Goal: Task Accomplishment & Management: Use online tool/utility

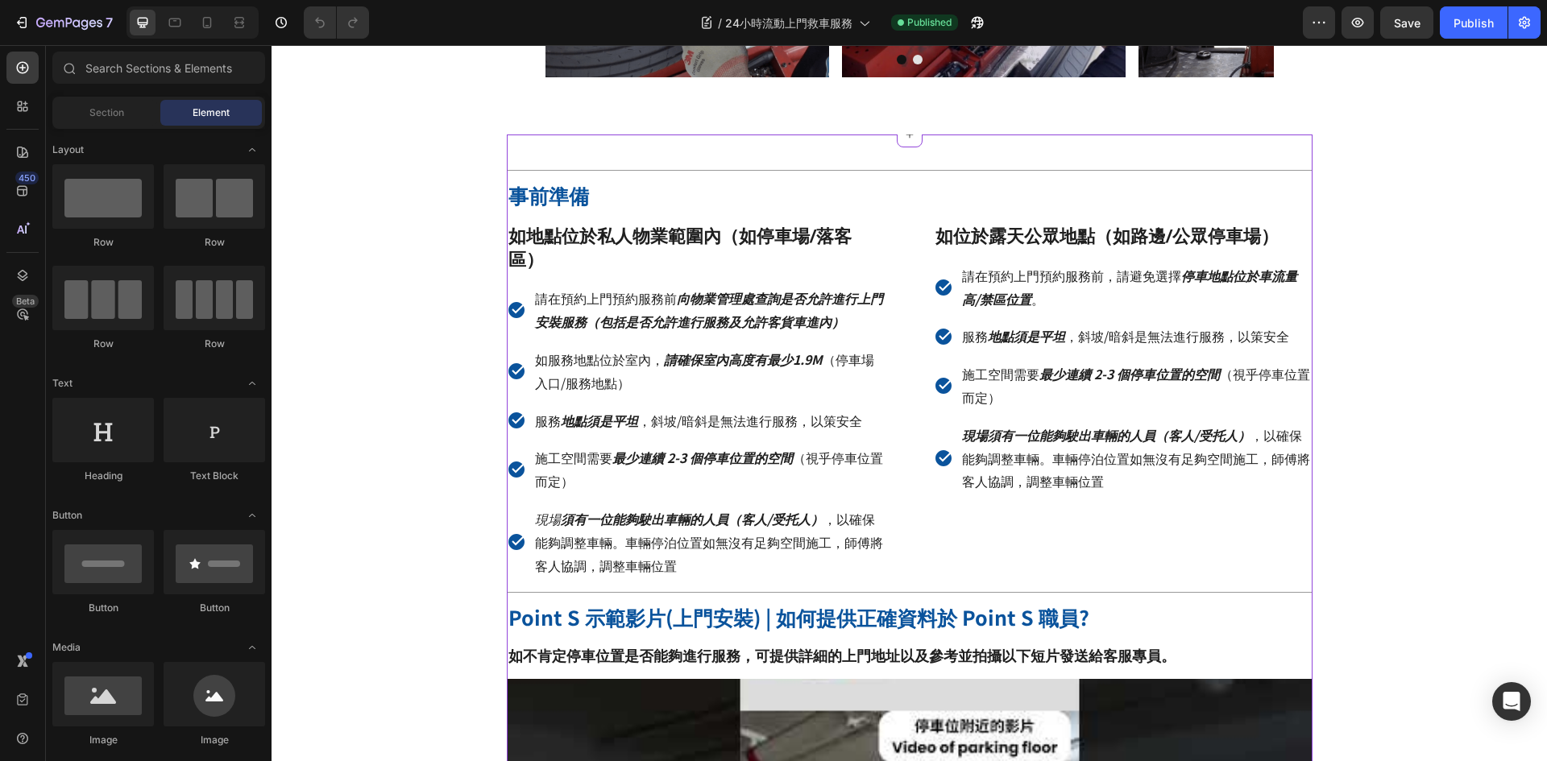
scroll to position [1772, 0]
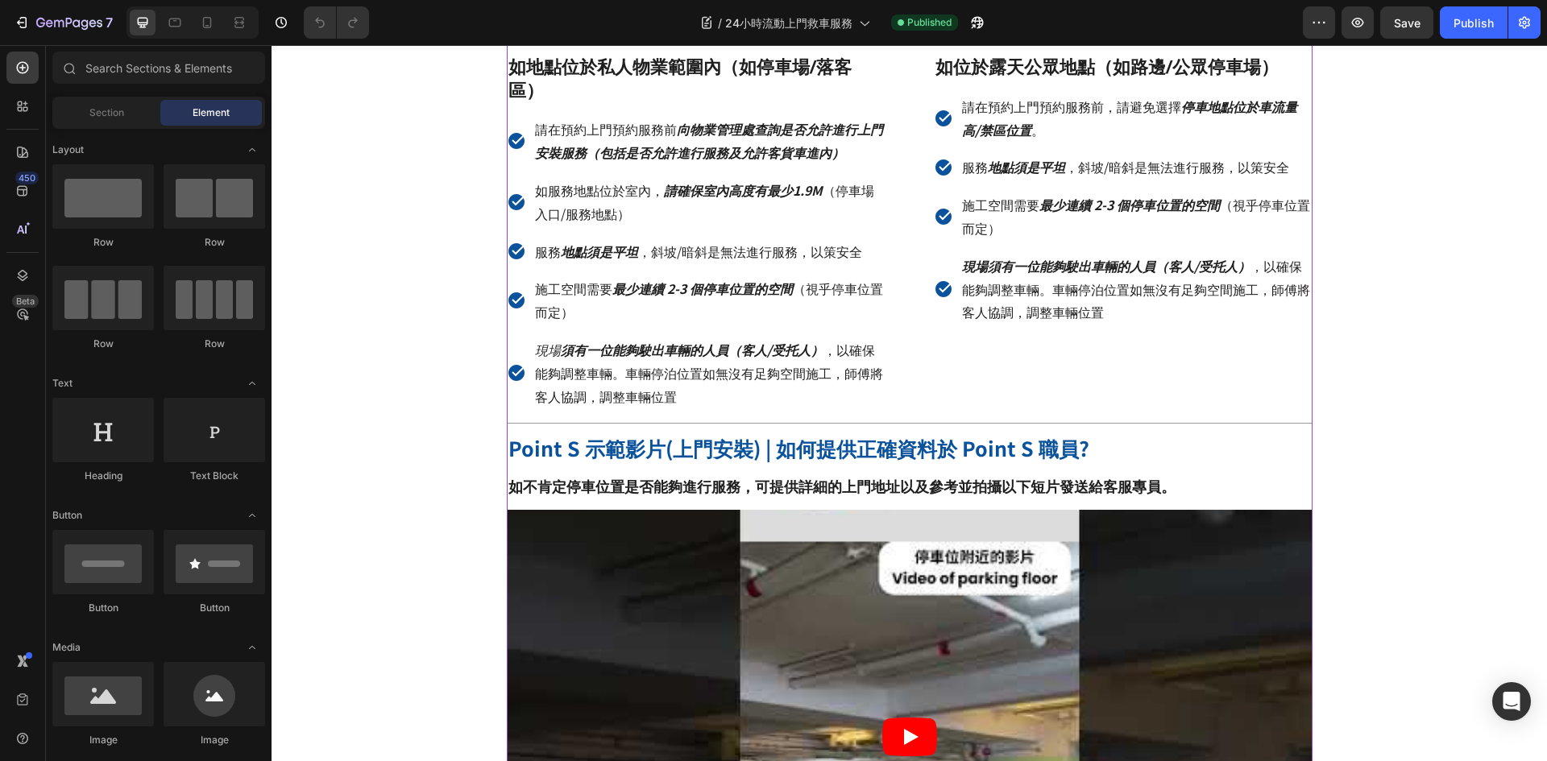
click at [537, 375] on p "現場 須有一位能夠駛出車輛的人員（客人/受托人） ，以確保能夠調整車輛。車輛停泊位置如無沒有足夠空間施工，師傅將客人協調，調整車輛位置" at bounding box center [709, 372] width 348 height 69
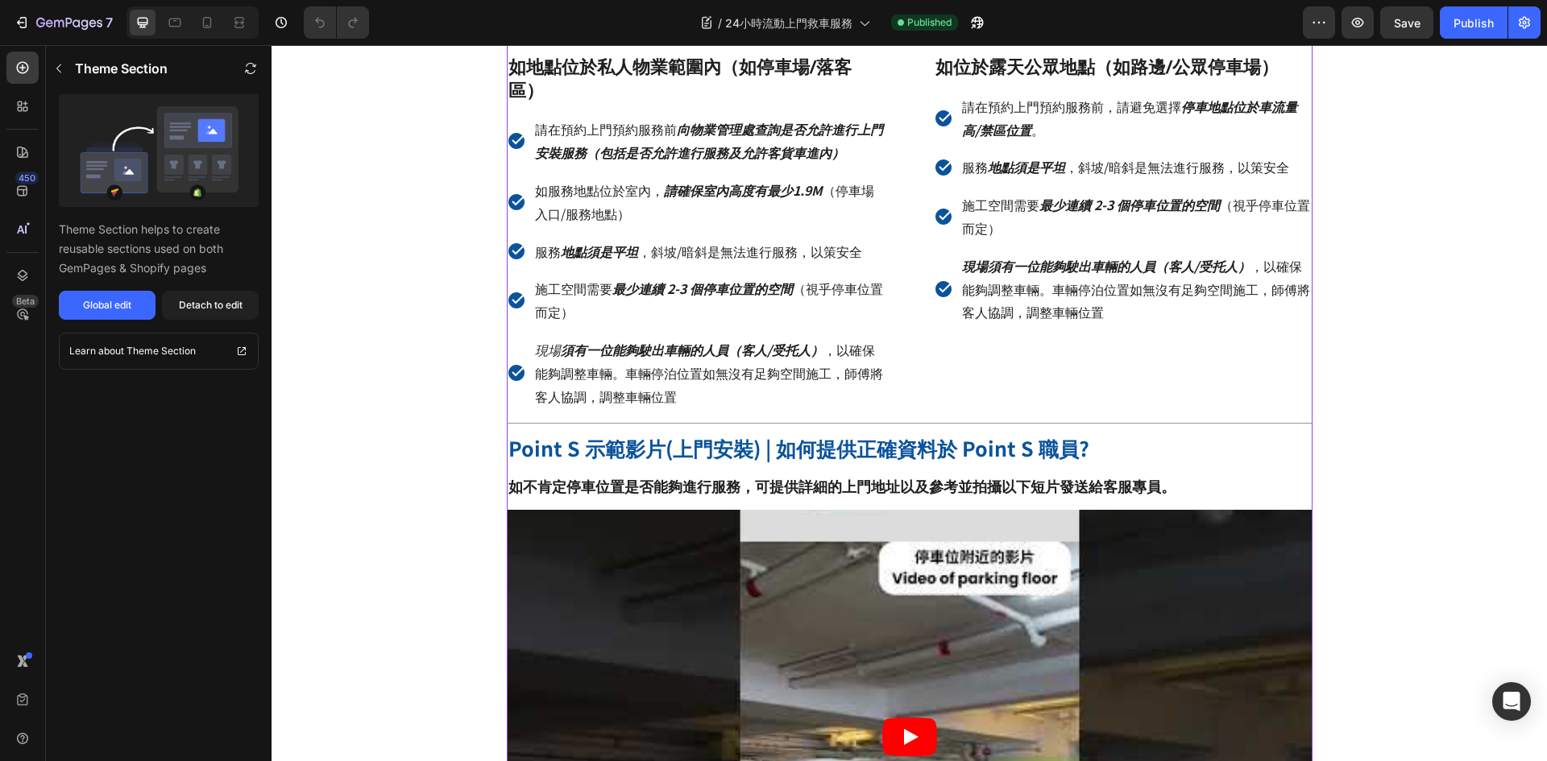
click at [121, 312] on div "Global edit" at bounding box center [107, 305] width 48 height 14
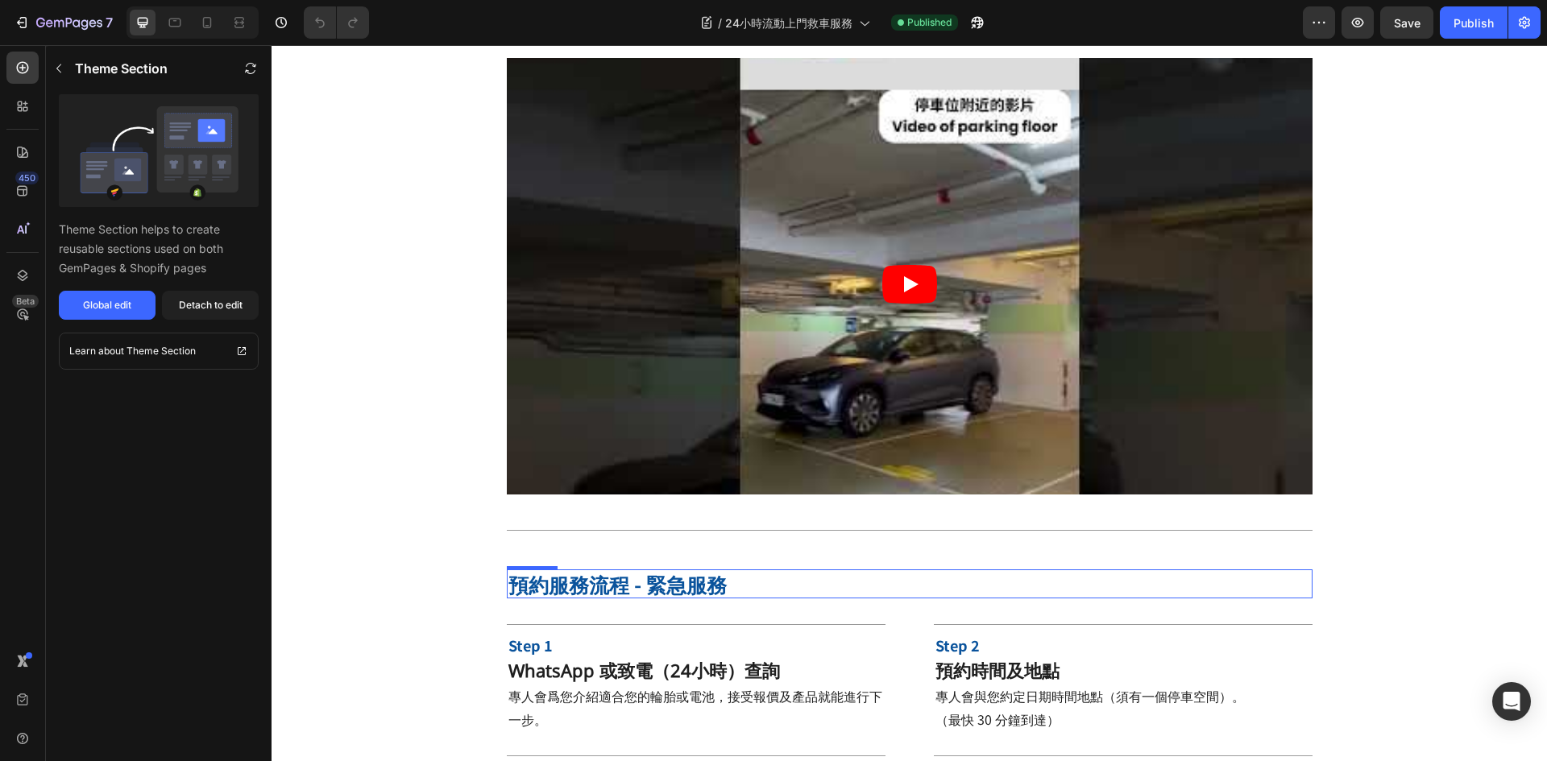
scroll to position [2497, 0]
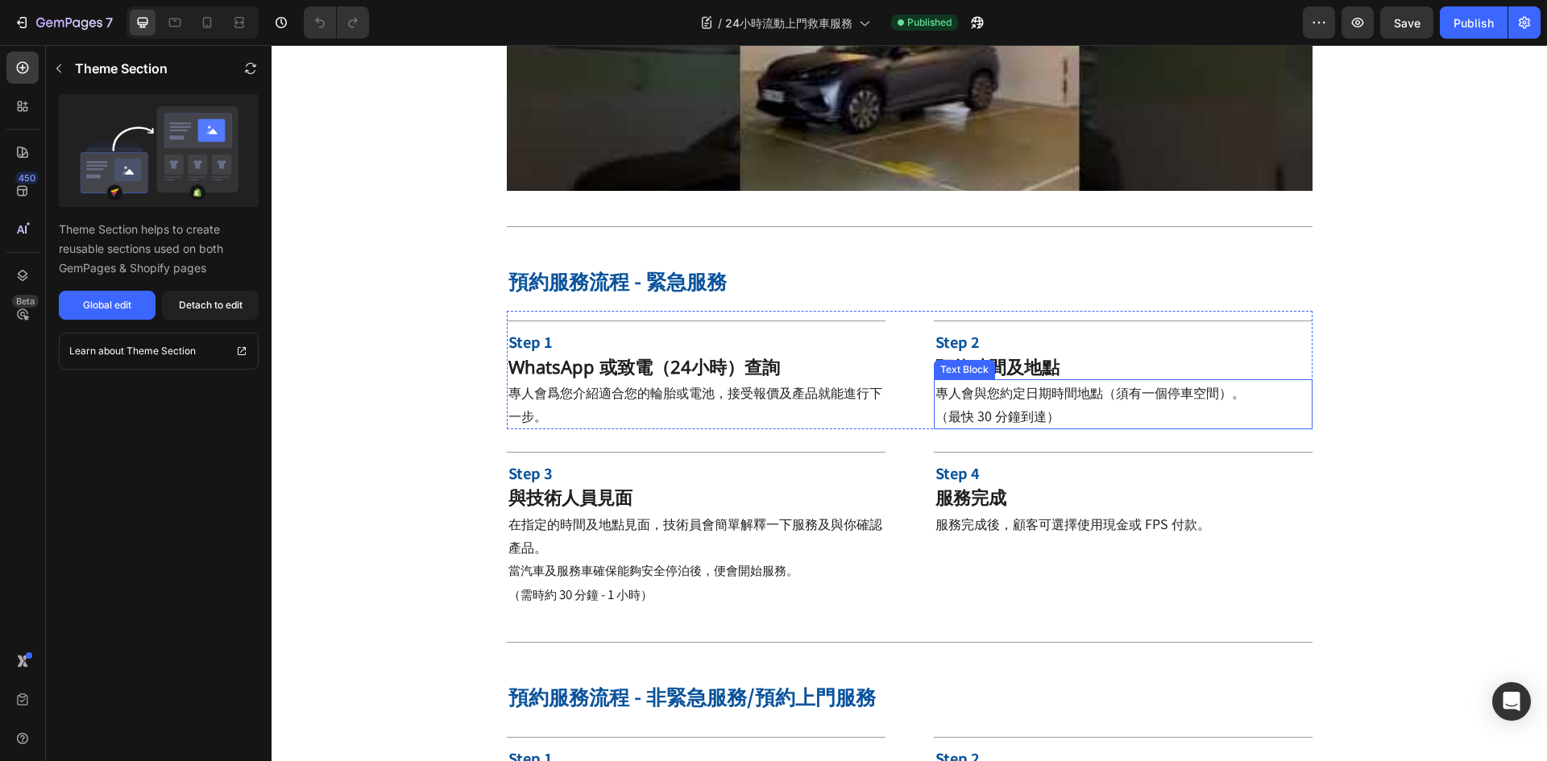
click at [1098, 386] on span "專人會與您約定日期時間地點（須有一個停車空間）。" at bounding box center [1089, 392] width 309 height 19
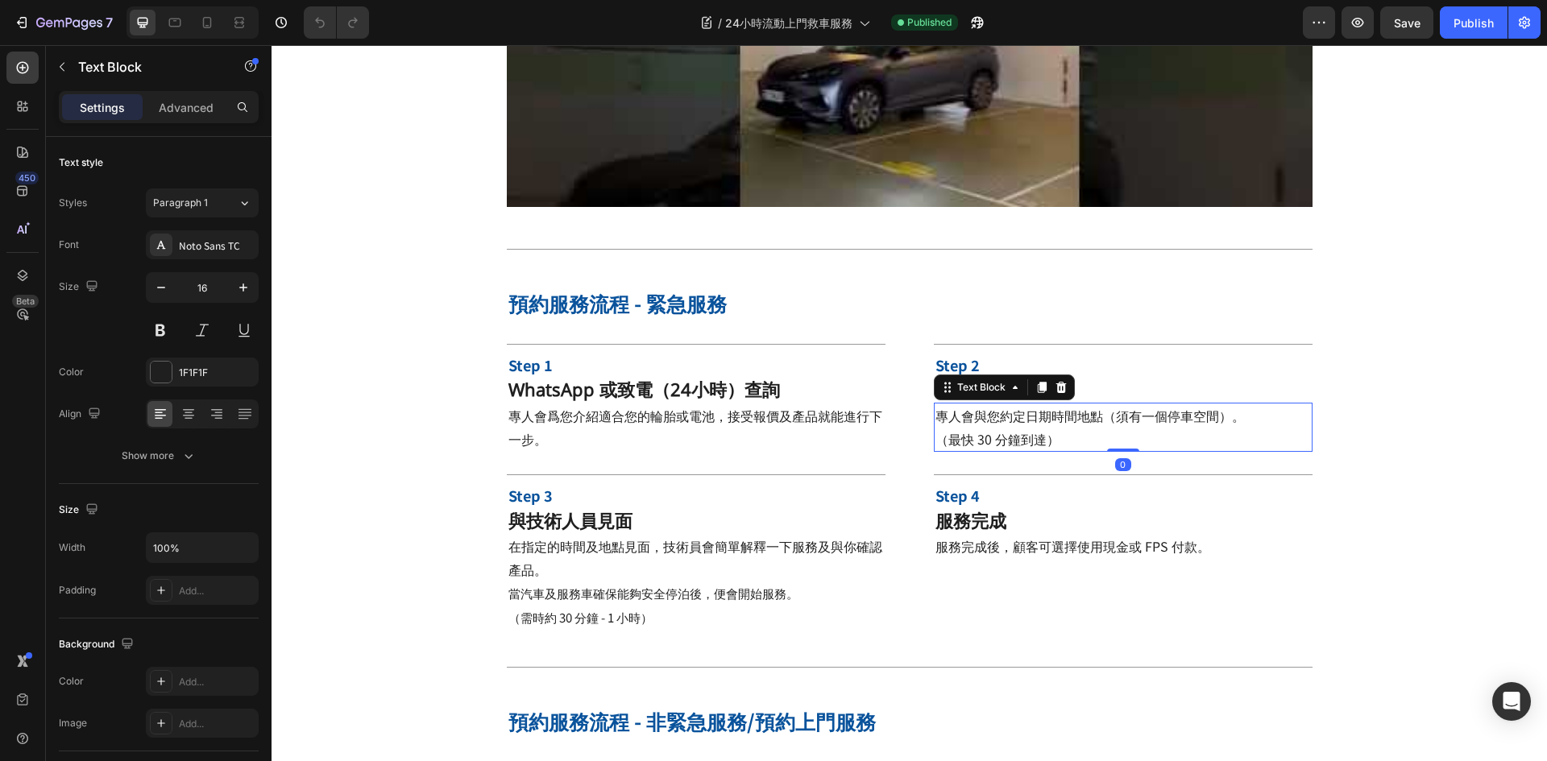
click at [1149, 406] on span "專人會與您約定日期時間地點（須有一個停車空間）。" at bounding box center [1089, 415] width 309 height 19
click at [1134, 406] on span "專人會與您約定日期時間地點（須有一個停車空間）。" at bounding box center [1089, 415] width 309 height 19
click at [1240, 406] on span "專人會與您約定日期時間地點（須有至少一個停車空間）。" at bounding box center [1102, 415] width 335 height 19
click at [1242, 406] on span "專人會與您約定日期時間地點（須有至少一個停車空間）。" at bounding box center [1102, 415] width 335 height 19
click at [1128, 406] on span "專人會與您約定日期時間地點（須有至少一個停車空間）。" at bounding box center [1102, 415] width 335 height 19
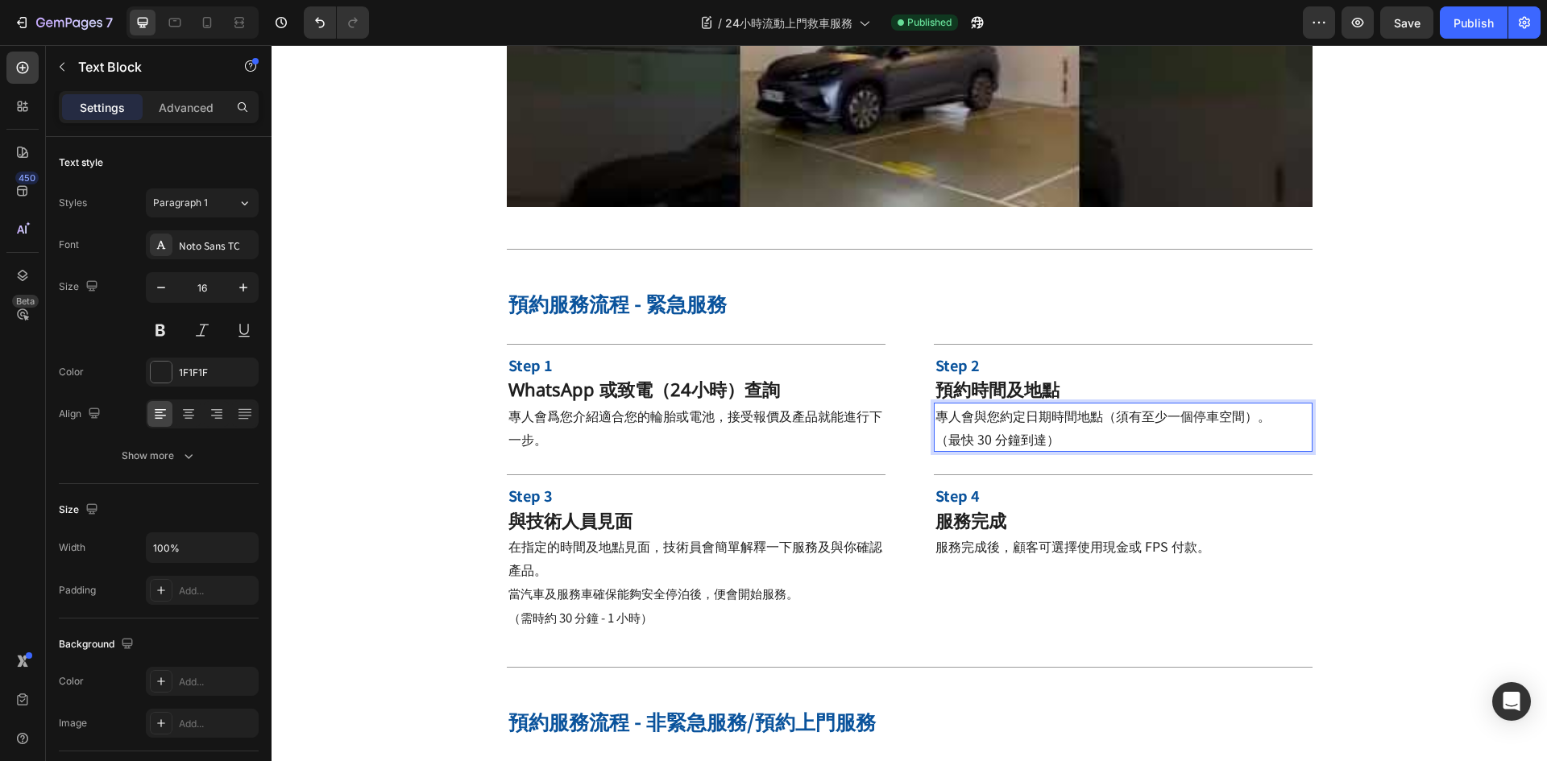
click at [1109, 406] on span "專人會與您約定日期時間地點（須有至少一個停車空間）。" at bounding box center [1102, 415] width 335 height 19
drag, startPoint x: 1075, startPoint y: 396, endPoint x: 1106, endPoint y: 393, distance: 31.6
click at [1106, 406] on span "專人會與您約定日期時間地點（須有至少一個停車空間）。" at bounding box center [1102, 415] width 335 height 19
drag, startPoint x: 1111, startPoint y: 391, endPoint x: 1099, endPoint y: 395, distance: 12.0
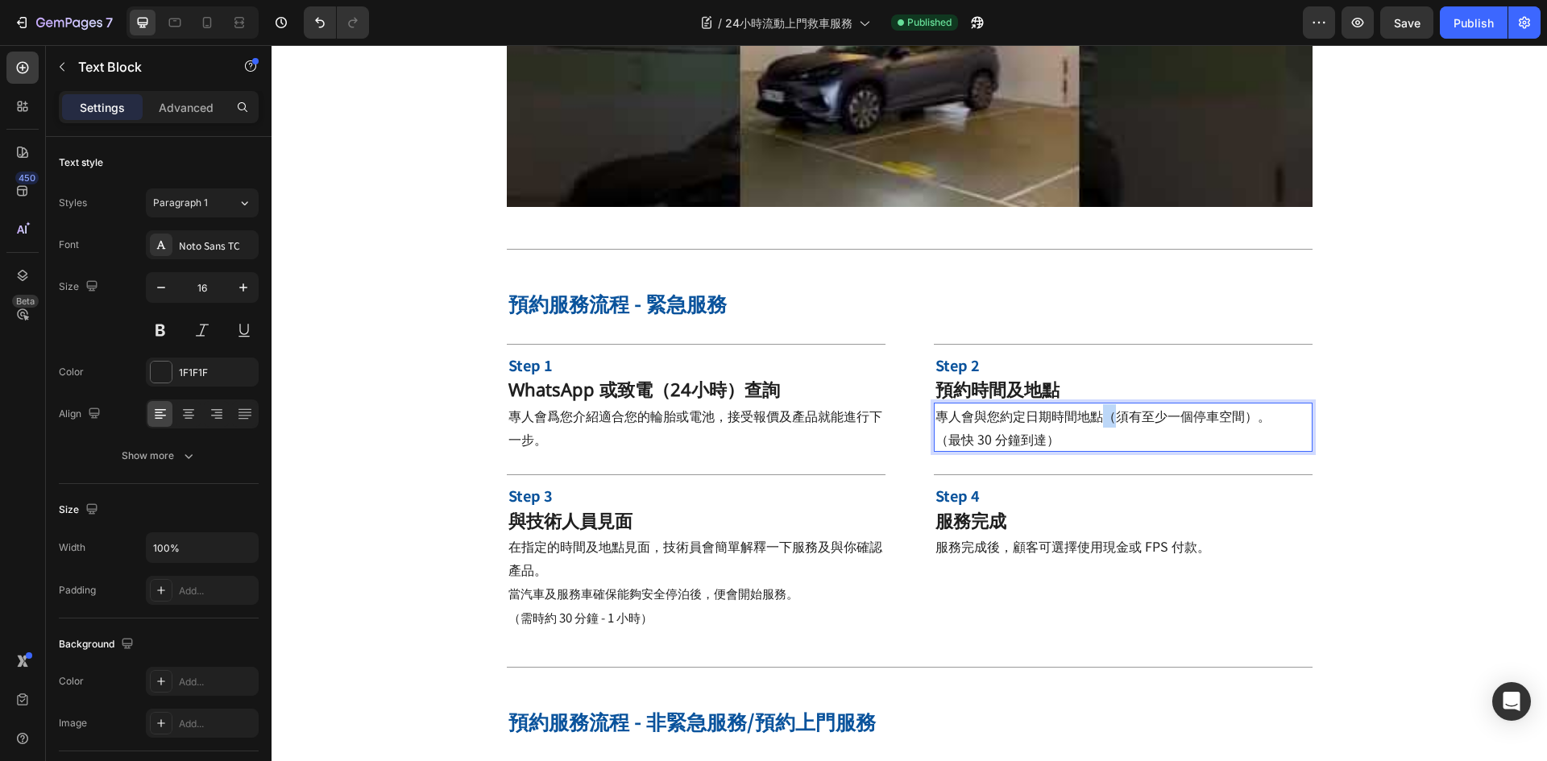
click at [1099, 406] on span "專人會與您約定日期時間地點（須有至少一個停車空間）。" at bounding box center [1102, 415] width 335 height 19
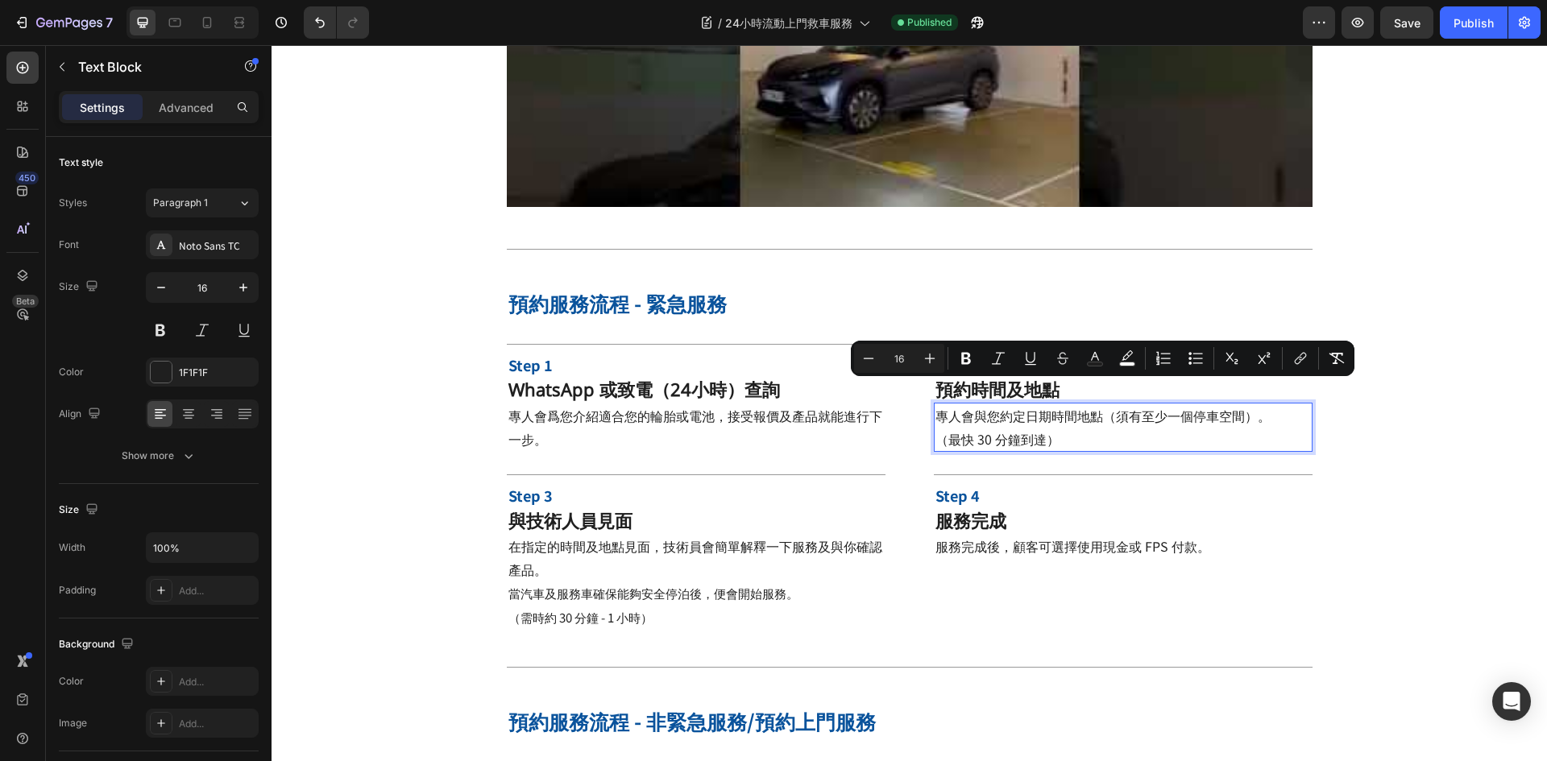
click at [1228, 406] on span "專人會與您約定日期時間地點（須有至少一個停車空間）。" at bounding box center [1102, 415] width 335 height 19
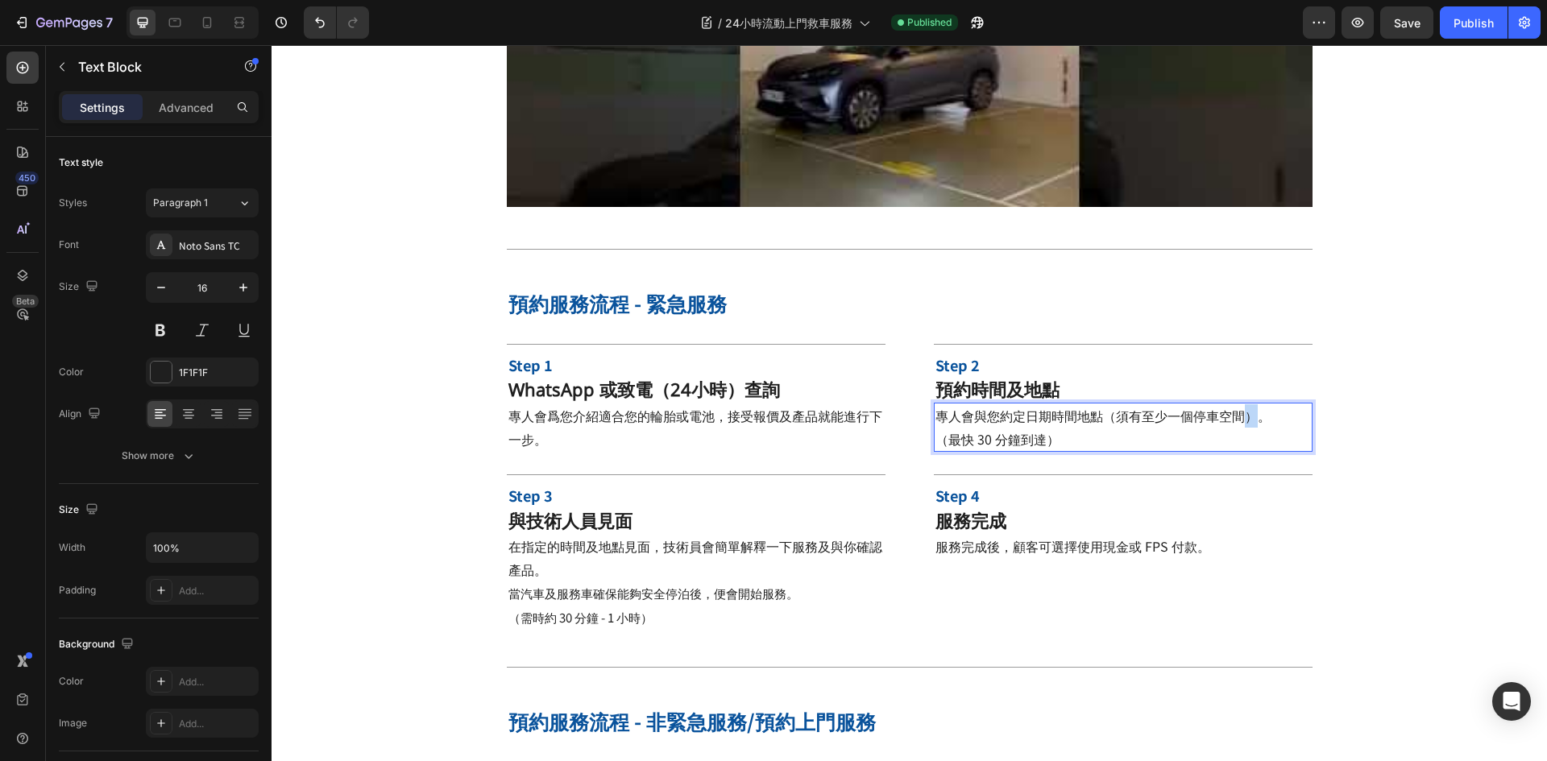
drag, startPoint x: 1240, startPoint y: 394, endPoint x: 1249, endPoint y: 394, distance: 9.7
click at [1249, 406] on span "專人會與您約定日期時間地點（須有至少一個停車空間）。" at bounding box center [1102, 415] width 335 height 19
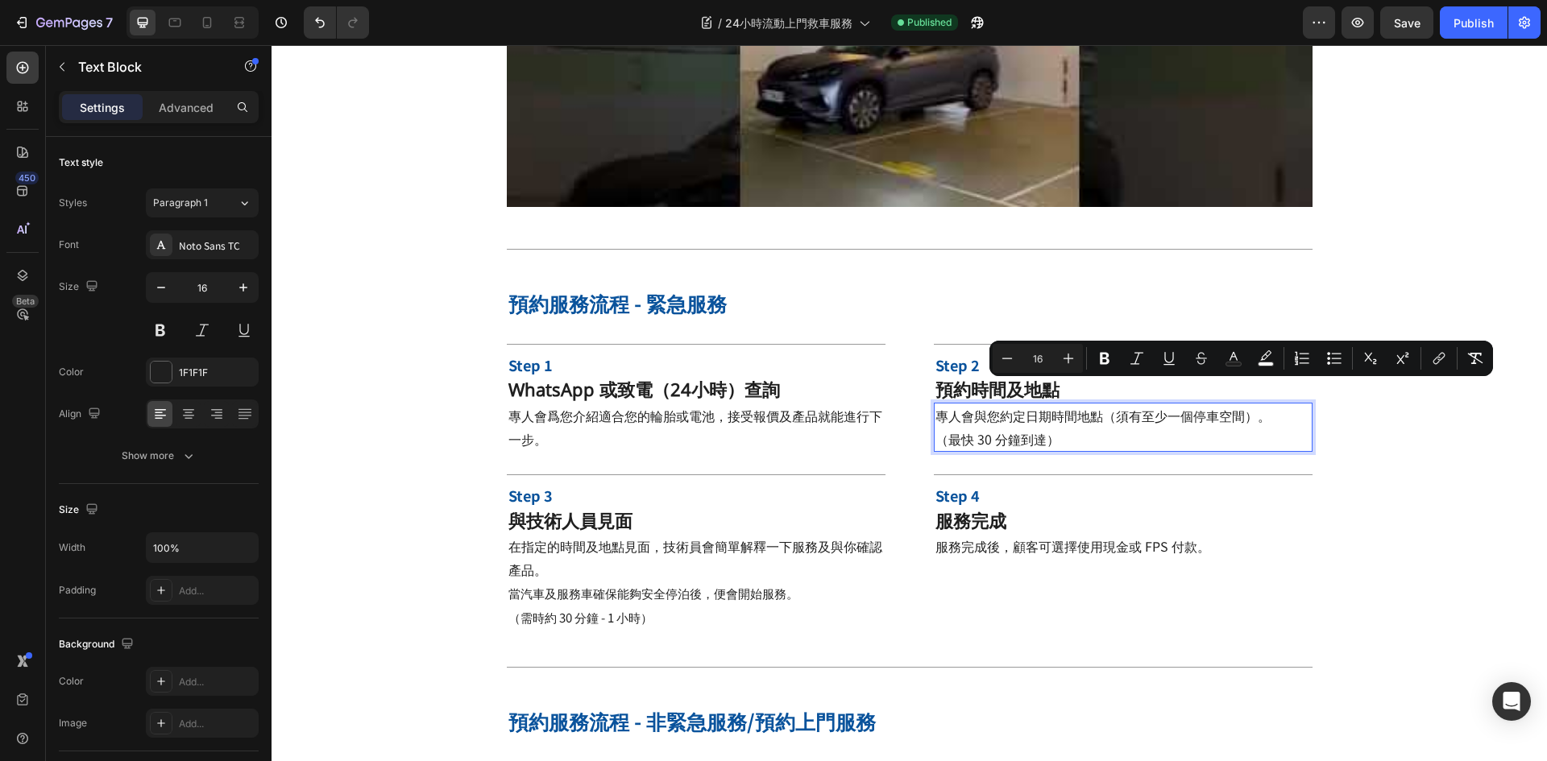
click at [1262, 404] on p "專人會與您約定日期時間地點（須有至少一個停車空間）。" at bounding box center [1122, 415] width 375 height 23
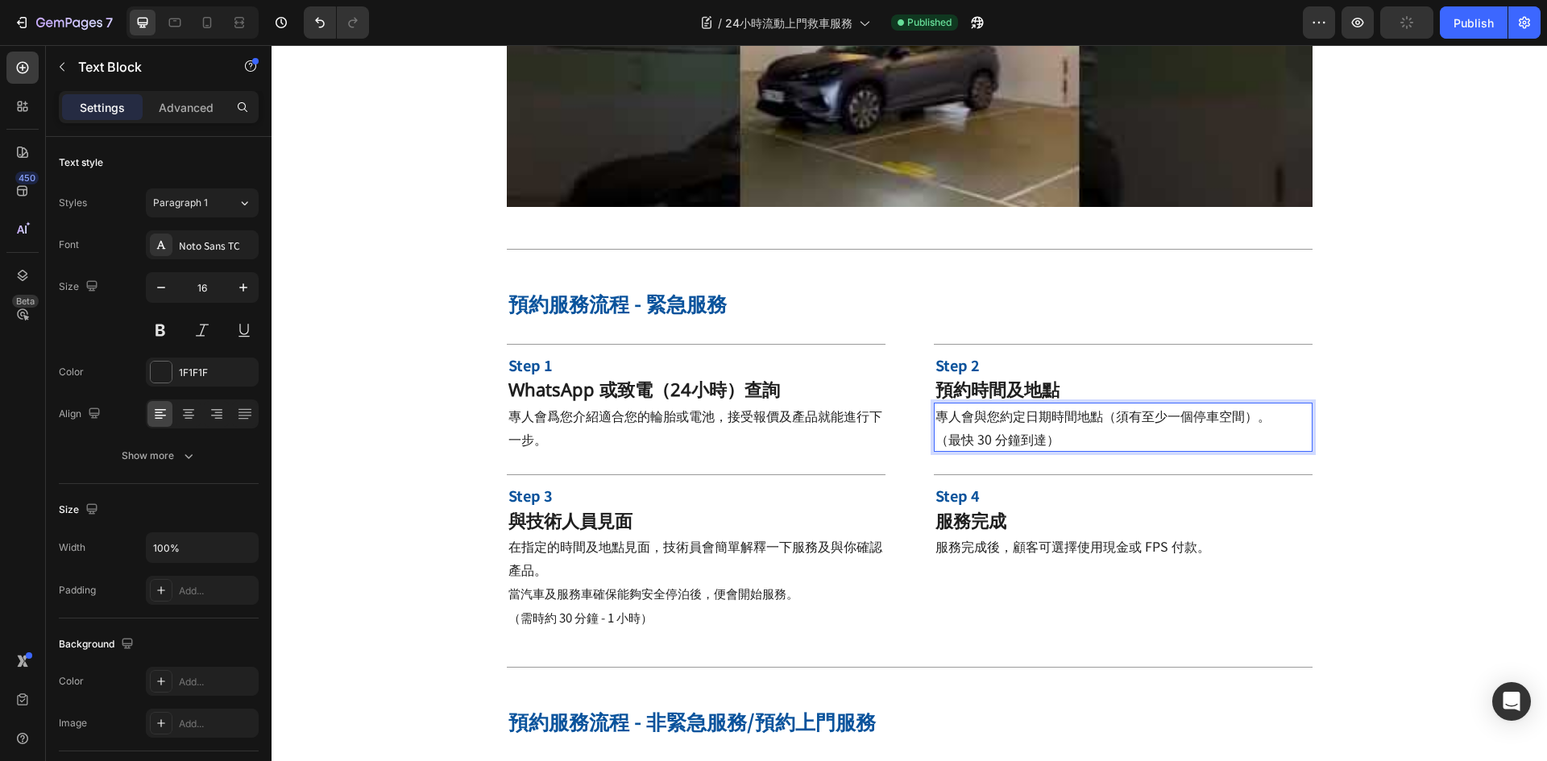
click at [1205, 404] on p "專人會與您約定日期時間地點（須有至少一個停車空間）。" at bounding box center [1122, 415] width 375 height 23
click at [1235, 406] on span "專人會與您約定日期時間地點（須有至少一個停車空間）。" at bounding box center [1102, 415] width 335 height 19
click at [1240, 406] on span "專人會與您約定日期時間地點（須有至少一個停車空間）。" at bounding box center [1102, 415] width 335 height 19
click at [1241, 406] on span "專人會與您約定日期時間地點（須有至少一個停車空間）。" at bounding box center [1102, 415] width 335 height 19
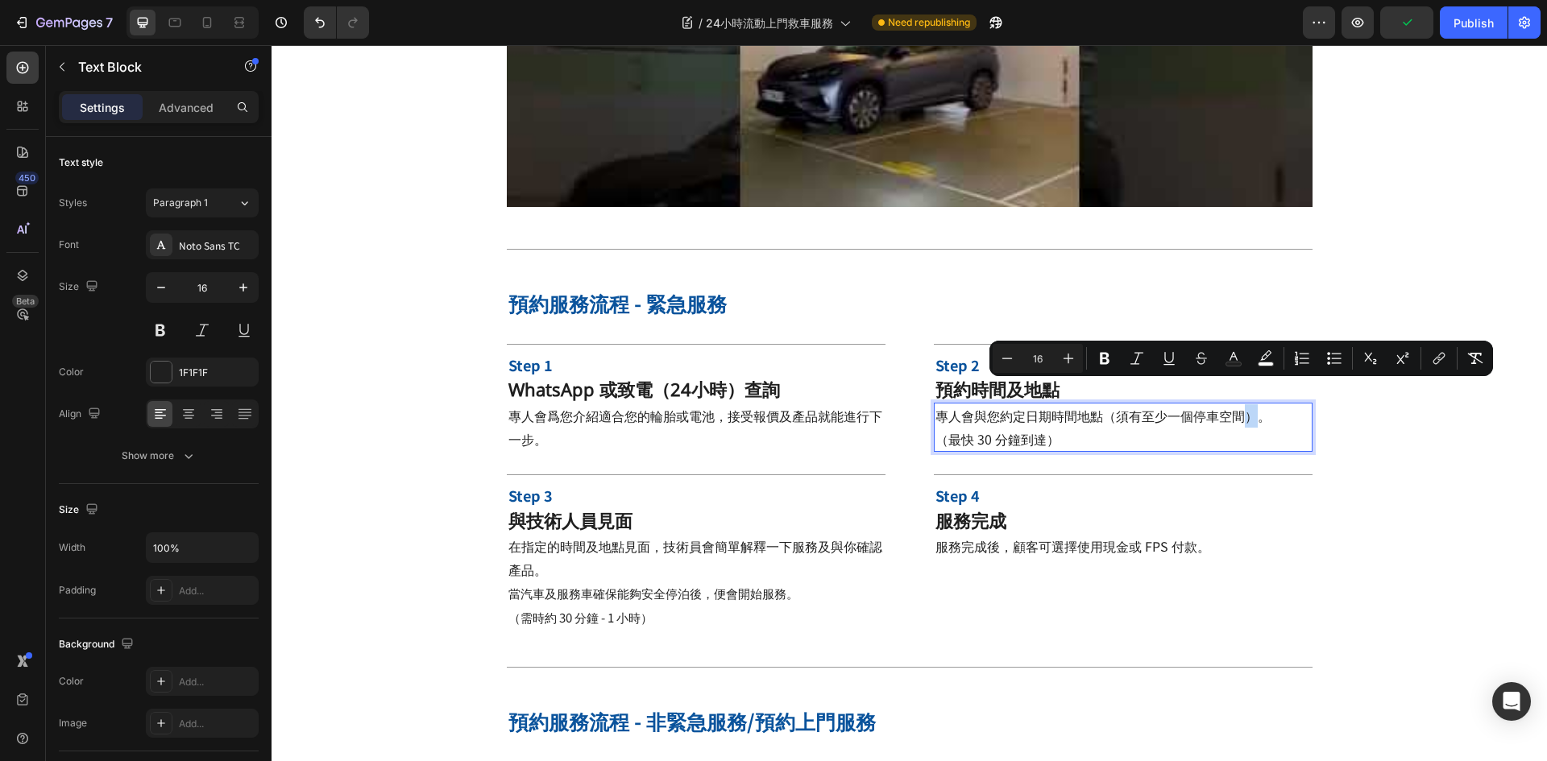
click at [1250, 406] on span "專人會與您約定日期時間地點（須有至少一個停車空間）。" at bounding box center [1102, 415] width 335 height 19
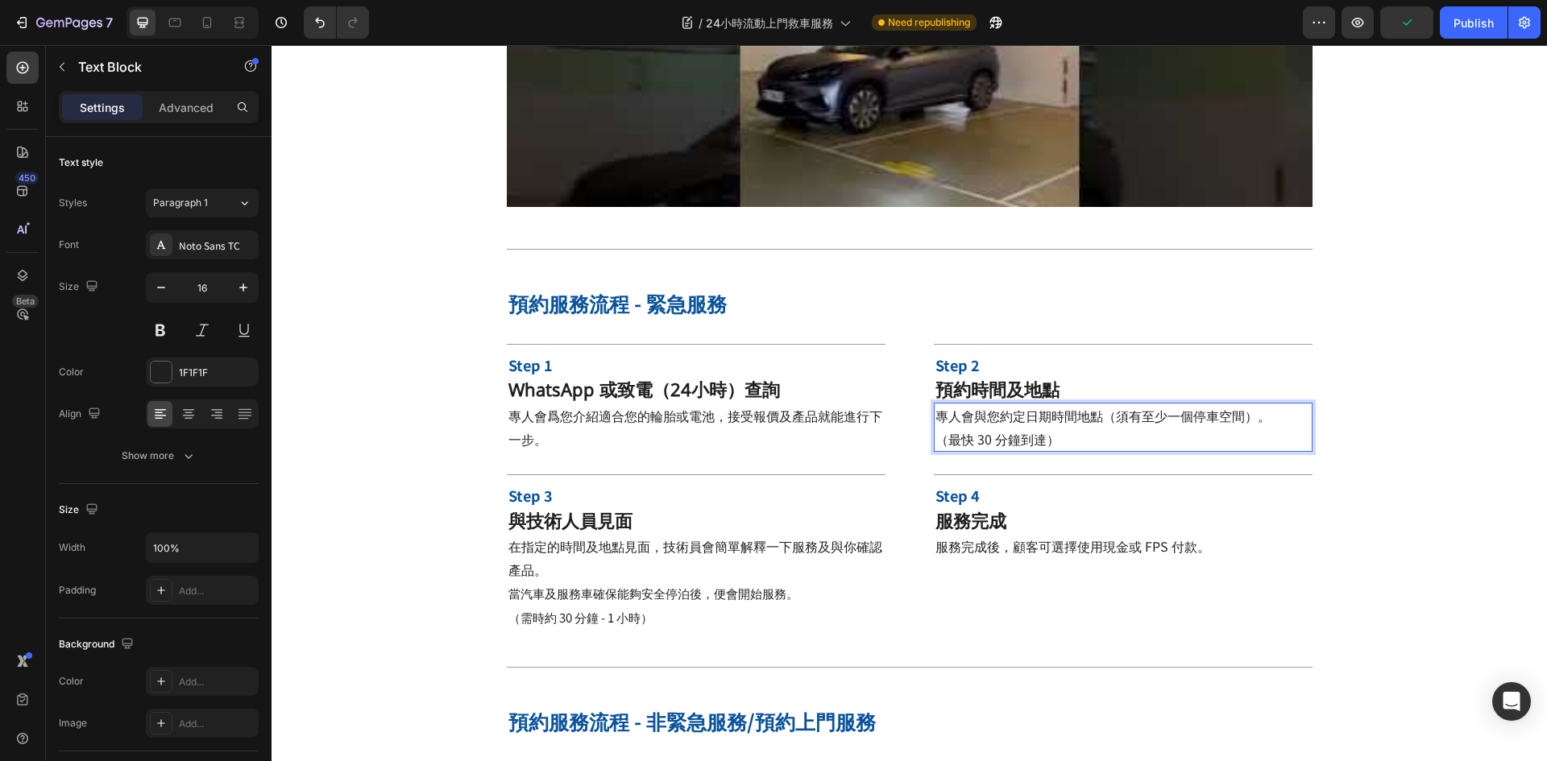
click at [1243, 406] on span "專人會與您約定日期時間地點（須有至少一個停車空間）。" at bounding box center [1102, 415] width 335 height 19
click at [1157, 406] on span "專人會與您約定日期時間地點（須有至少一個停車空間）。" at bounding box center [1102, 415] width 335 height 19
click at [1465, 25] on div "Publish" at bounding box center [1473, 22] width 40 height 17
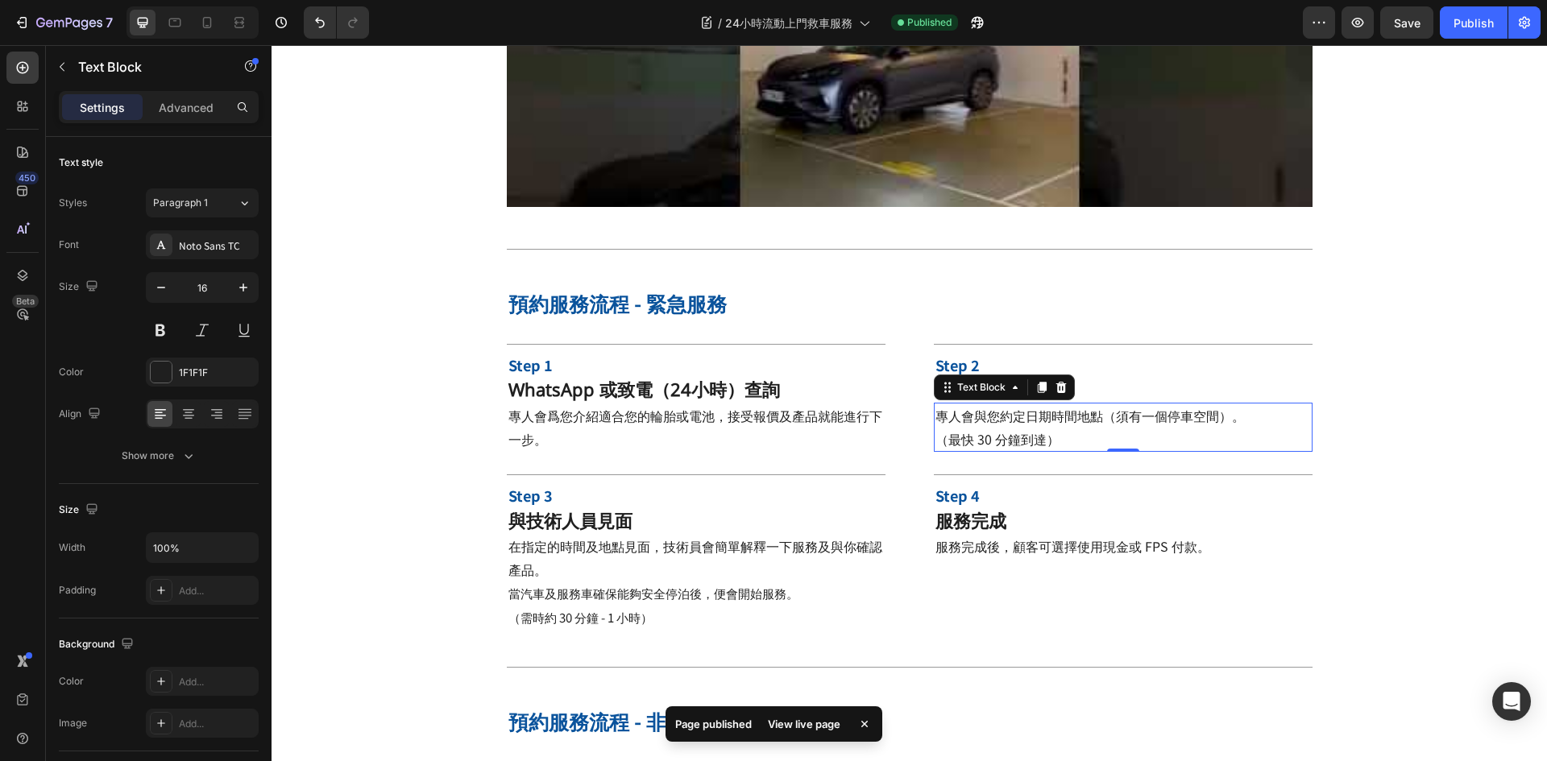
click at [1460, 19] on div "Publish" at bounding box center [1473, 22] width 40 height 17
click at [1404, 24] on span "Save" at bounding box center [1406, 23] width 27 height 14
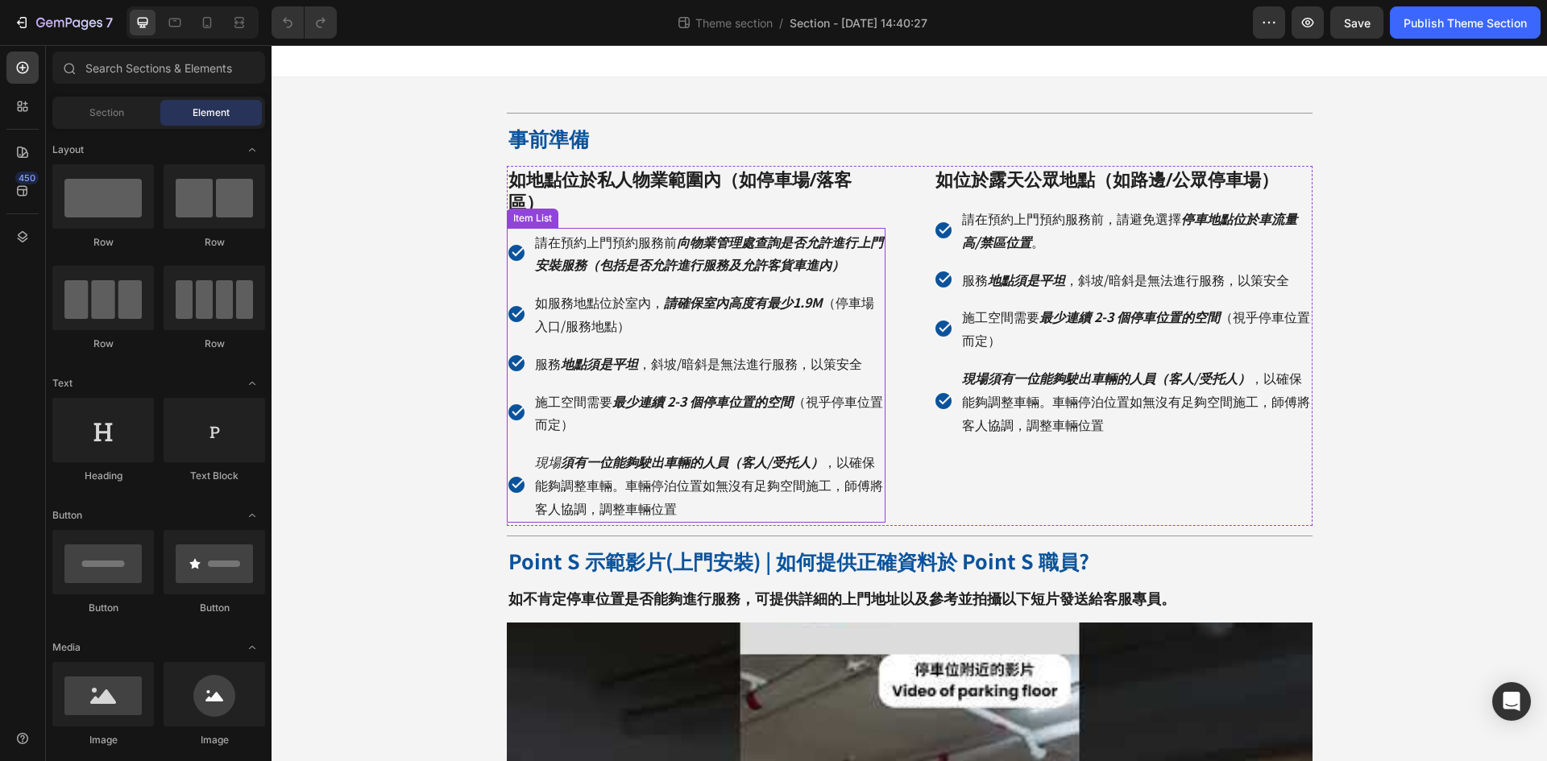
click at [535, 486] on p "現場 須有一位能夠駛出車輛的人員（客人/受托人） ，以確保能夠調整車輛。車輛停泊位置如無沒有足夠空間施工，師傅將客人協調，調整車輛位置" at bounding box center [709, 484] width 348 height 69
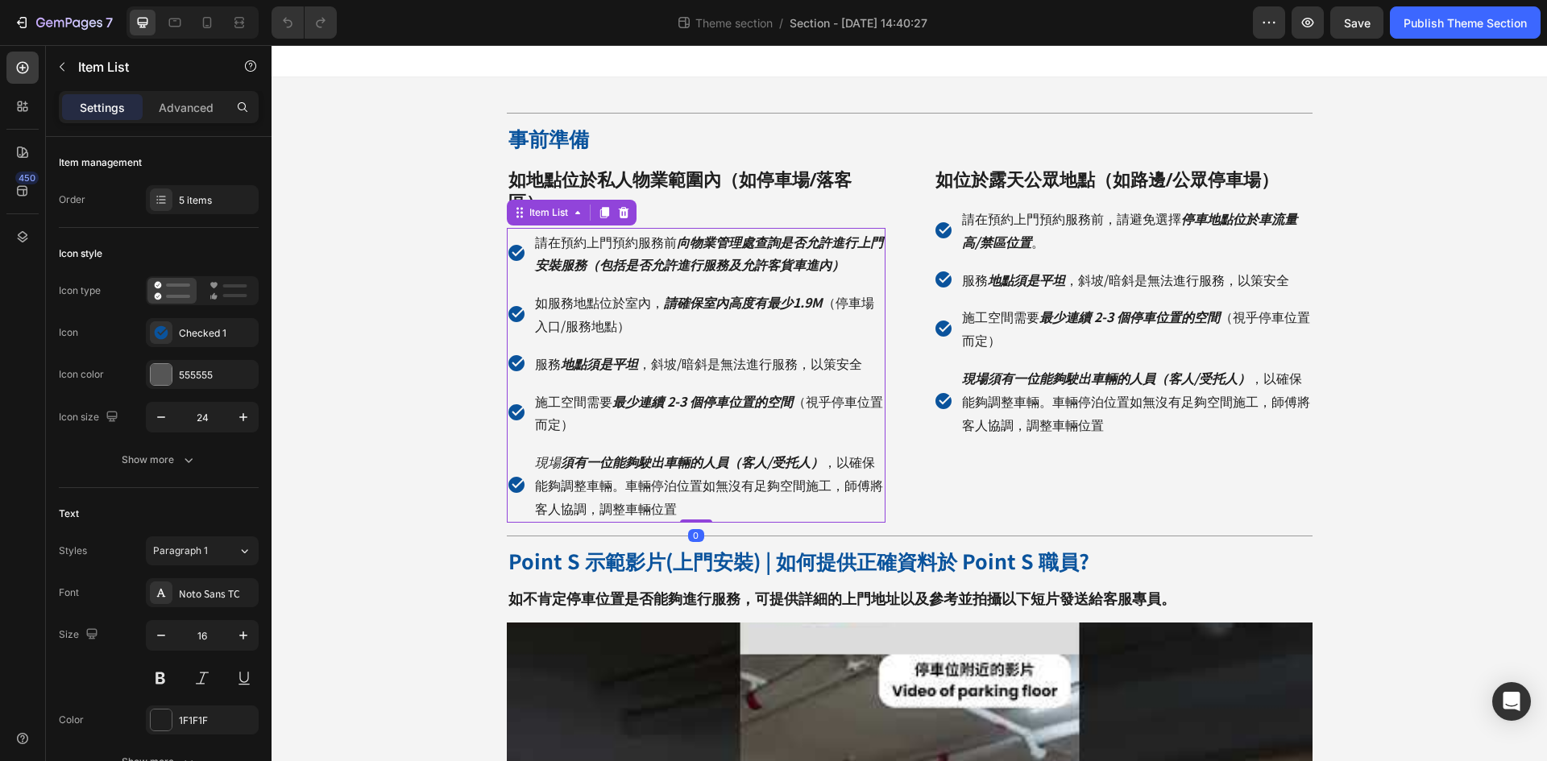
click at [870, 464] on p "現場 須有一位能夠駛出車輛的人員（客人/受托人） ，以確保能夠調整車輛。車輛停泊位置如無沒有足夠空間施工，師傅將客人協調，調整車輛位置" at bounding box center [709, 484] width 348 height 69
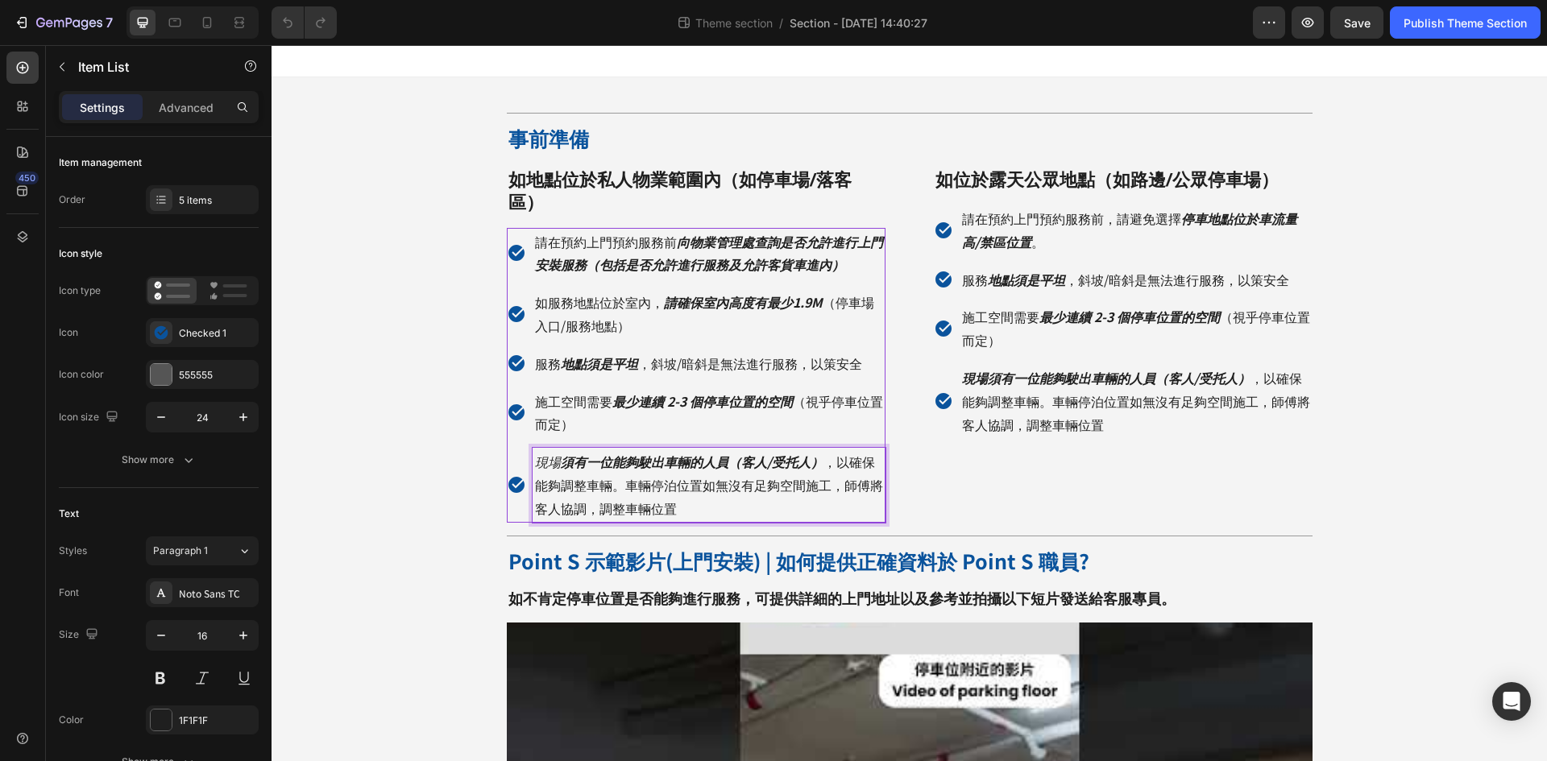
click at [873, 464] on p "現場 須有一位能夠駛出車輛的人員（客人/受托人） ，以確保能夠調整車輛。車輛停泊位置如無沒有足夠空間施工，師傅將客人協調，調整車輛位置" at bounding box center [709, 484] width 348 height 69
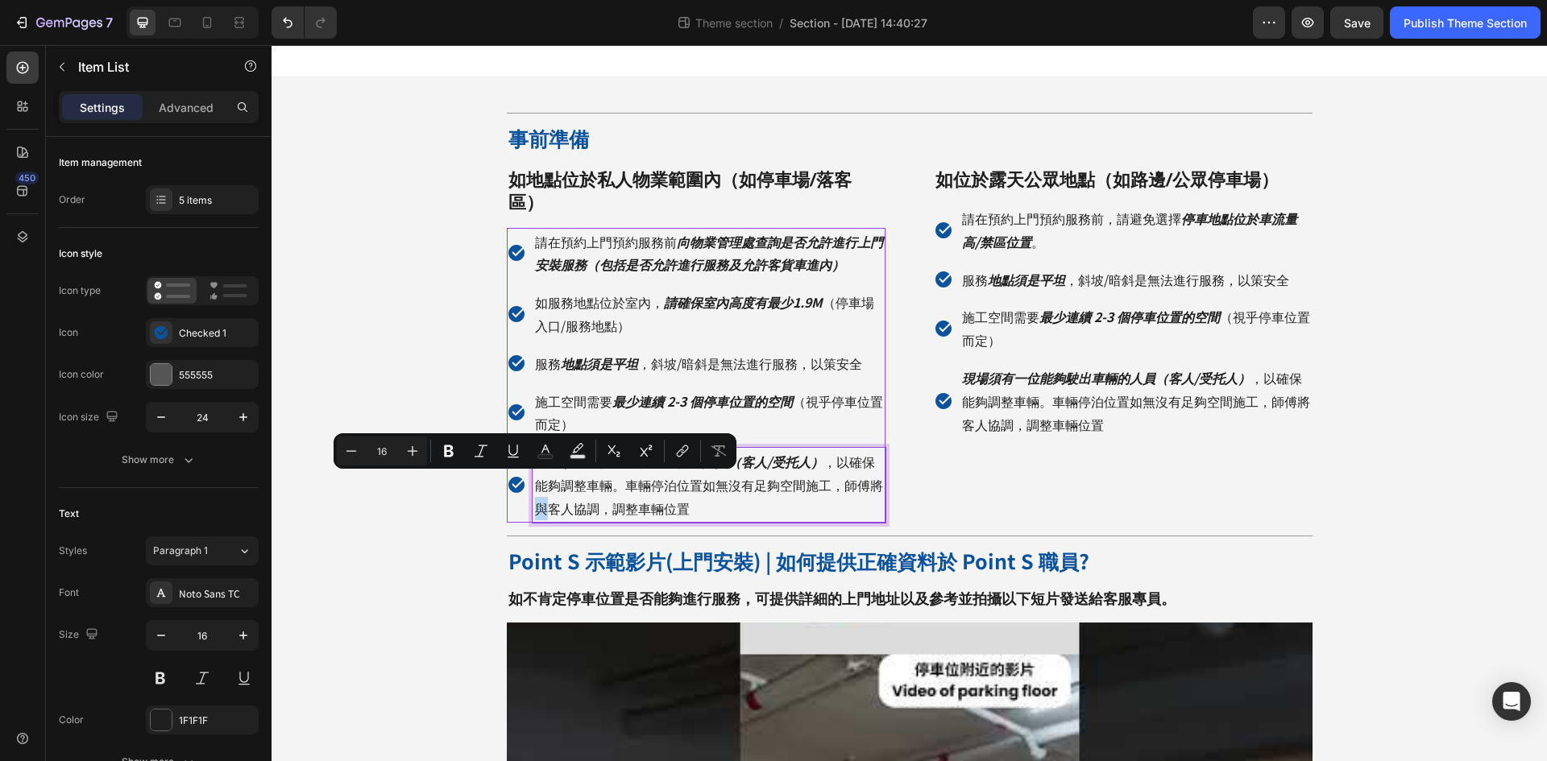
drag, startPoint x: 540, startPoint y: 484, endPoint x: 528, endPoint y: 487, distance: 12.5
click at [535, 487] on p "現場 須有一位能夠駛出車輛的人員（客人/受托人） ，以確保能夠調整車輛。車輛停泊位置如無沒有足夠空間施工，師傅將與客人協調，調整車輛位置" at bounding box center [709, 484] width 348 height 69
copy p "與"
click at [962, 424] on p "現場須有一位能夠駛出車輛的人員（客人/受托人） ，以確保能夠調整車輛。車輛停泊位置如無沒有足夠空間施工，師傅將客人協調，調整車輛位置" at bounding box center [1136, 400] width 348 height 69
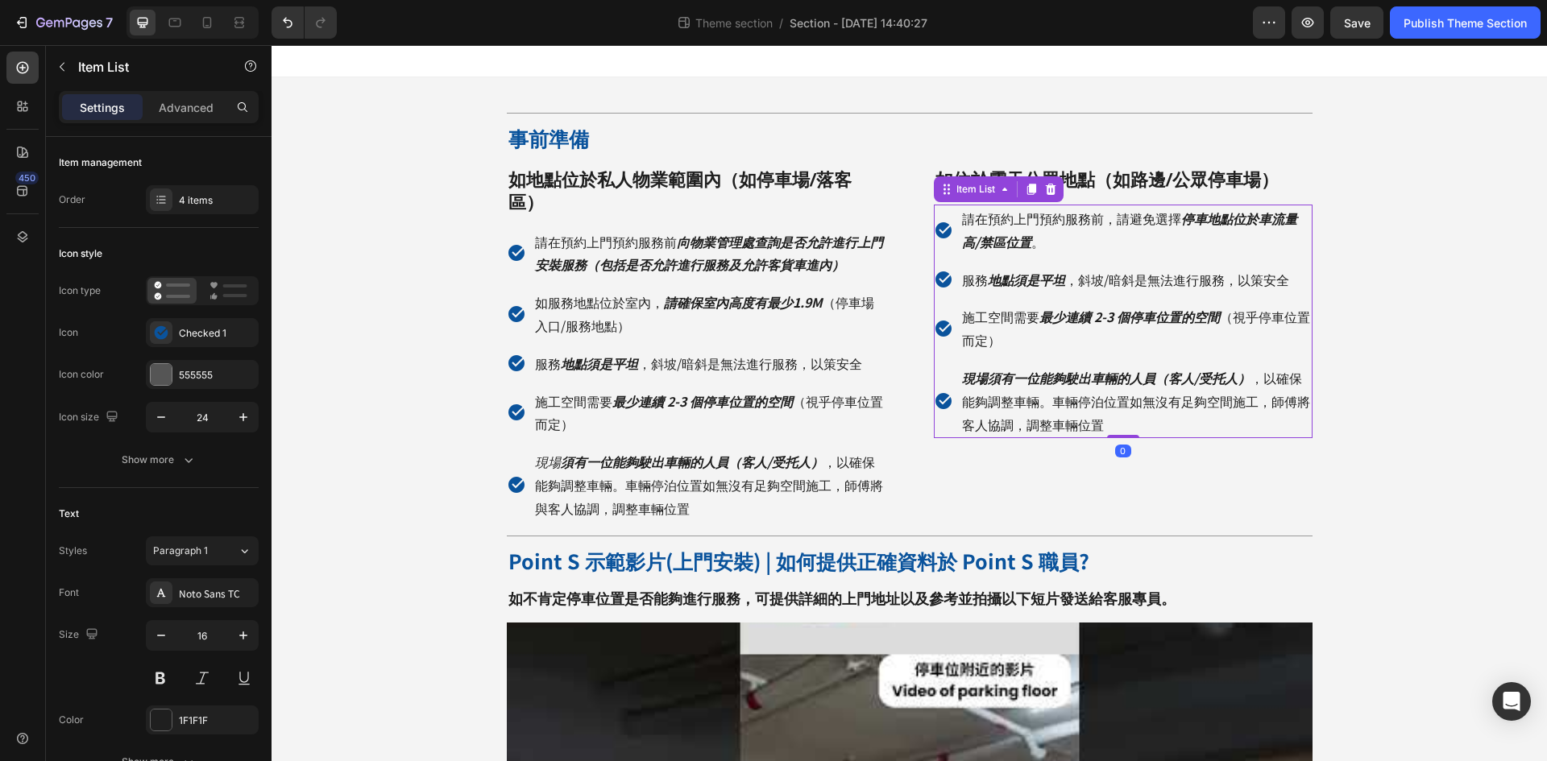
click at [962, 424] on p "現場須有一位能夠駛出車輛的人員（客人/受托人） ，以確保能夠調整車輛。車輛停泊位置如無沒有足夠空間施工，師傅將客人協調，調整車輛位置" at bounding box center [1136, 400] width 348 height 69
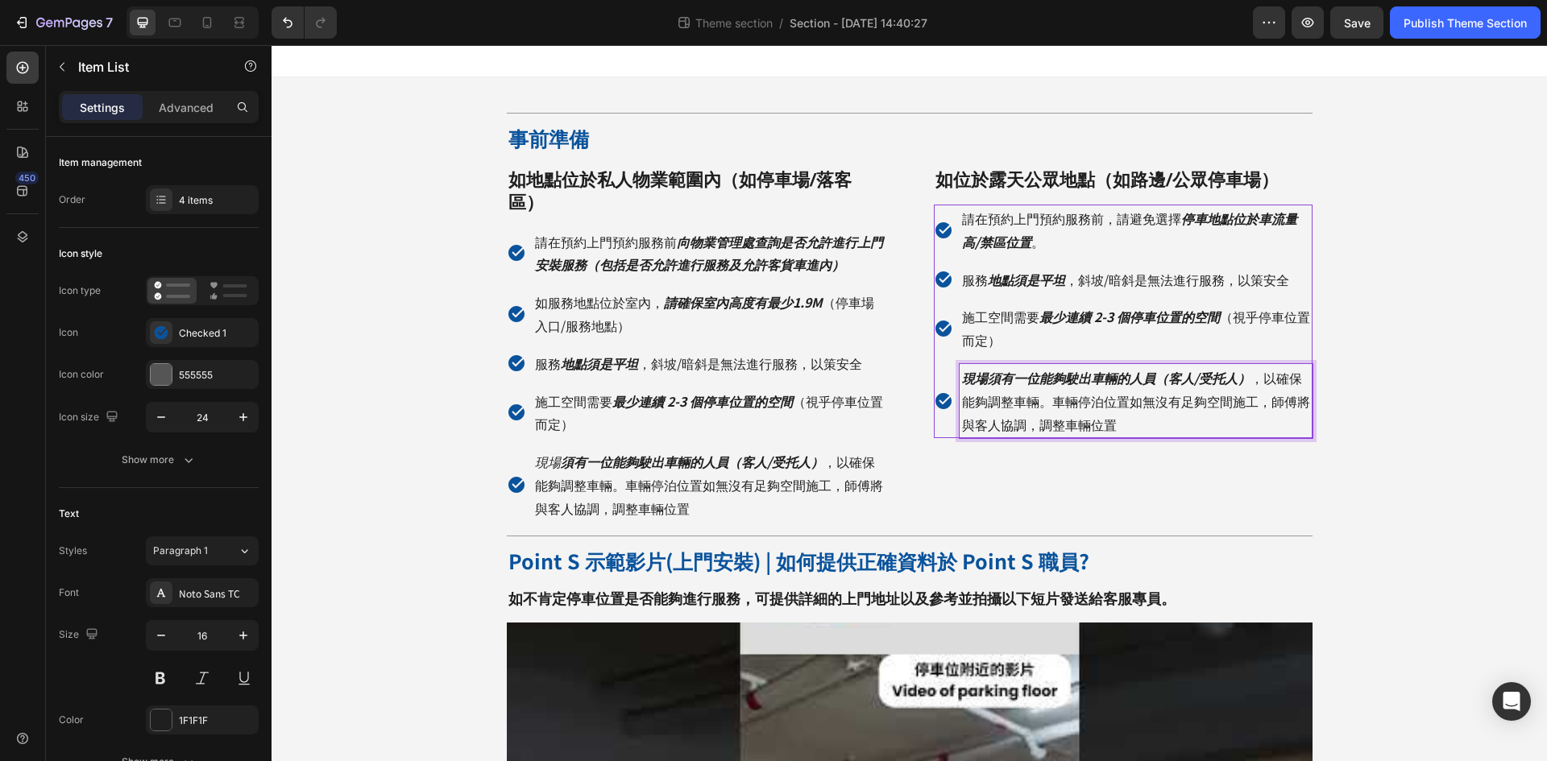
click at [1460, 23] on div "Publish Theme Section" at bounding box center [1464, 22] width 123 height 17
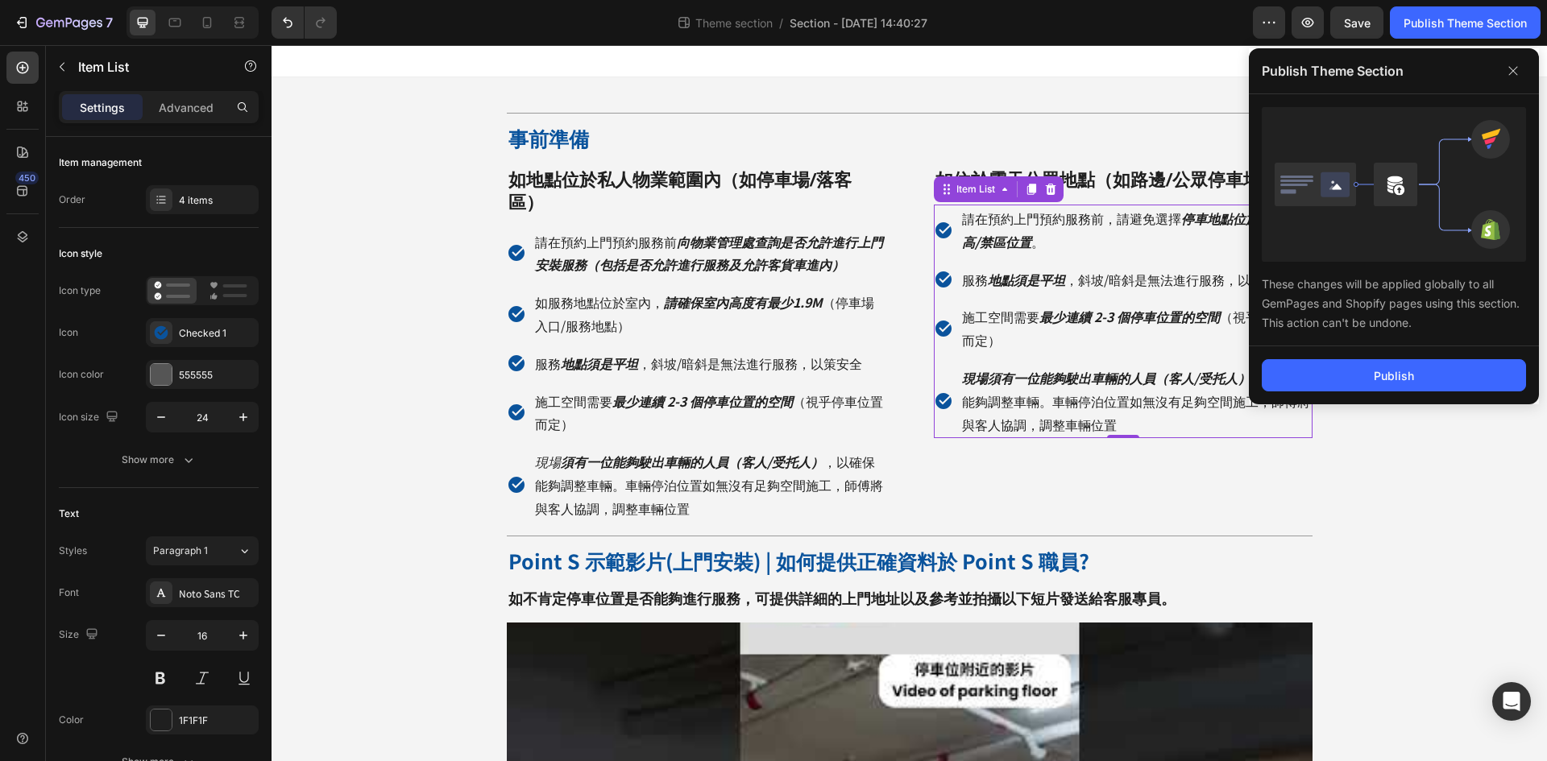
click at [1393, 364] on button "Publish" at bounding box center [1393, 375] width 264 height 32
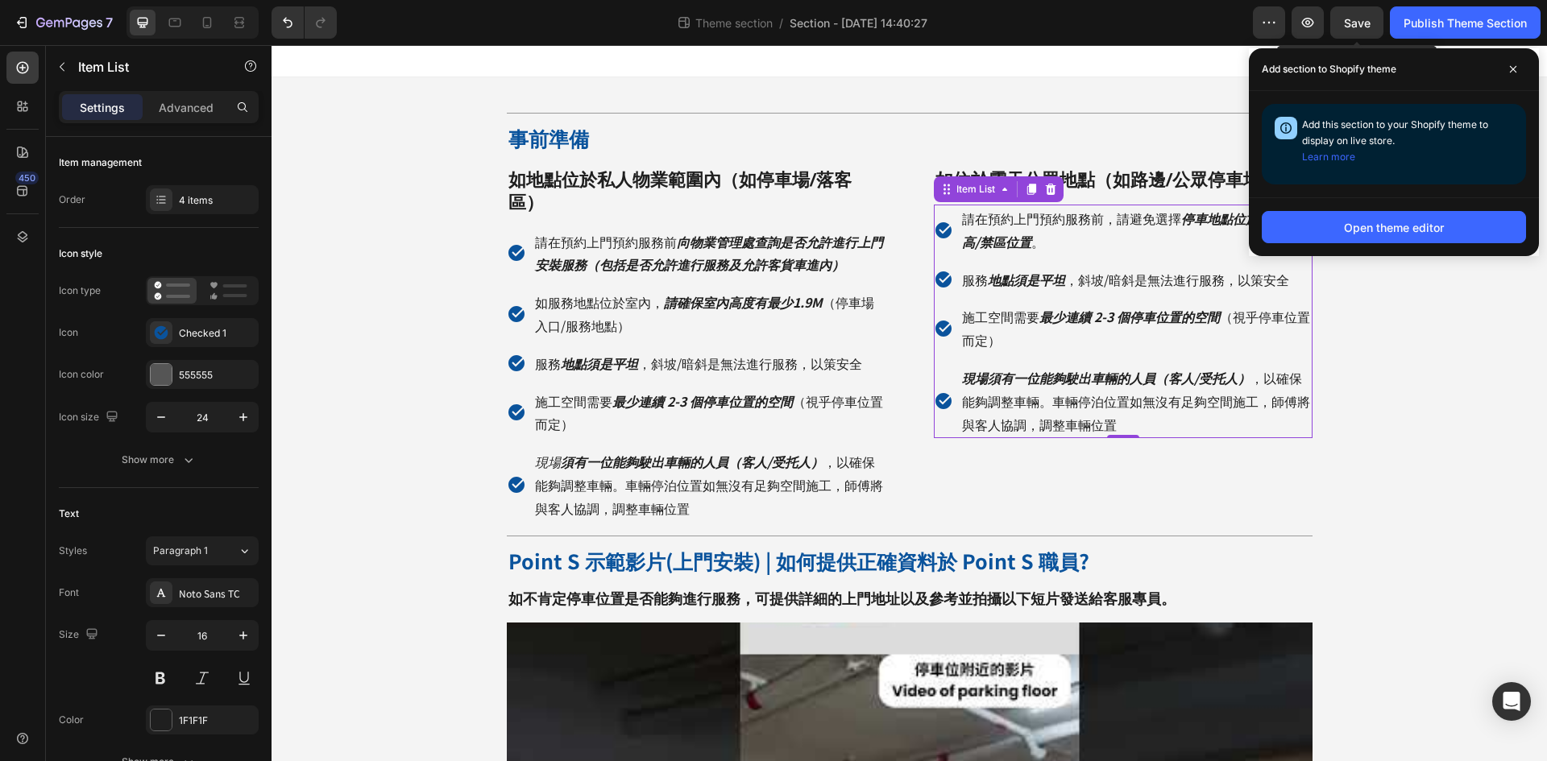
click at [1344, 28] on span "Save" at bounding box center [1357, 23] width 27 height 14
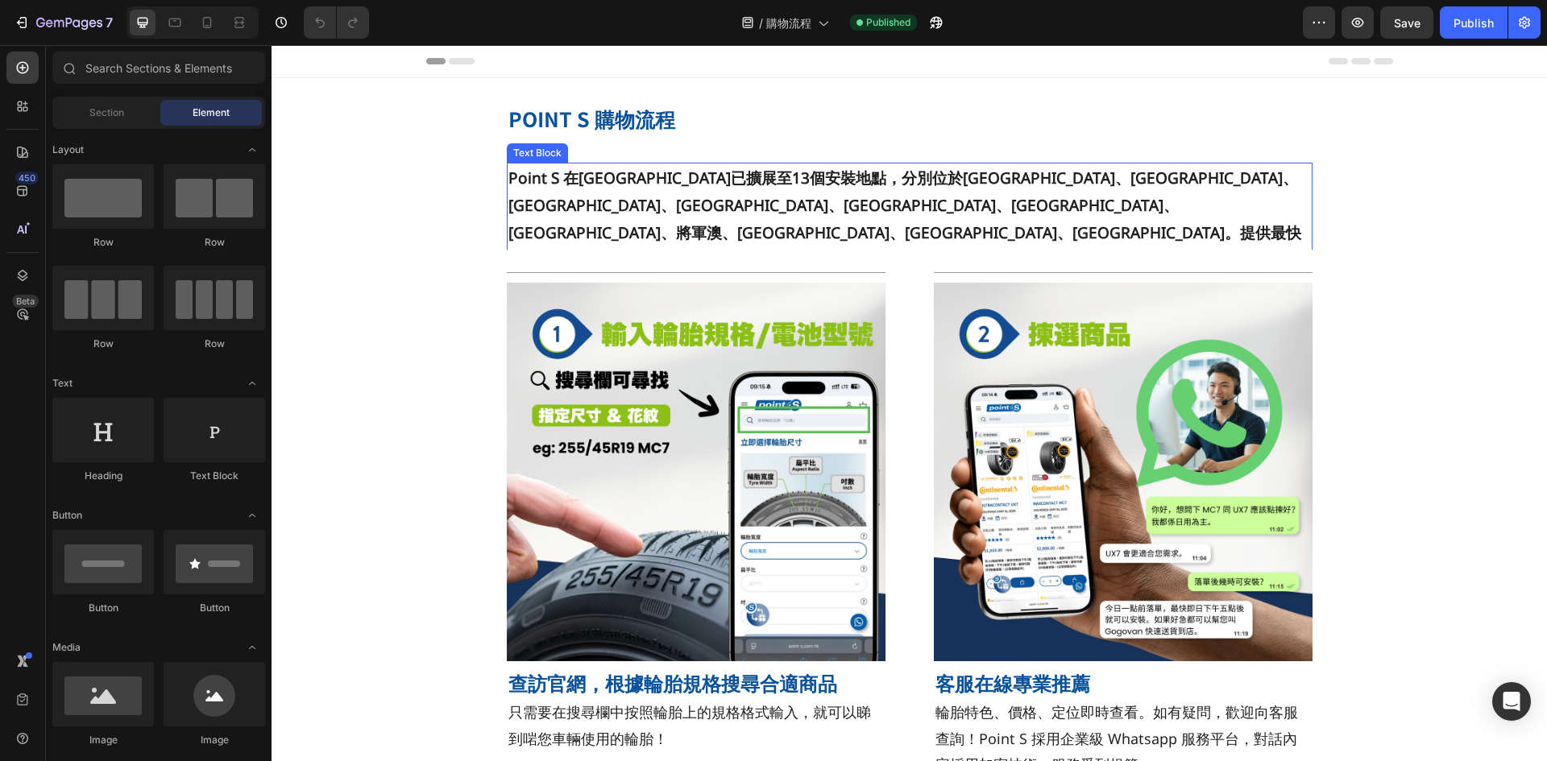
click at [731, 182] on strong "Point S 在香港和澳門已擴展至13個安裝地點，分別位於元朗、葵涌、屯門、上水、大圍、深水埗、樂富、將軍澳、大坑、西環、澳門和氹仔。提供最快即日下單、即日…" at bounding box center [904, 220] width 793 height 104
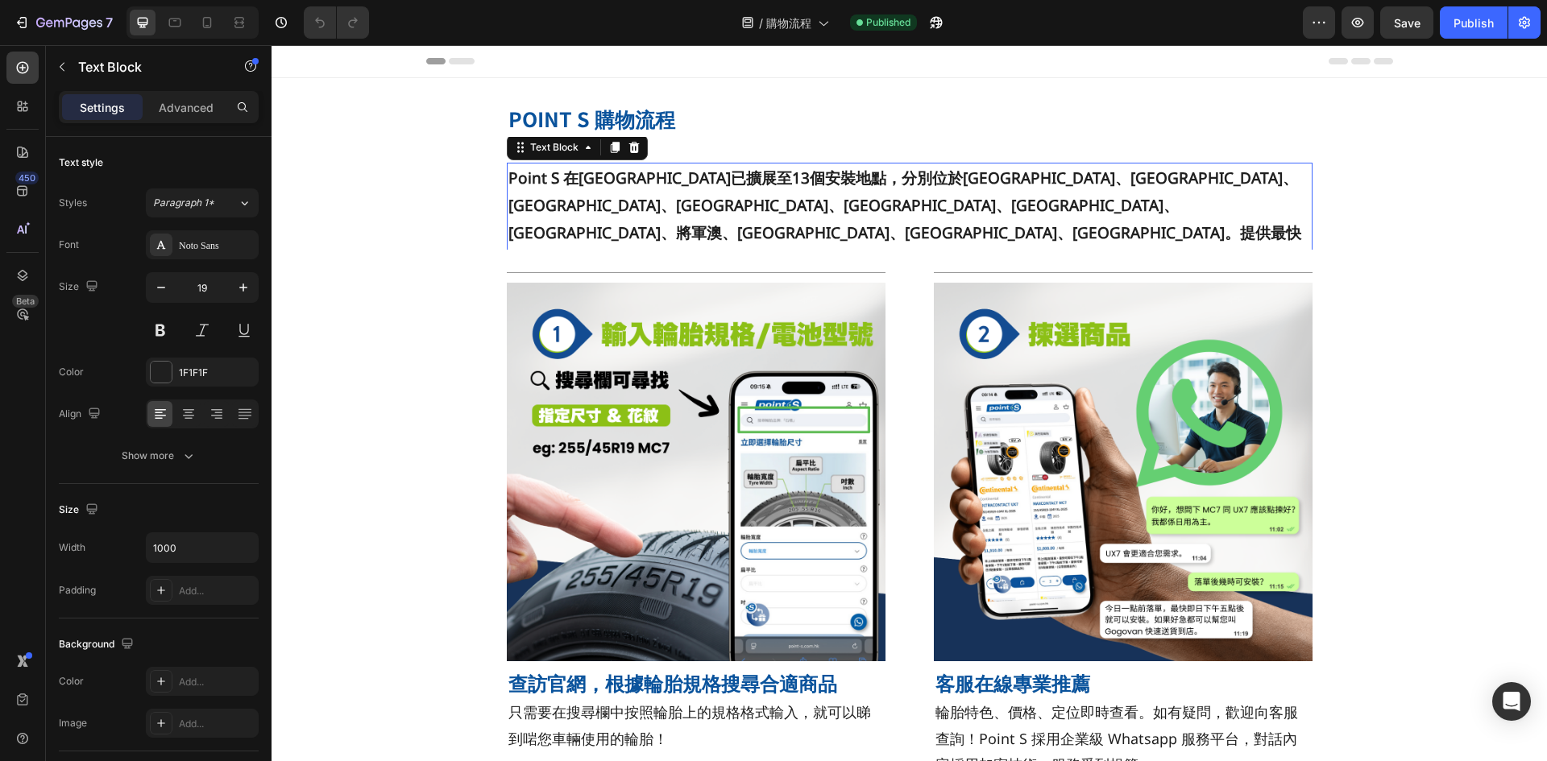
click at [823, 187] on strong "Point S 在香港和澳門已擴展至13個安裝地點，分別位於元朗、葵涌、屯門、上水、大圍、深水埗、樂富、將軍澳、大坑、西環、澳門和氹仔。提供最快即日下單、即日…" at bounding box center [904, 220] width 793 height 104
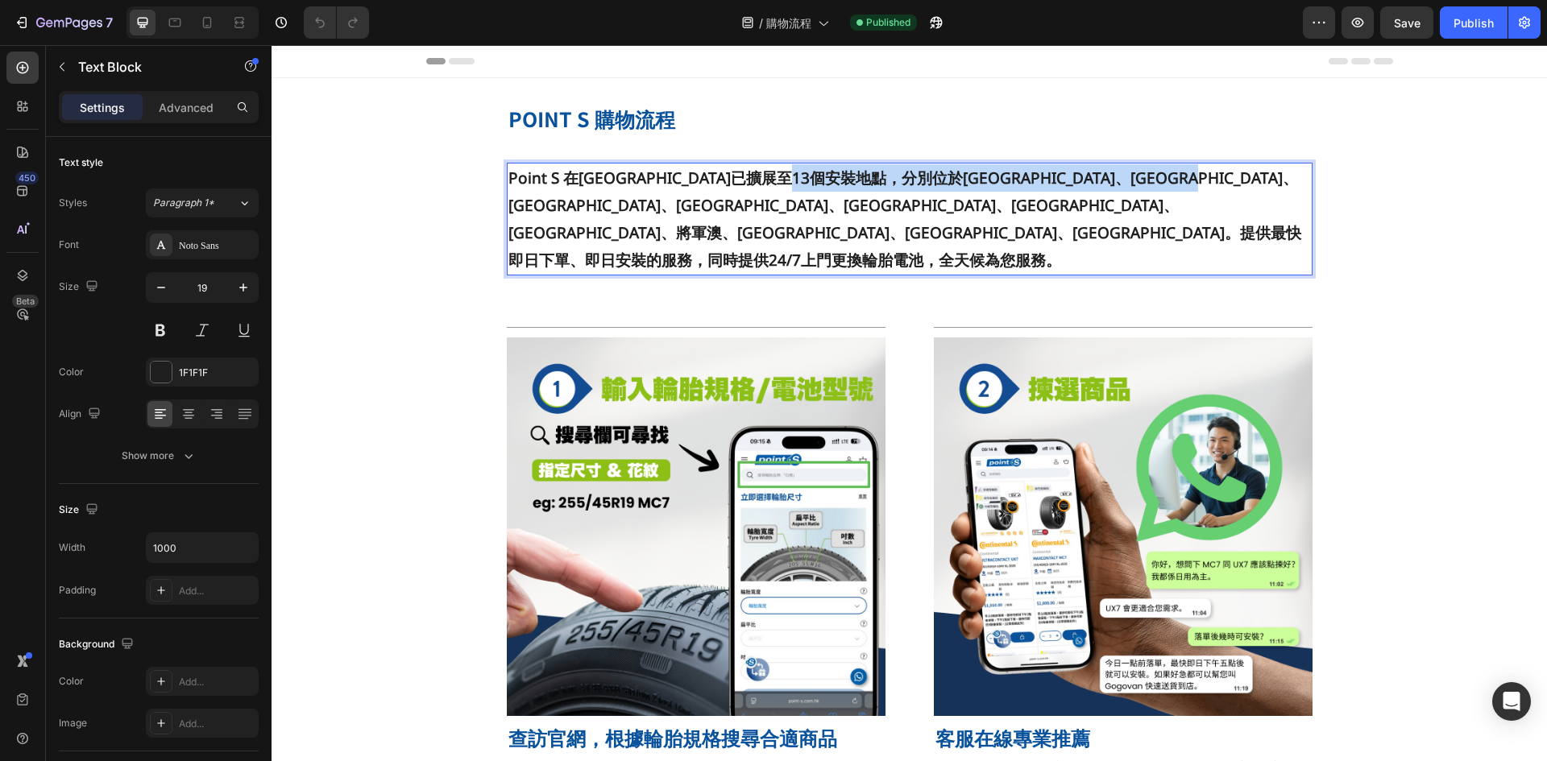
drag, startPoint x: 882, startPoint y: 181, endPoint x: 656, endPoint y: 213, distance: 228.6
click at [656, 213] on strong "Point S 在香港和澳門已擴展至13個安裝地點，分別位於元朗、葵涌、屯門、上水、大圍、深水埗、樂富、將軍澳、大坑、西環、澳門和氹仔。提供最快即日下單、即日…" at bounding box center [904, 220] width 793 height 104
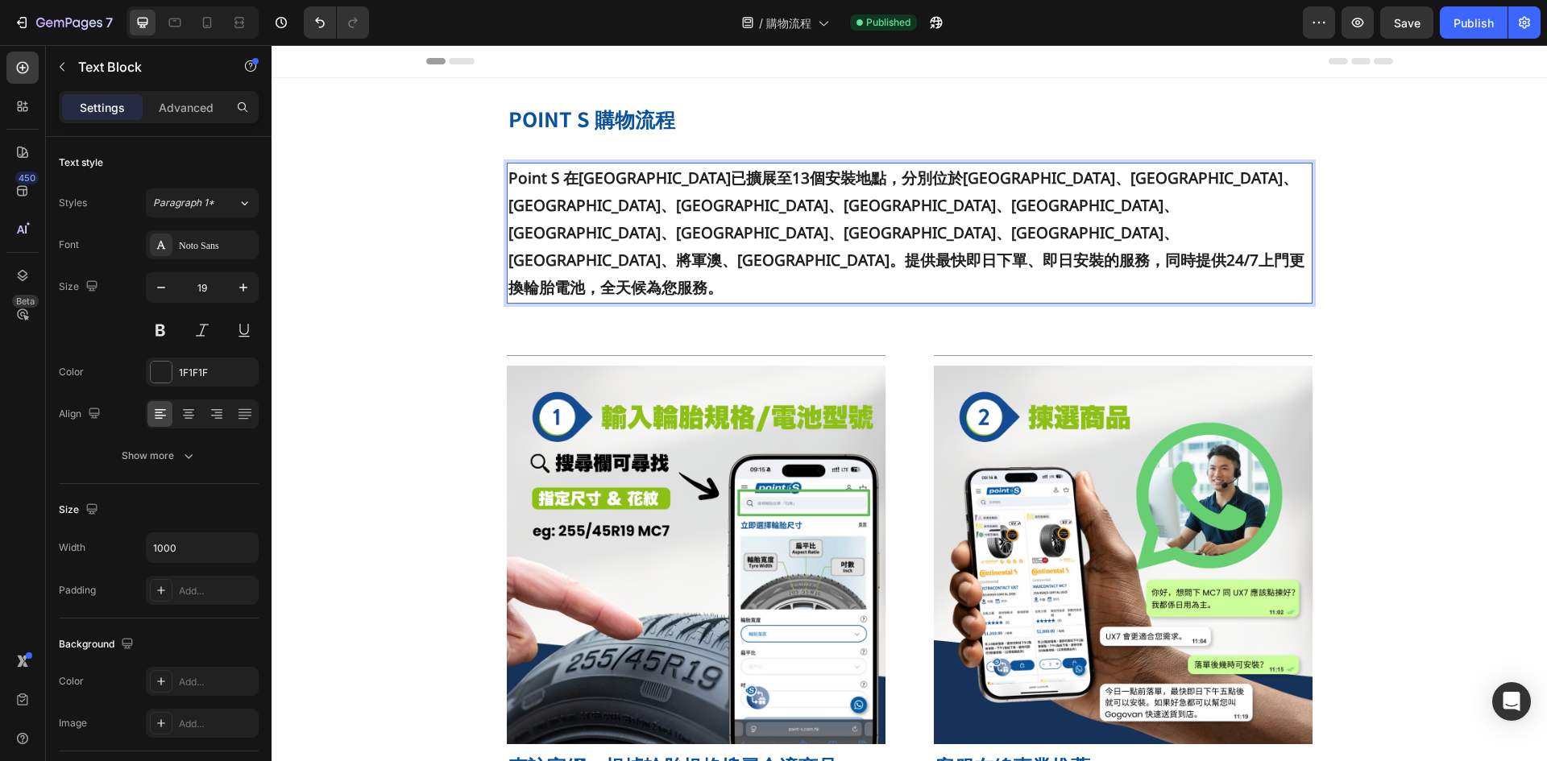
click at [723, 176] on strong "Point S 在香港和澳門已擴展至13個安裝地點，分別位於大圍、大坑、上水、元朗、屯門、東涌、葵涌、樂富、西環、九龍灣、深水埗、將軍澳、澳門和氹仔。提供最快…" at bounding box center [906, 233] width 796 height 131
click at [708, 180] on strong "Point S 在香港和澳門已擴展至13 個安裝地點，分別位於大圍、大坑、上水、元朗、屯門、東涌、葵涌、樂富、西環、九龍灣、深水埗、將軍澳、澳門和氹仔。提供最…" at bounding box center [906, 233] width 796 height 131
click at [641, 187] on strong "Point S 在香港和澳門已擴展至 13 個安裝地點，分別位於大圍、大坑、上水、元朗、屯門、東涌、葵涌、樂富、西環、九龍灣、深水埗、將軍澳、澳門和氹仔。提供…" at bounding box center [906, 233] width 797 height 131
click at [574, 176] on strong "Point S 在香港和澳門已擴展至 13 個安裝地點，分別位於大圍、大坑、上水、元朗、屯門、東涌、葵涌、樂富、西環、九龍灣、深水埗、將軍澳、澳門和氹仔。提供…" at bounding box center [906, 233] width 797 height 131
click at [557, 180] on strong "Point S 在香港和澳門已擴展至 13 個安裝地點，分別位於大圍、大坑、上水、元朗、屯門、東涌、葵涌、樂富、西環、九龍灣、深水埗、將軍澳、澳門和氹仔。提供…" at bounding box center [906, 233] width 797 height 131
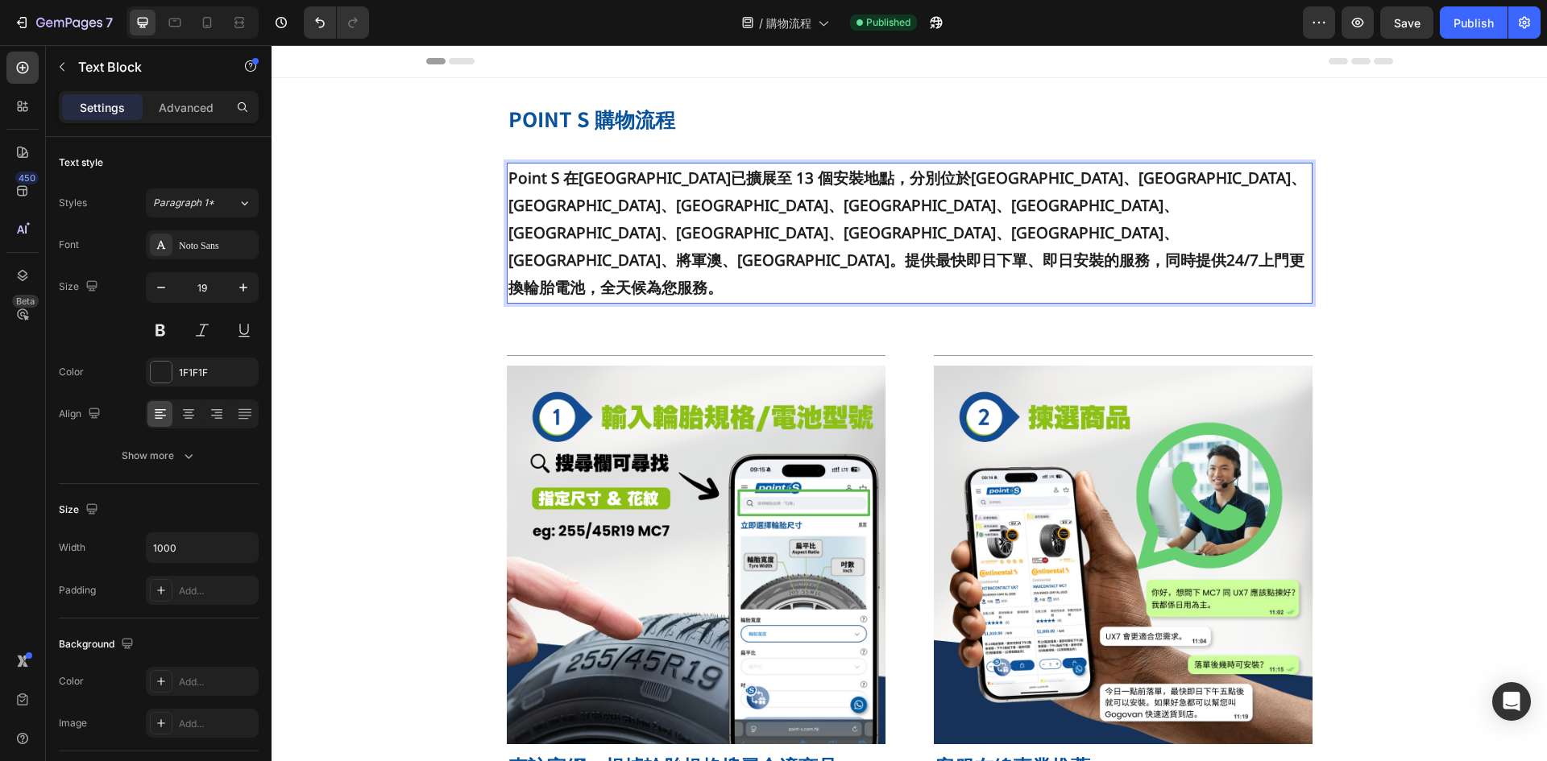
drag, startPoint x: 553, startPoint y: 180, endPoint x: 569, endPoint y: 180, distance: 16.1
click at [553, 180] on strong "Point S 在香港和澳門已擴展至 13 個安裝地點，分別位於大圍、大坑、上水、元朗、屯門、東涌、葵涌、樂富、西環、九龍灣、深水埗、將軍澳、澳門和氹仔。提供…" at bounding box center [906, 233] width 797 height 131
click at [574, 180] on strong "Point S 在香港和澳門已擴展至 13 個安裝地點，分別位於大圍、大坑、上水、元朗、屯門、東涌、葵涌、樂富、西環、九龍灣、深水埗、將軍澳、澳門和氹仔。提供…" at bounding box center [906, 233] width 797 height 131
click at [1022, 226] on p "Point S 在香港和澳門已擴展至 13 個安裝地點，分別位於大圍、大坑、上水、元朗、屯門、東涌、葵涌、樂富、西環、九龍灣、深水埗、將軍澳、澳門和氹仔。提供…" at bounding box center [909, 233] width 802 height 138
click at [963, 215] on strong "Point S 在香港和澳門已擴展至 13 個安裝地點，分別位於大圍、大坑、上水、元朗、屯門、東涌、葵涌、樂富、西環、九龍灣、深水埗、將軍澳、澳門和氹仔。提供…" at bounding box center [906, 233] width 797 height 131
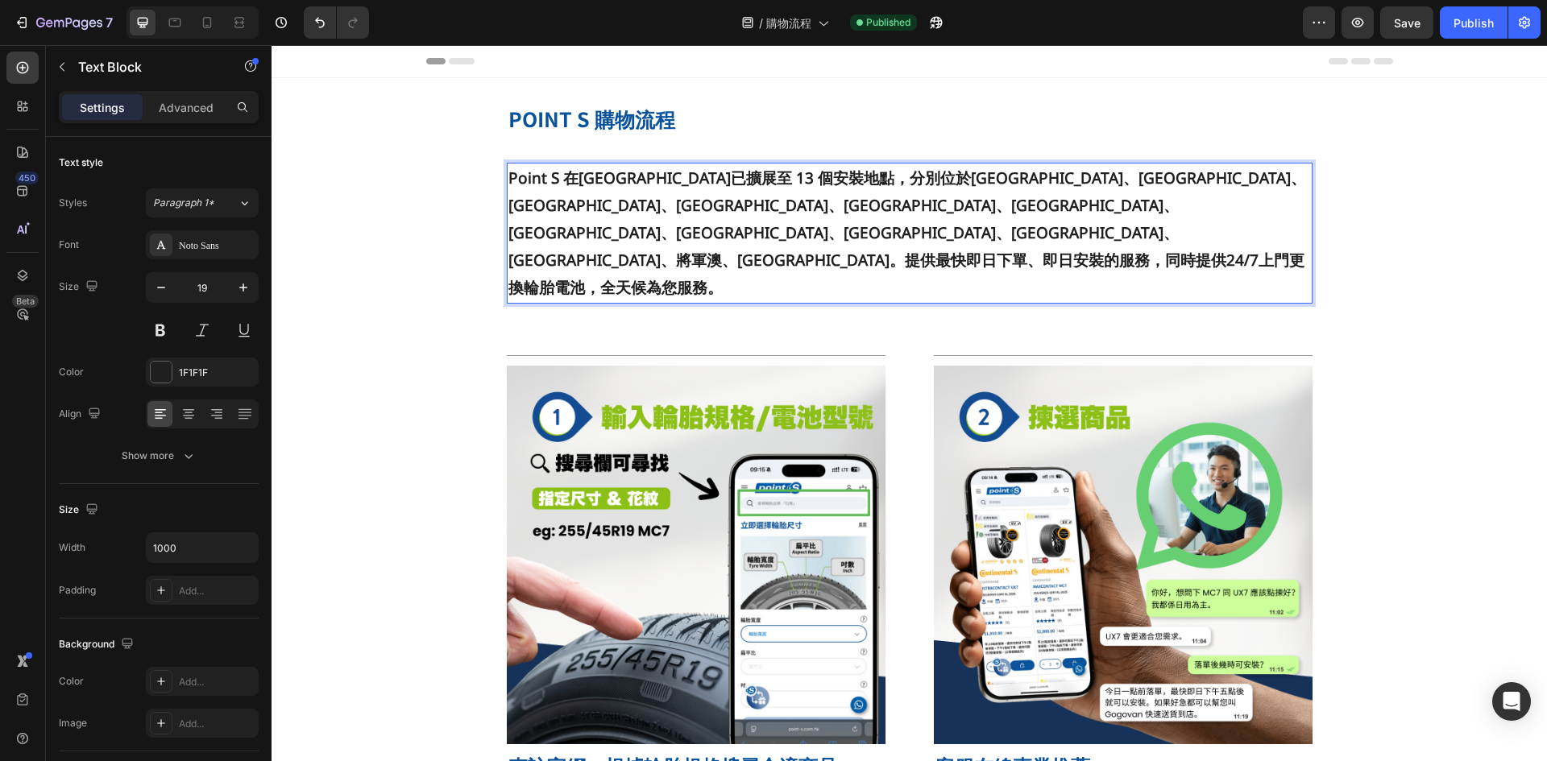
click at [1108, 206] on strong "Point S 在香港和澳門已擴展至 13 個安裝地點，分別位於大圍、大坑、上水、元朗、屯門、東涌、葵涌、樂富、西環、九龍灣、深水埗、將軍澳、澳門和氹仔。提供…" at bounding box center [906, 233] width 797 height 131
click at [1093, 206] on strong "Point S 在香港和澳門已擴展至 13 個安裝地點，分別位於大圍、大坑、上水、元朗、屯門、東涌、葵涌、樂富、西環、九龍灣、深水埗、將軍澳、澳門和氹仔。提供…" at bounding box center [906, 233] width 797 height 131
click at [1136, 204] on strong "Point S 在香港和澳門已擴展至 13 個安裝地點，分別位於大圍、大坑、上水、元朗、屯門、東涌、葵涌、樂富、西環、九龍灣、深水埗、將軍澳、澳門和氹仔。提供…" at bounding box center [908, 233] width 800 height 131
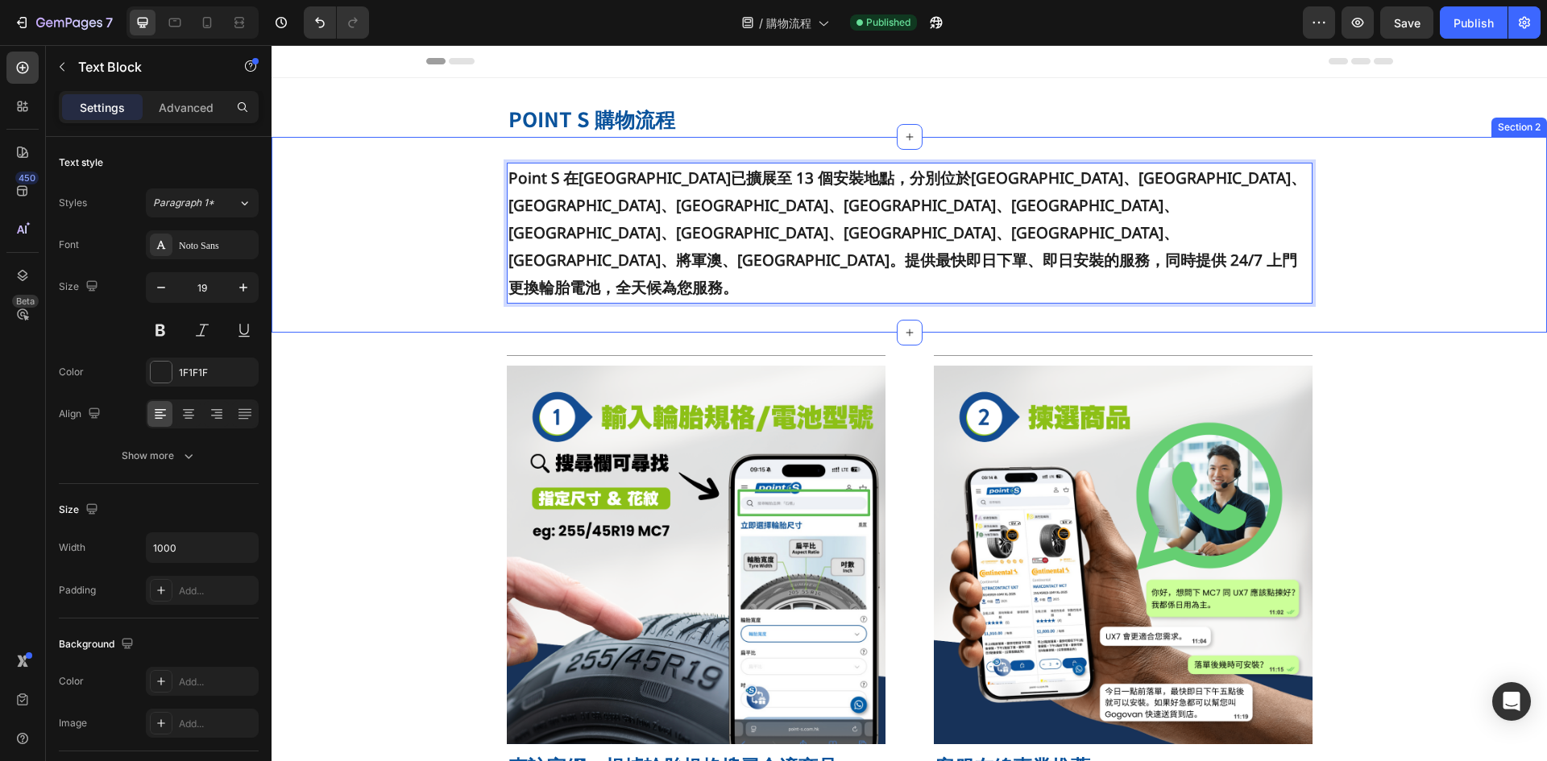
click at [1265, 213] on strong "Point S 在香港和澳門已擴展至 13 個安裝地點，分別位於大圍、大坑、上水、元朗、屯門、東涌、葵涌、樂富、西環、九龍灣、深水埗、將軍澳、澳門和氹仔。提供…" at bounding box center [906, 233] width 797 height 131
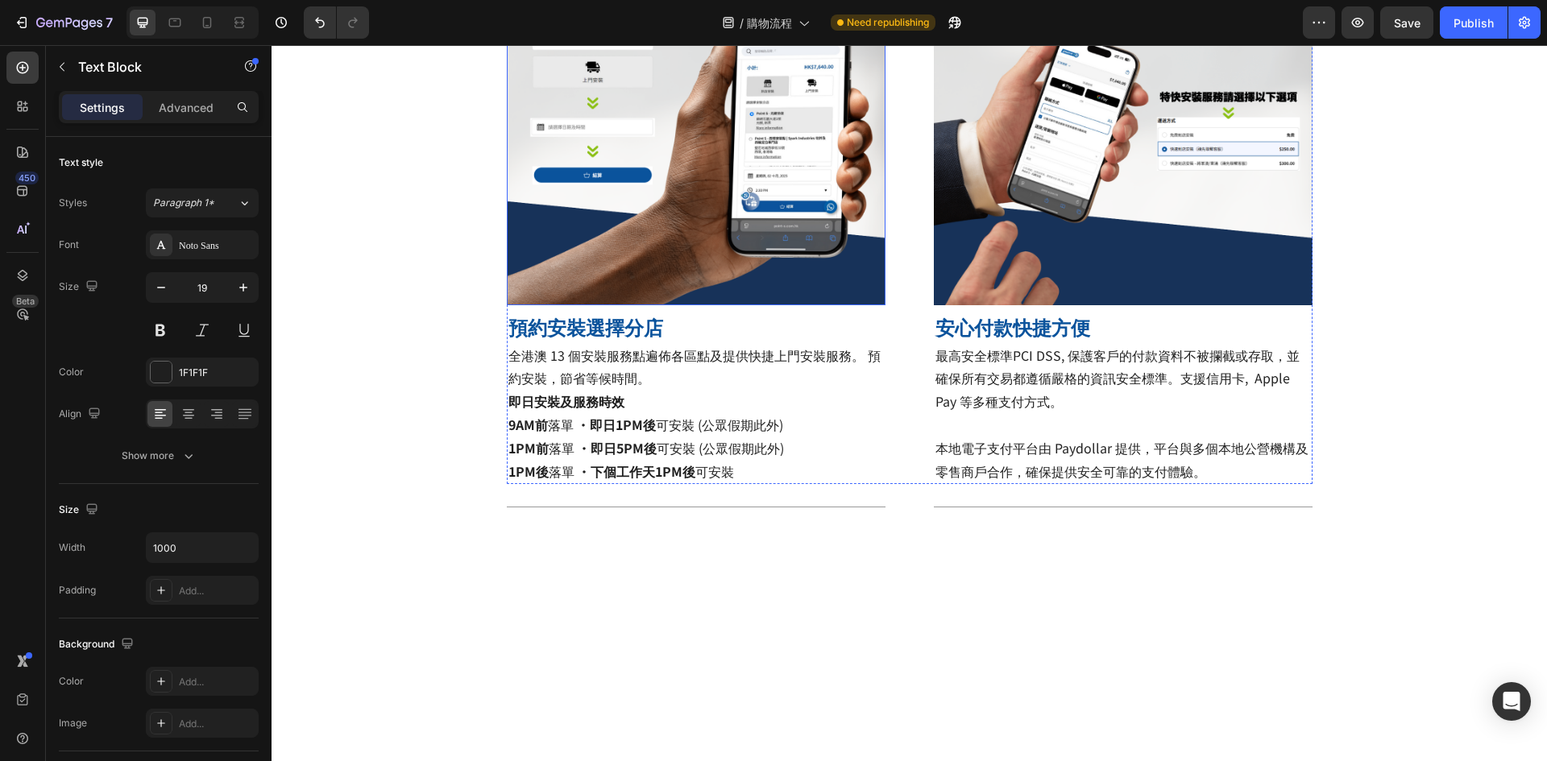
scroll to position [967, 0]
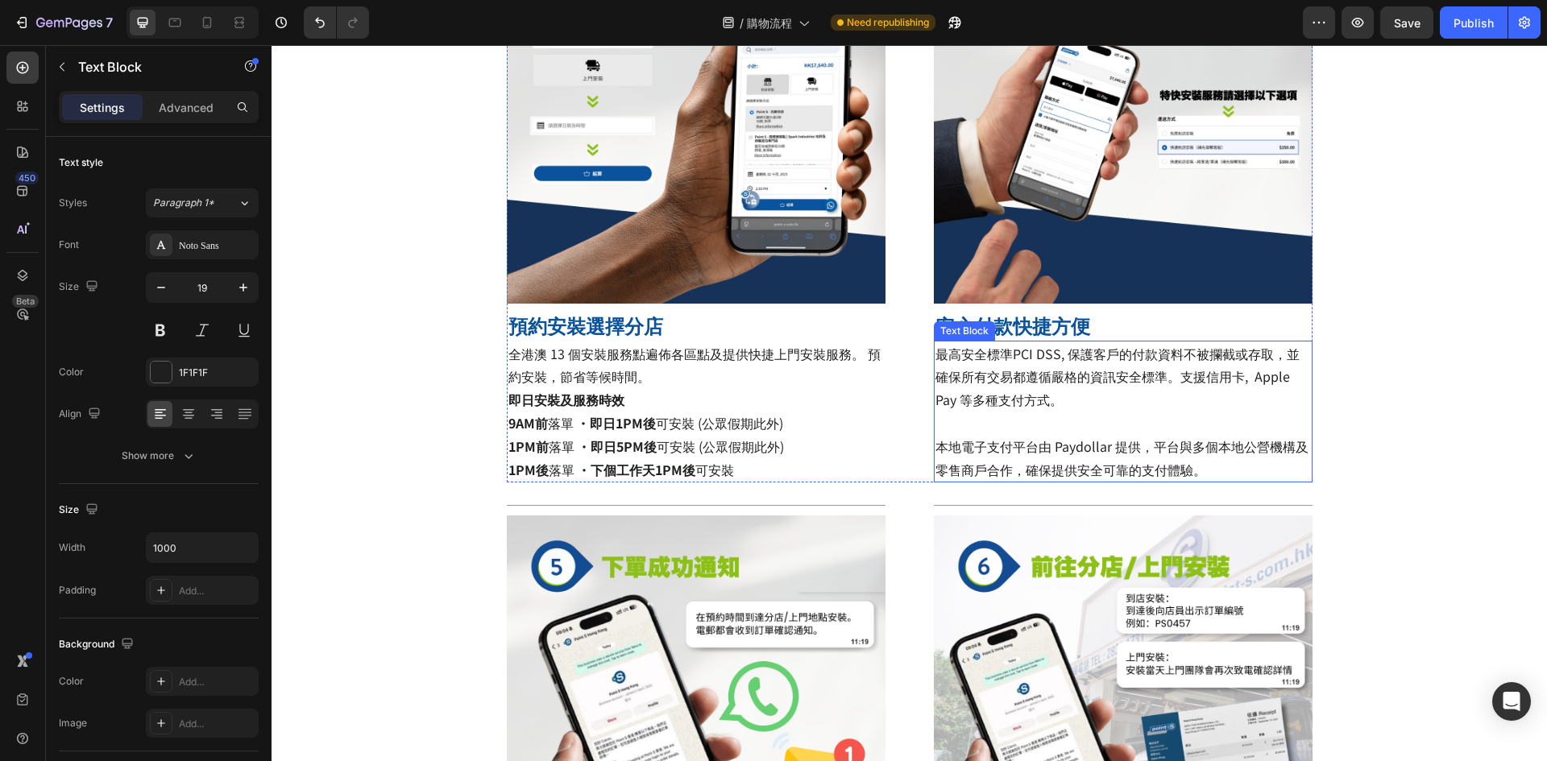
click at [1021, 414] on p "最高安全標準PCI DSS, 保護客戶的付款資料不被攔截或存取，並確保所有交易都遵循嚴格的資訊安全標準。支援信用卡, Apple Pay 等多種支付方式。 本…" at bounding box center [1122, 411] width 375 height 139
drag, startPoint x: 1006, startPoint y: 359, endPoint x: 1022, endPoint y: 362, distance: 16.3
click at [1007, 359] on span "最高安全標準PCI DSS, 保護客戶的付款資料不被攔截或存取，並確保所有交易都遵循嚴格的資訊安全標準。支援信用卡, Apple Pay 等多種支付方式。" at bounding box center [1117, 377] width 364 height 66
click at [1058, 358] on span "最高安全標準 PCI DSS, 保護客戶的付款資料不被攔截或存取，並確保所有交易都遵循嚴格的資訊安全標準。支援信用卡, Apple Pay 等多種支付方式。" at bounding box center [1118, 377] width 367 height 66
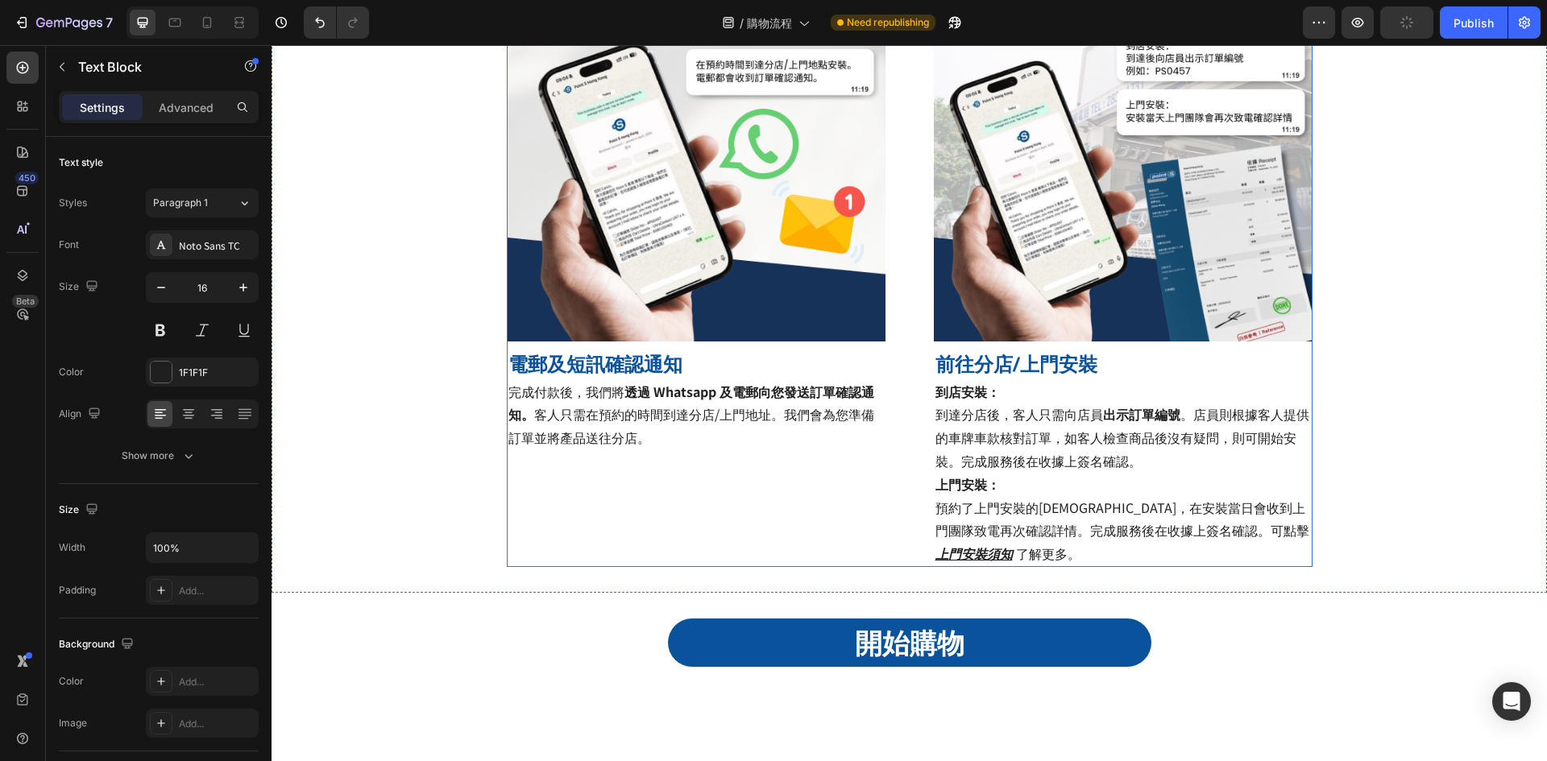
scroll to position [1530, 0]
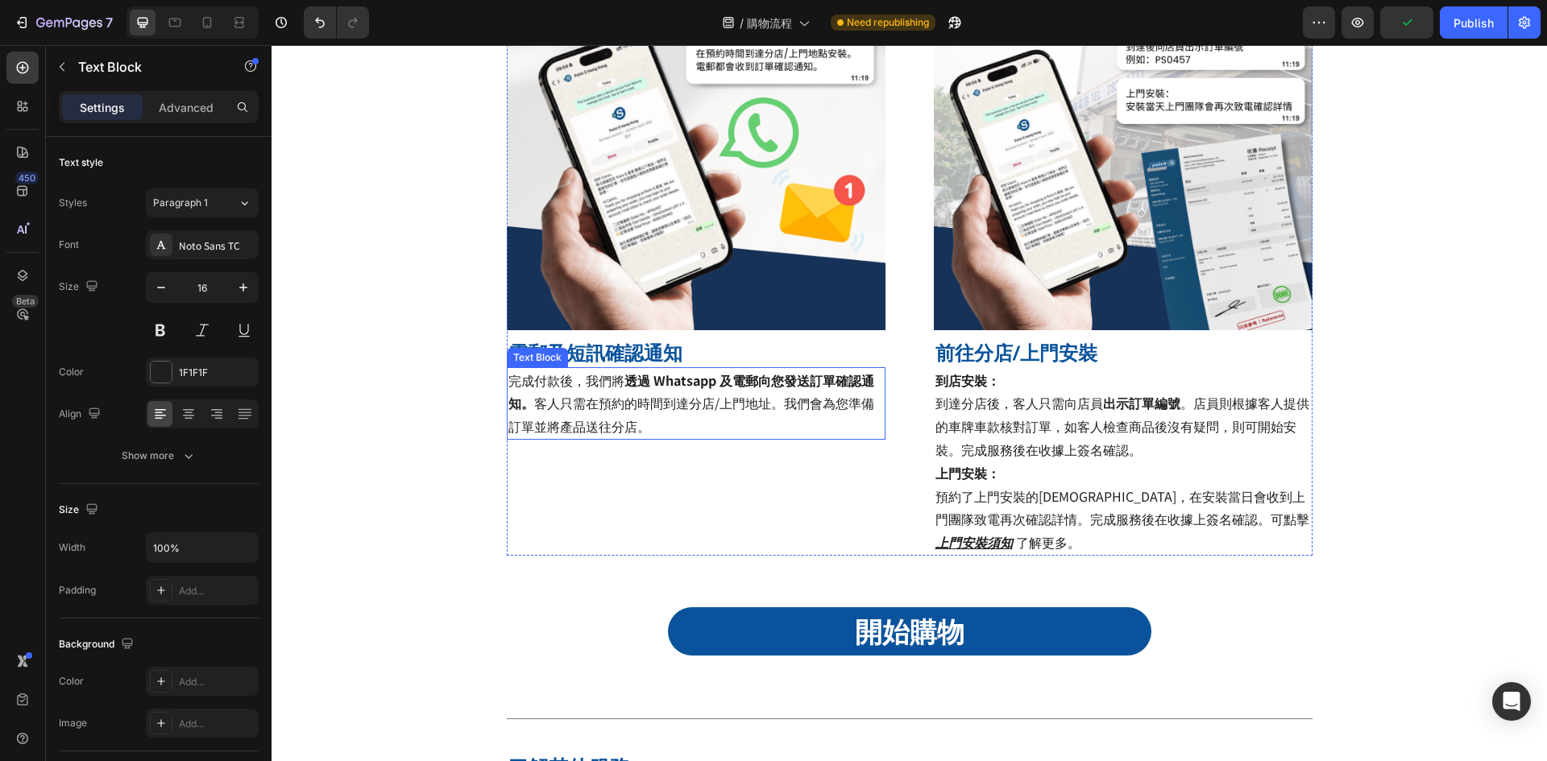
click at [621, 384] on strong "透過 Whatsapp 及電郵向您發送訂單確認通知。" at bounding box center [691, 392] width 366 height 43
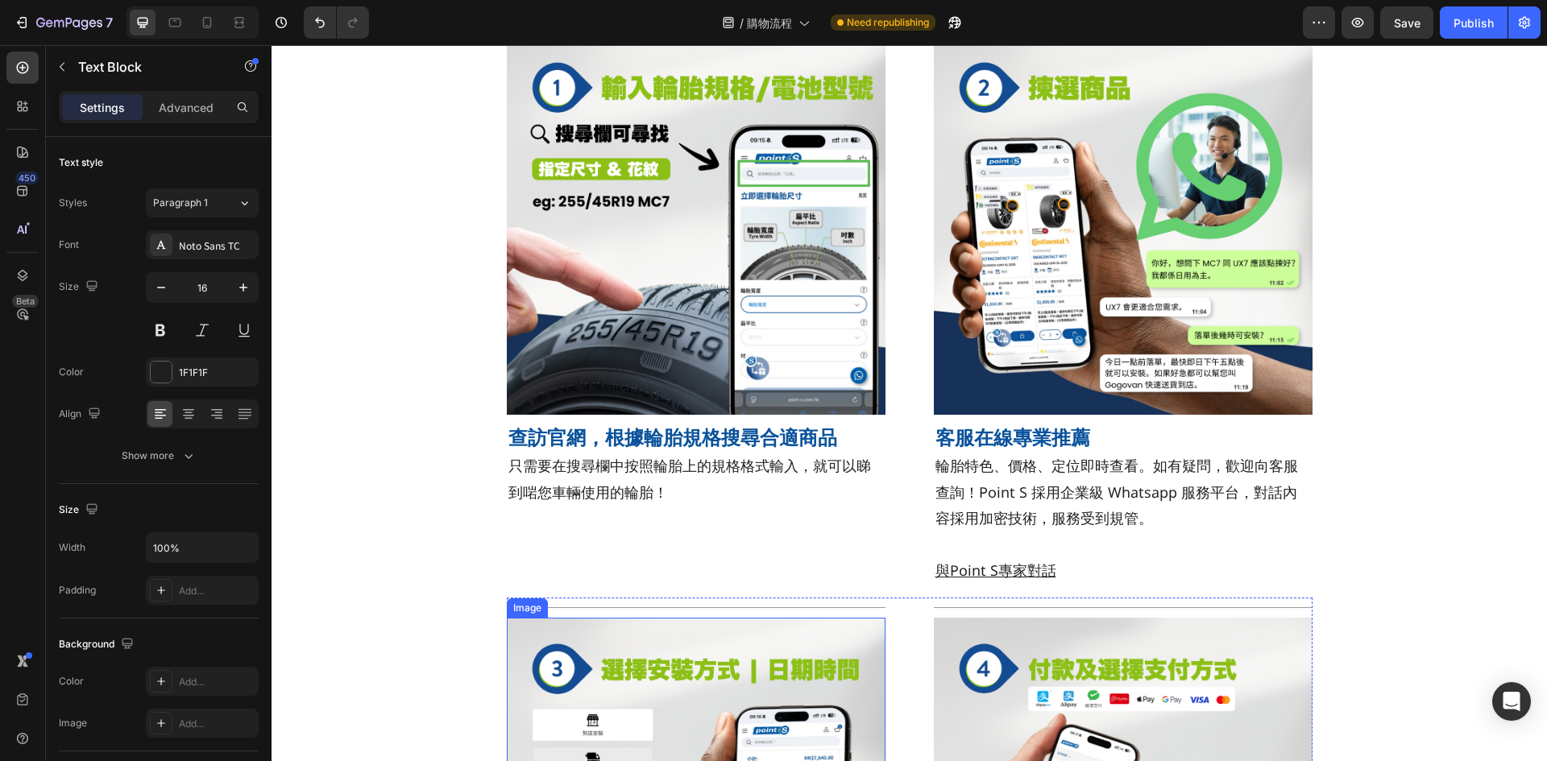
scroll to position [0, 0]
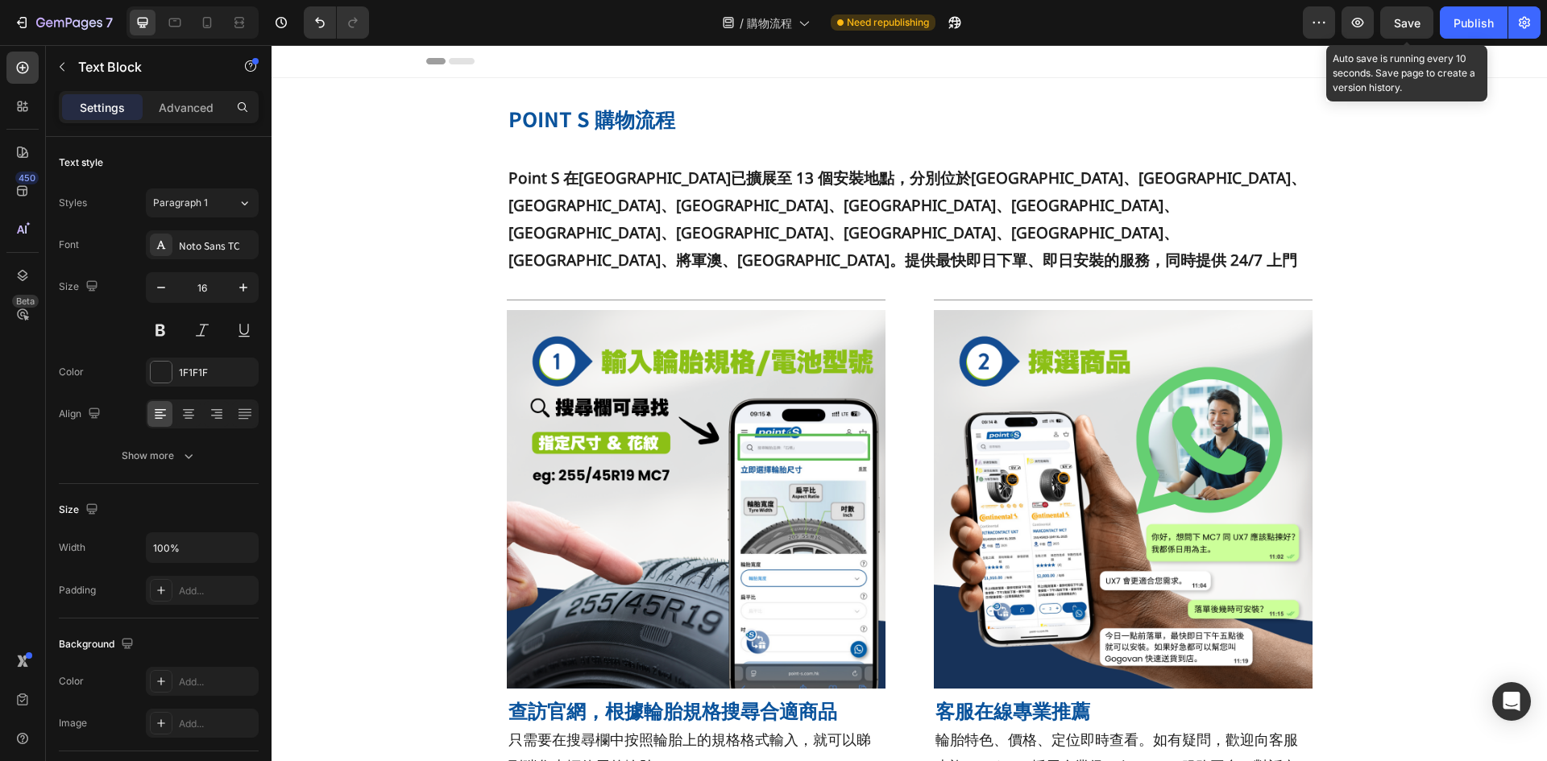
drag, startPoint x: 1406, startPoint y: 32, endPoint x: 1456, endPoint y: 27, distance: 50.3
click at [1406, 32] on button "Save" at bounding box center [1406, 22] width 53 height 32
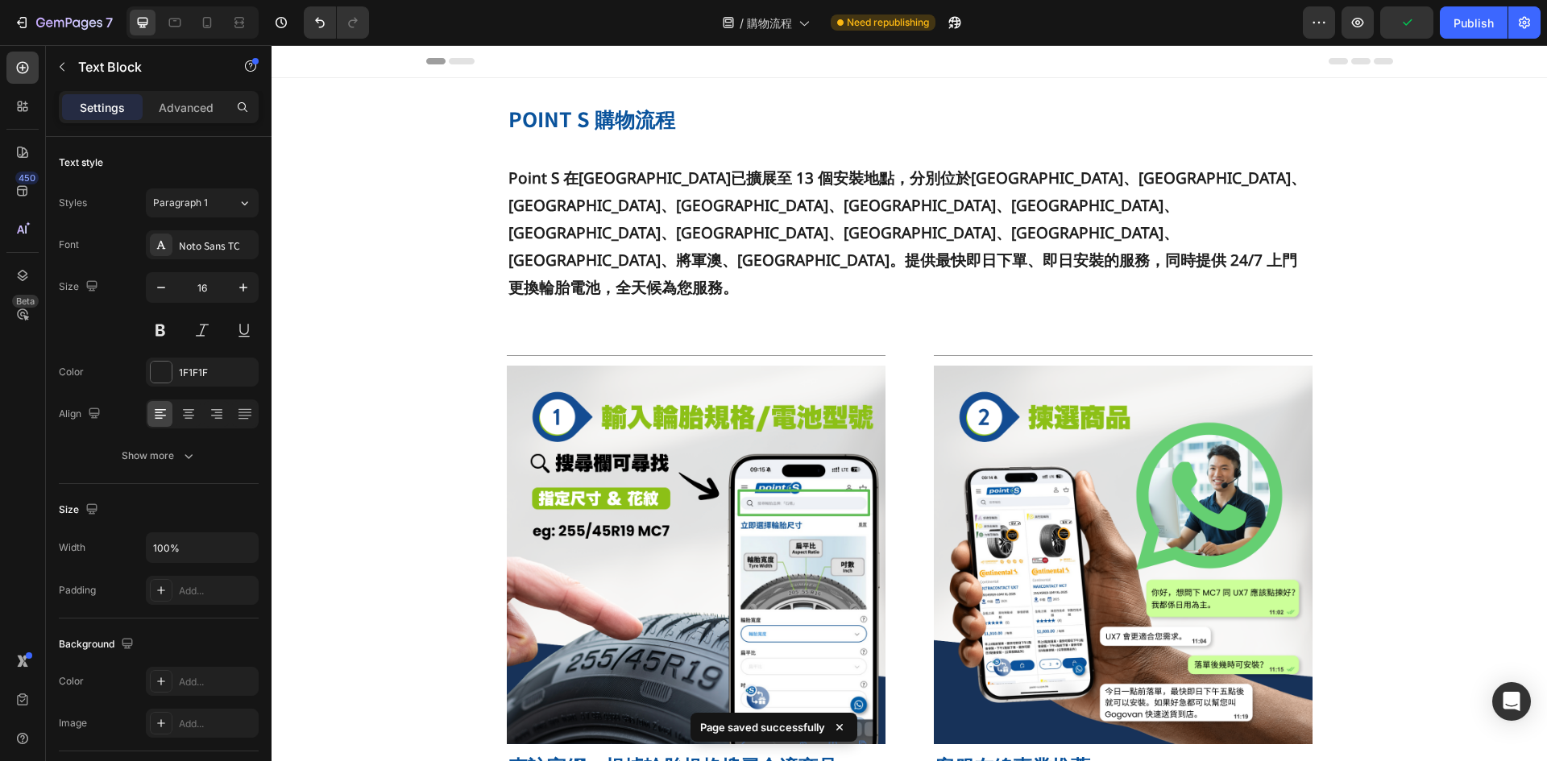
click at [1479, 23] on div "Publish" at bounding box center [1473, 22] width 40 height 17
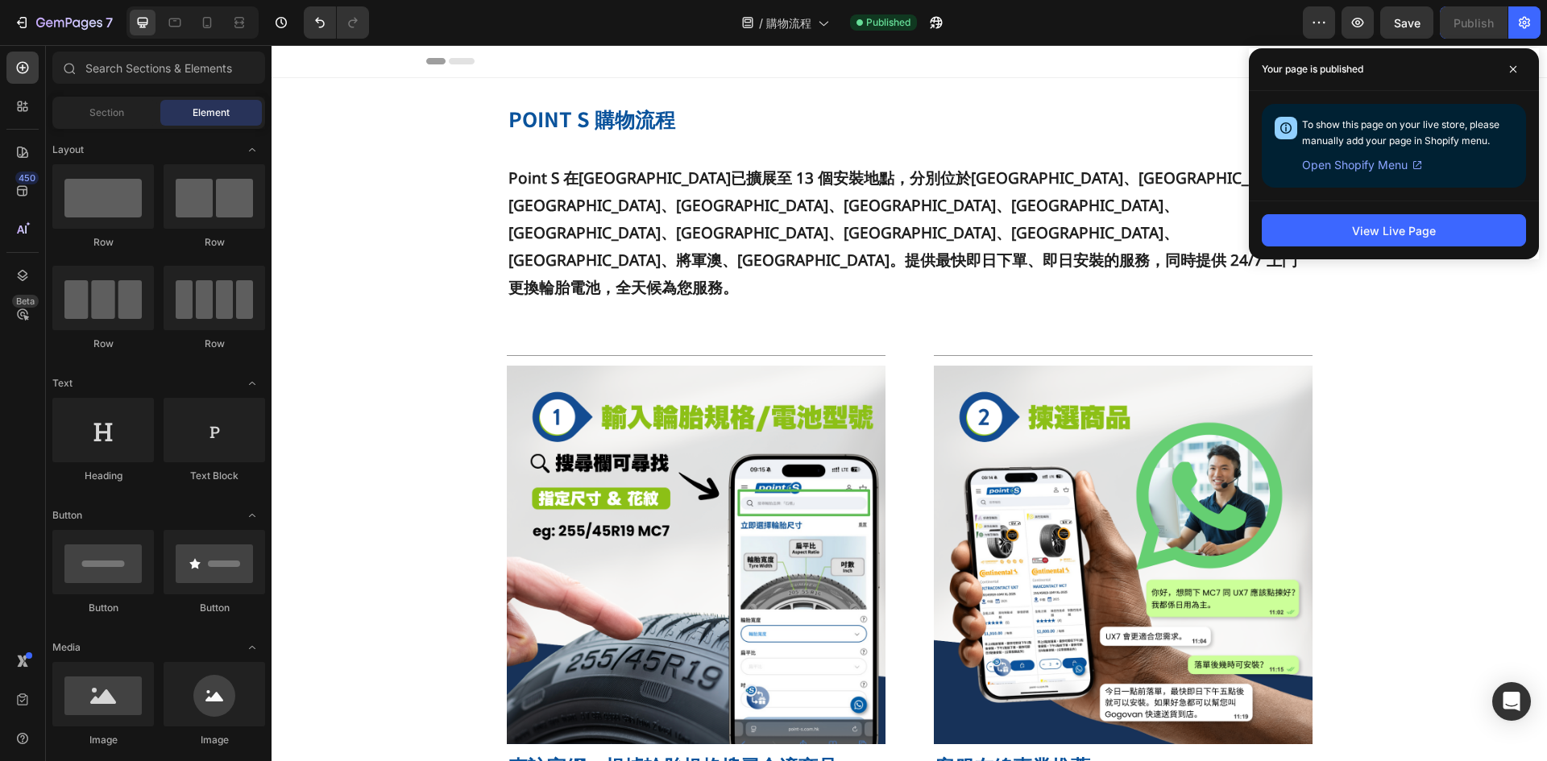
click at [1041, 18] on div "/ 購物流程 Published" at bounding box center [842, 22] width 921 height 32
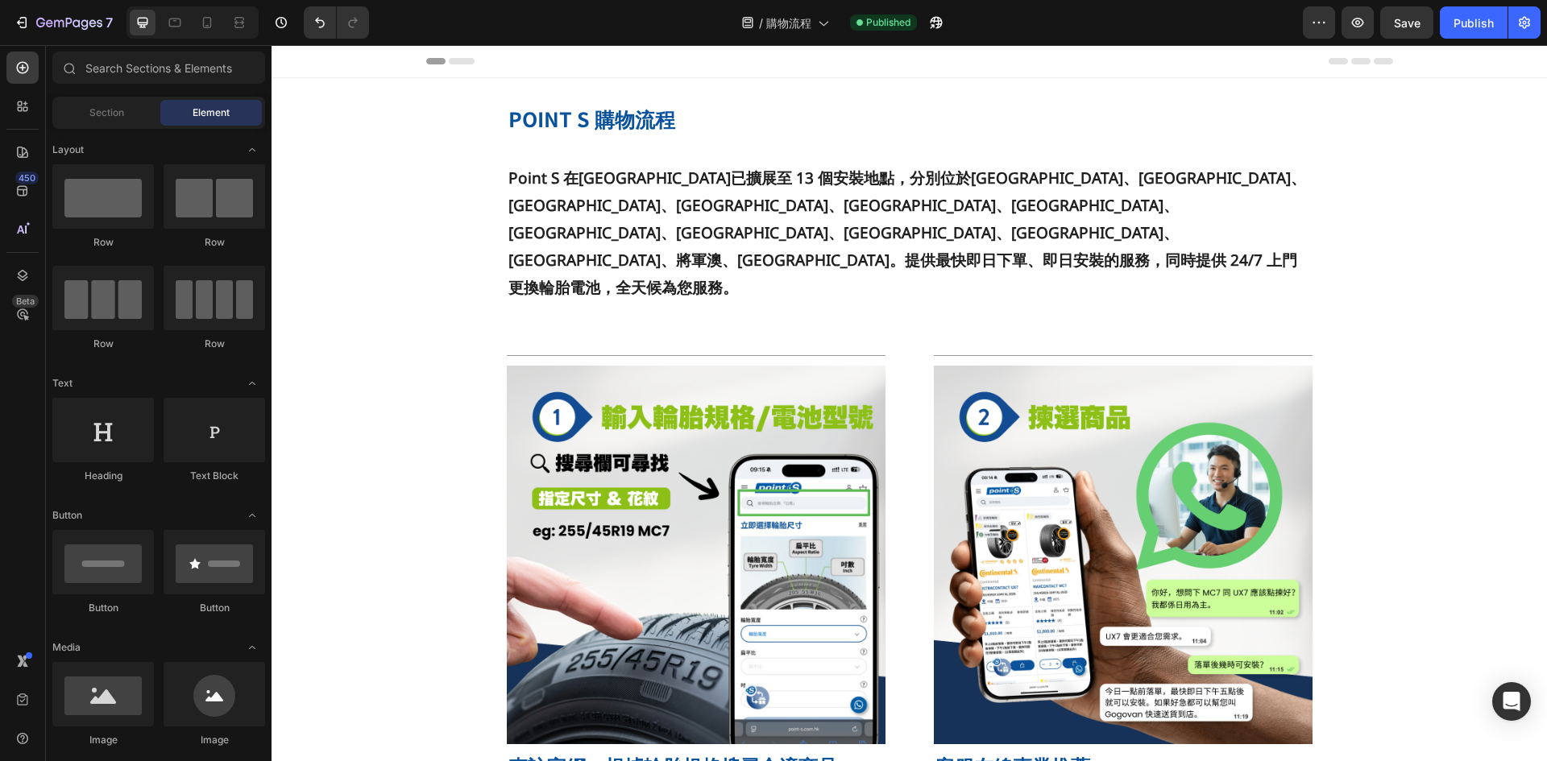
click at [1491, 31] on button "Publish" at bounding box center [1473, 22] width 68 height 32
click at [1410, 35] on button "Save" at bounding box center [1406, 22] width 53 height 32
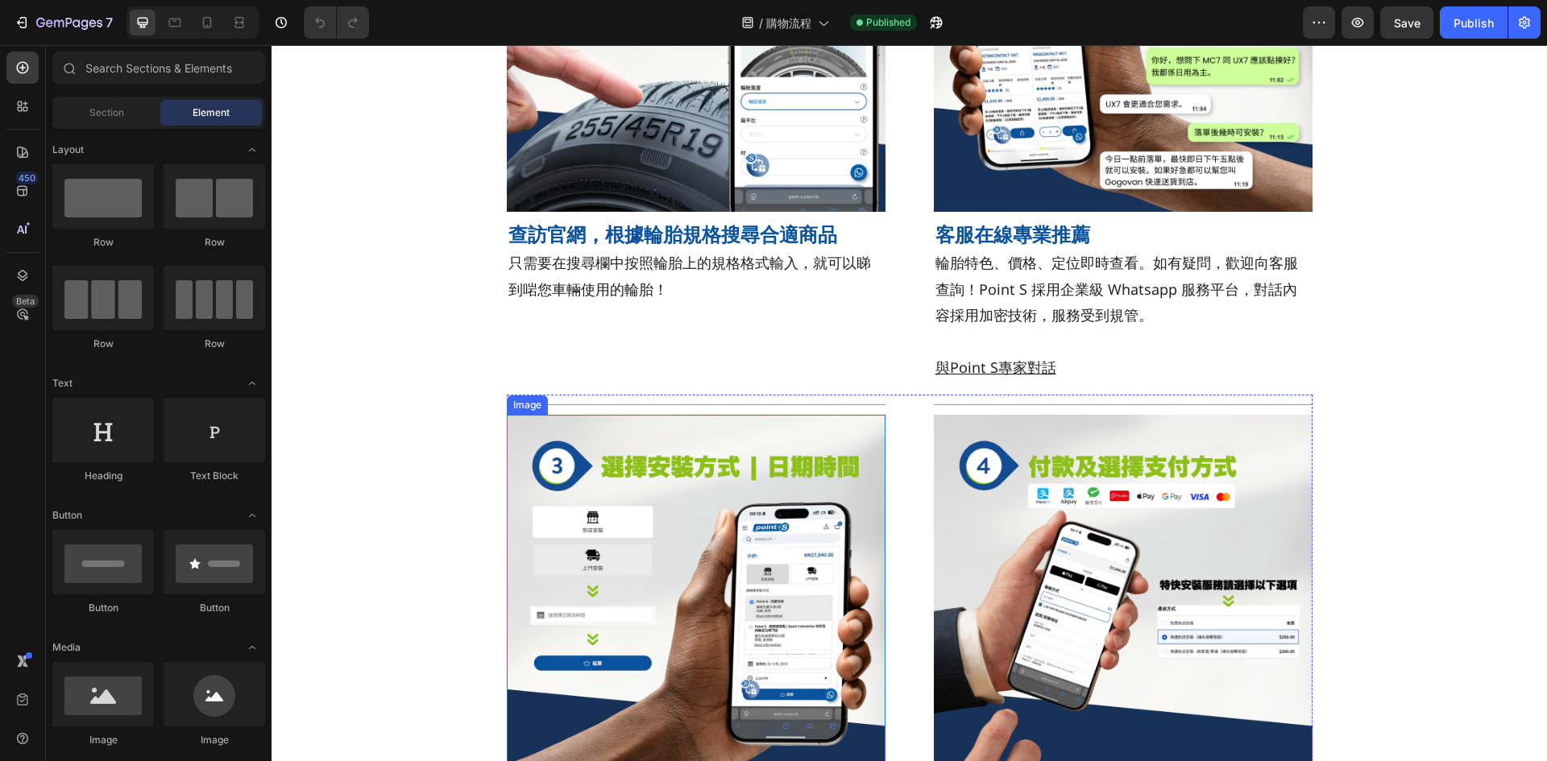
scroll to position [564, 0]
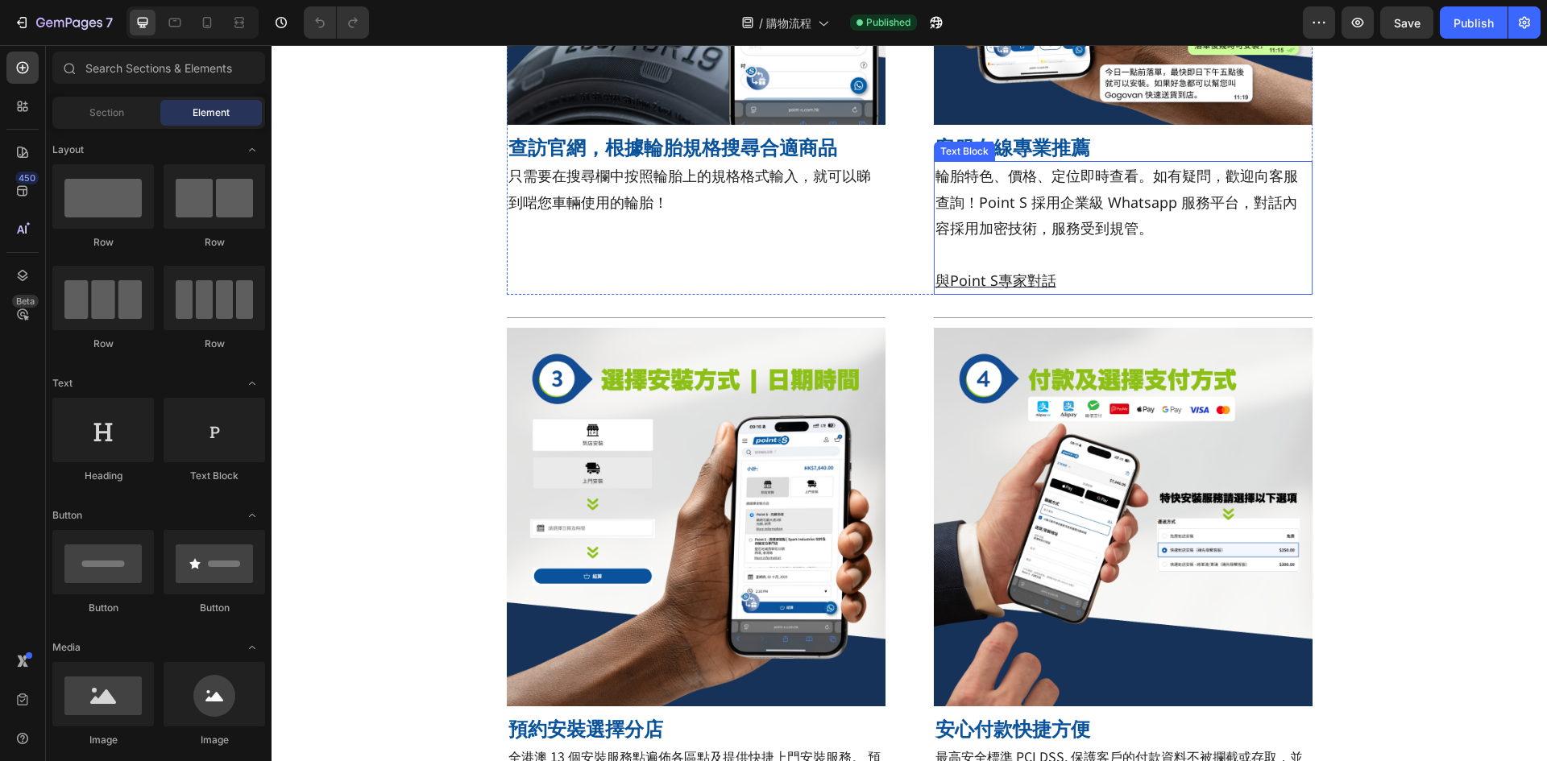
click at [947, 279] on u "與Point S專家對話" at bounding box center [995, 280] width 121 height 19
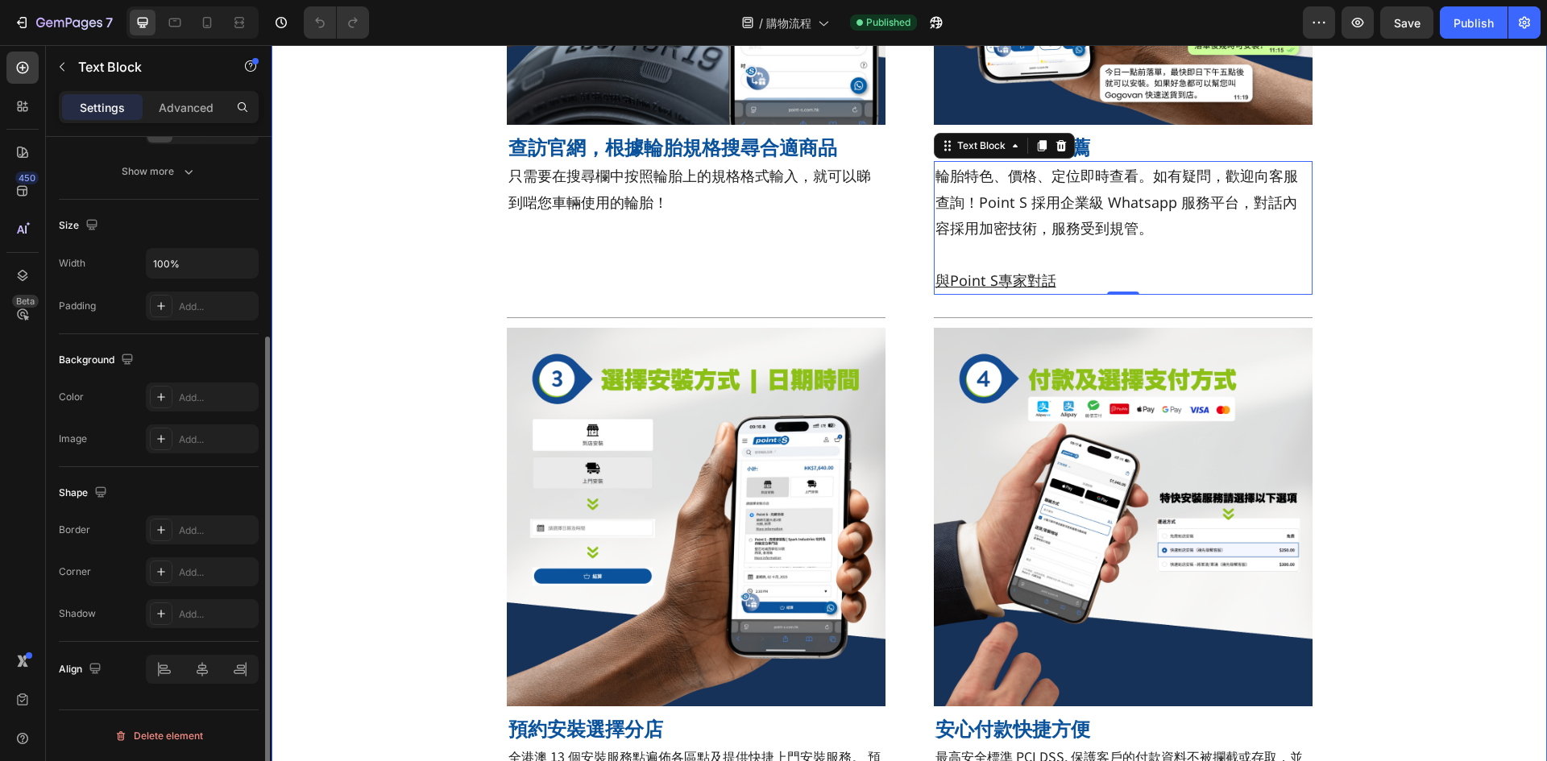
scroll to position [0, 0]
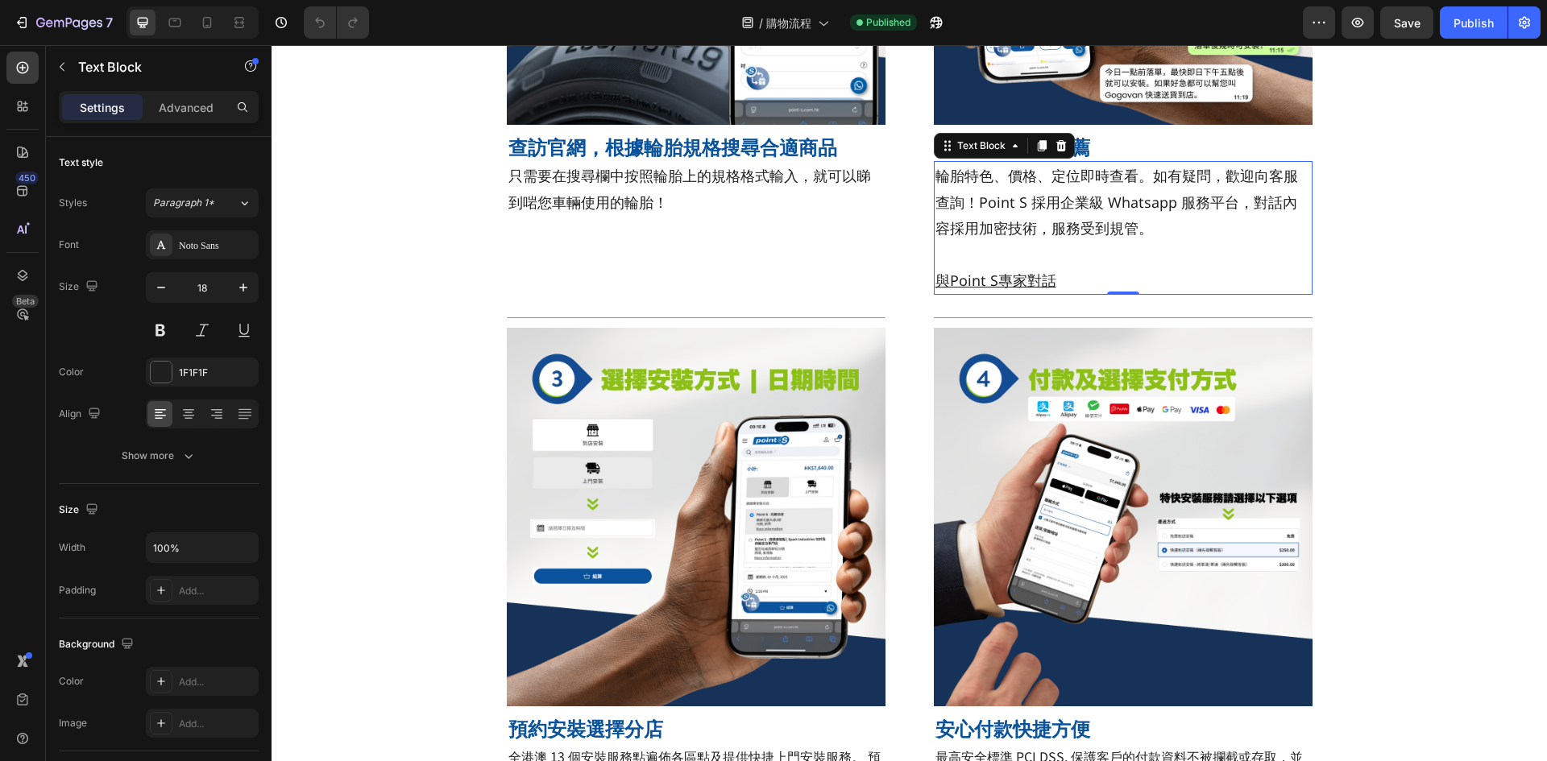
click at [1090, 275] on p "與Point S專家對話" at bounding box center [1122, 280] width 375 height 26
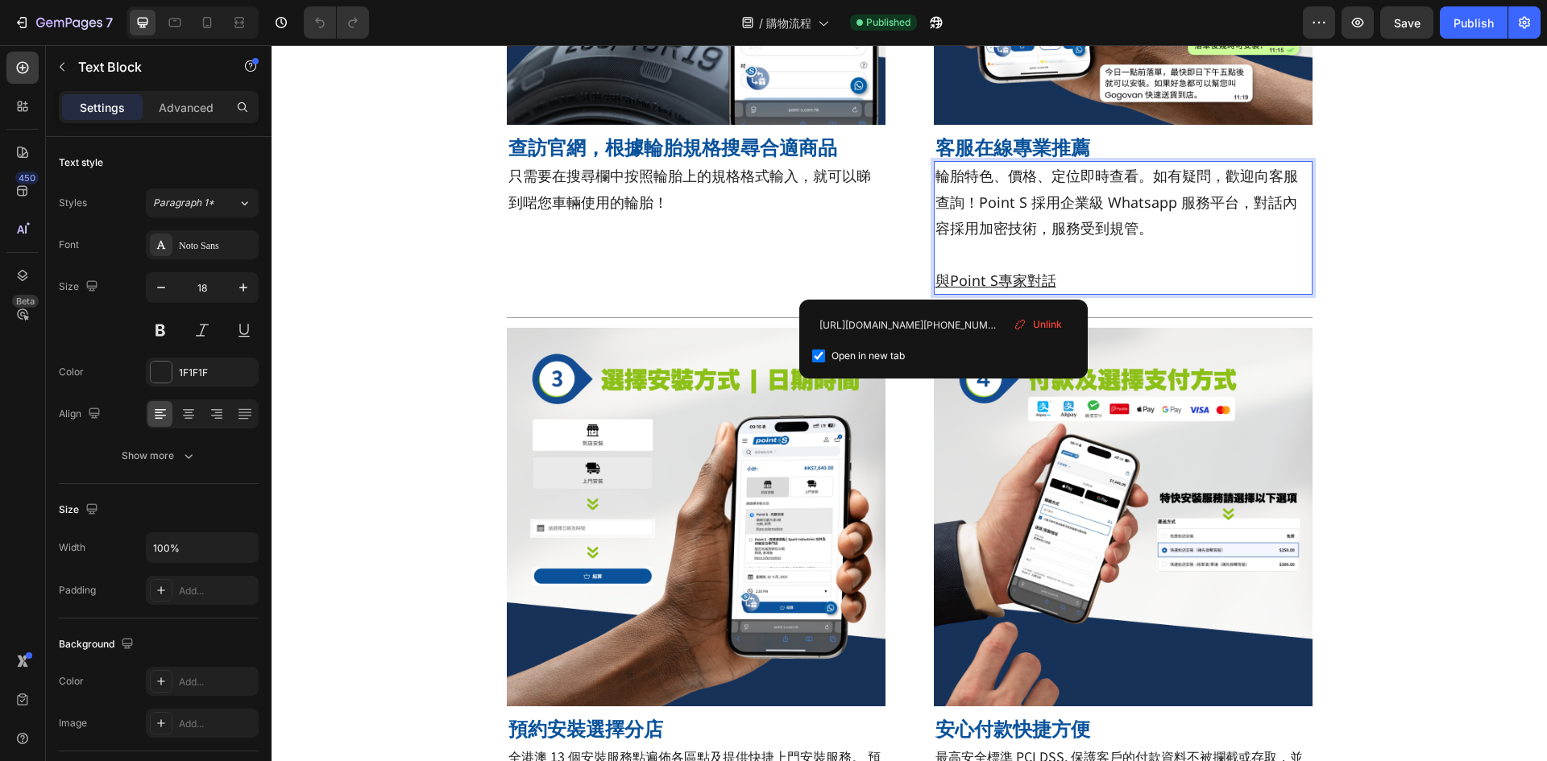
click at [940, 280] on u "與Point S專家對話" at bounding box center [995, 280] width 121 height 19
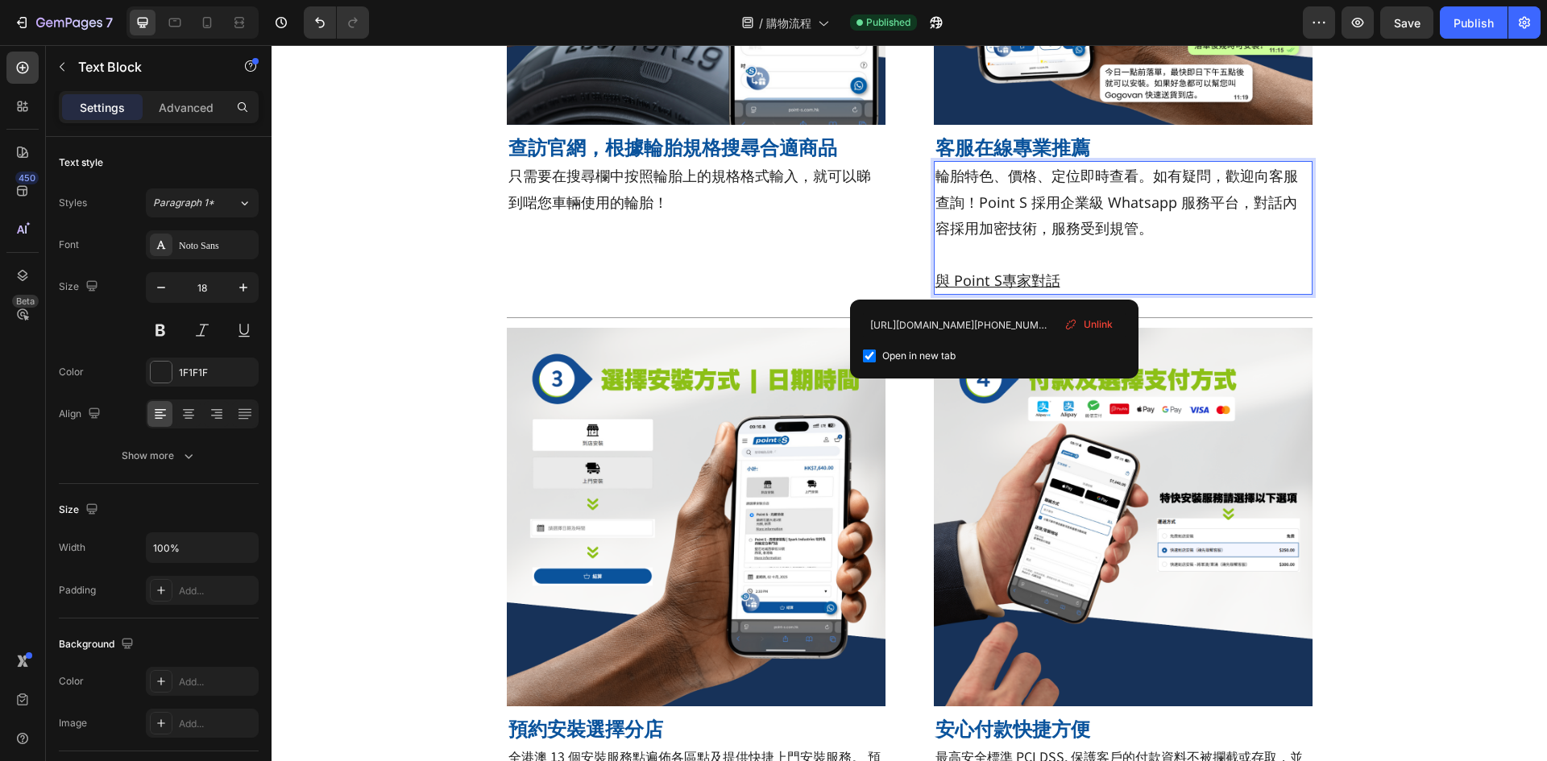
click at [993, 281] on u "與 Point S專家對話" at bounding box center [997, 280] width 125 height 19
click at [1476, 21] on div "Publish" at bounding box center [1473, 22] width 40 height 17
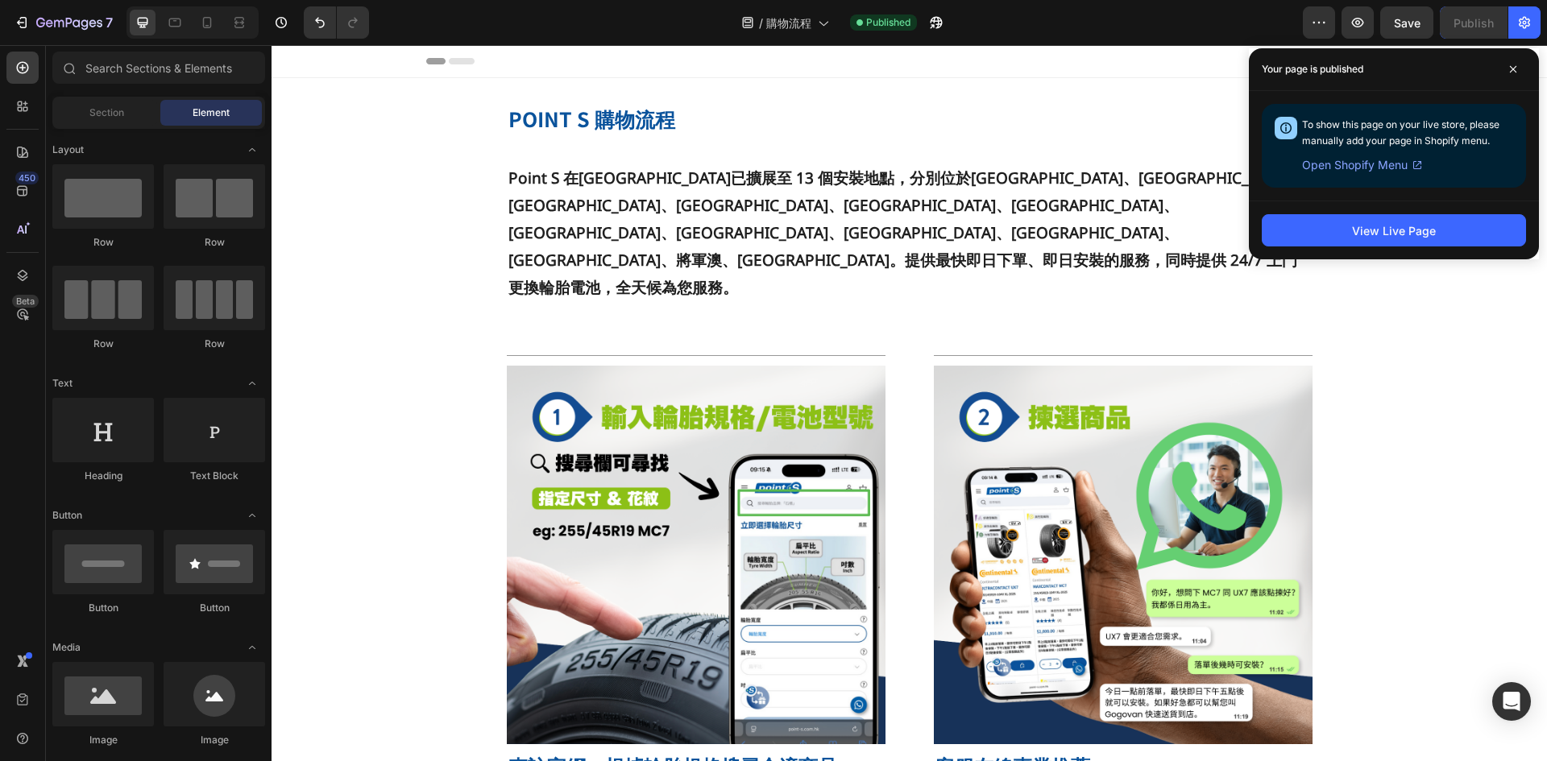
click at [1508, 64] on span at bounding box center [1513, 69] width 26 height 26
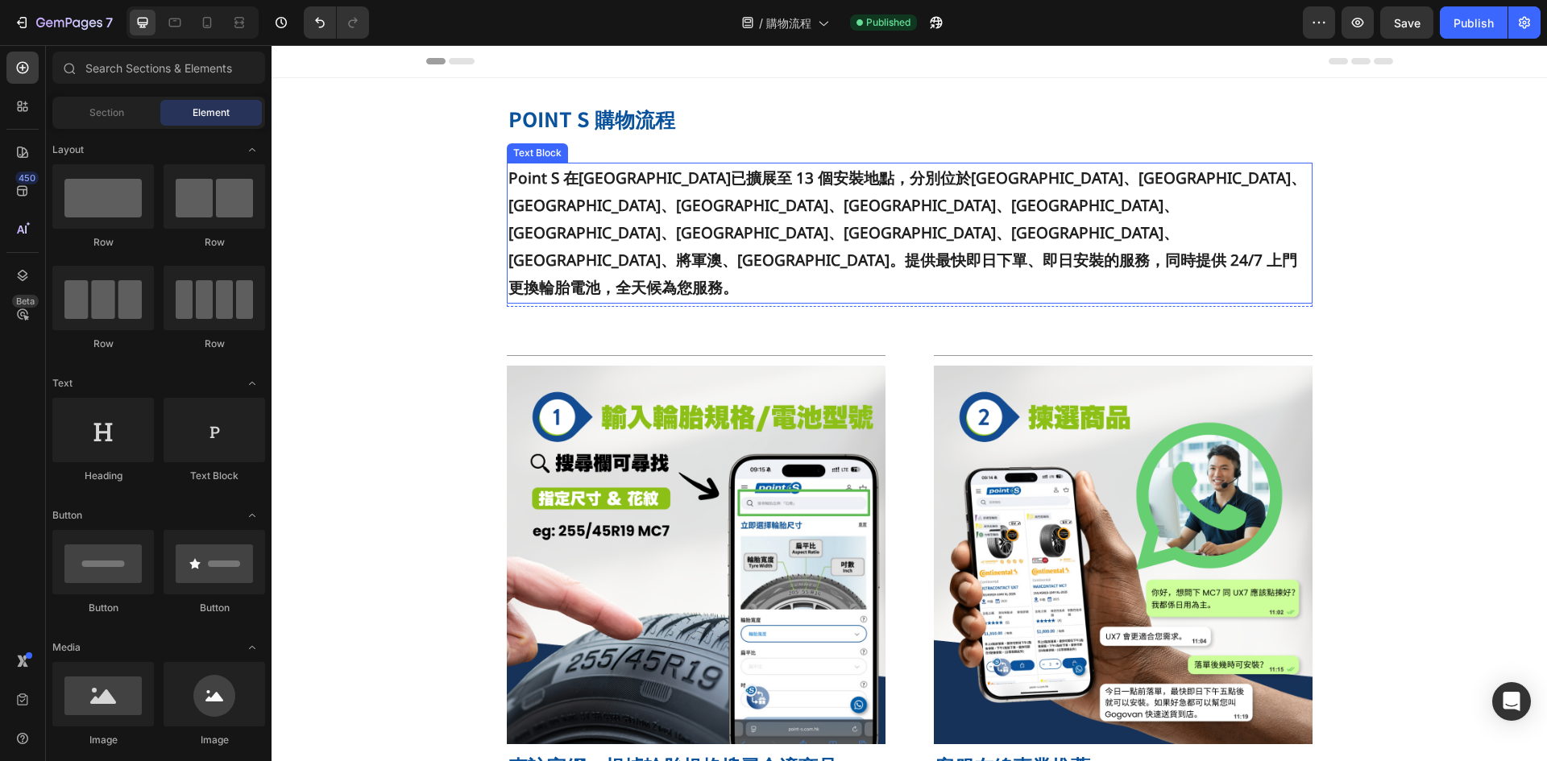
click at [538, 199] on strong "Point S 在香港和澳門已擴展至 13 個安裝地點，分別位於大圍、大坑、上水、元朗、屯門、東涌、葵涌、樂富、西環、九龍灣、深水埗、將軍澳、澳門和氹仔。提供…" at bounding box center [906, 233] width 797 height 131
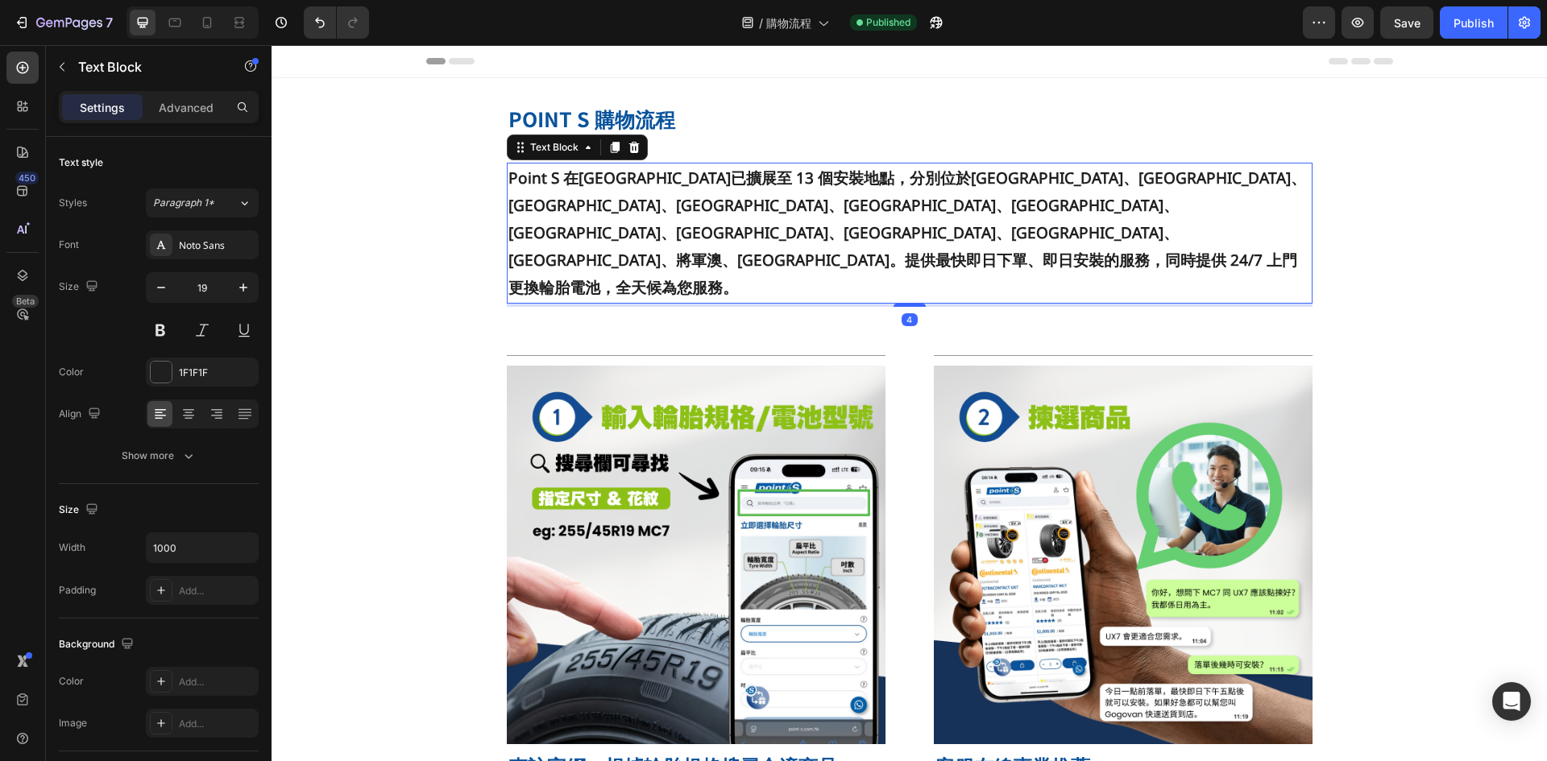
click at [545, 201] on strong "Point S 在香港和澳門已擴展至 13 個安裝地點，分別位於大圍、大坑、上水、元朗、屯門、東涌、葵涌、樂富、西環、九龍灣、深水埗、將軍澳、澳門和氹仔。提供…" at bounding box center [906, 233] width 797 height 131
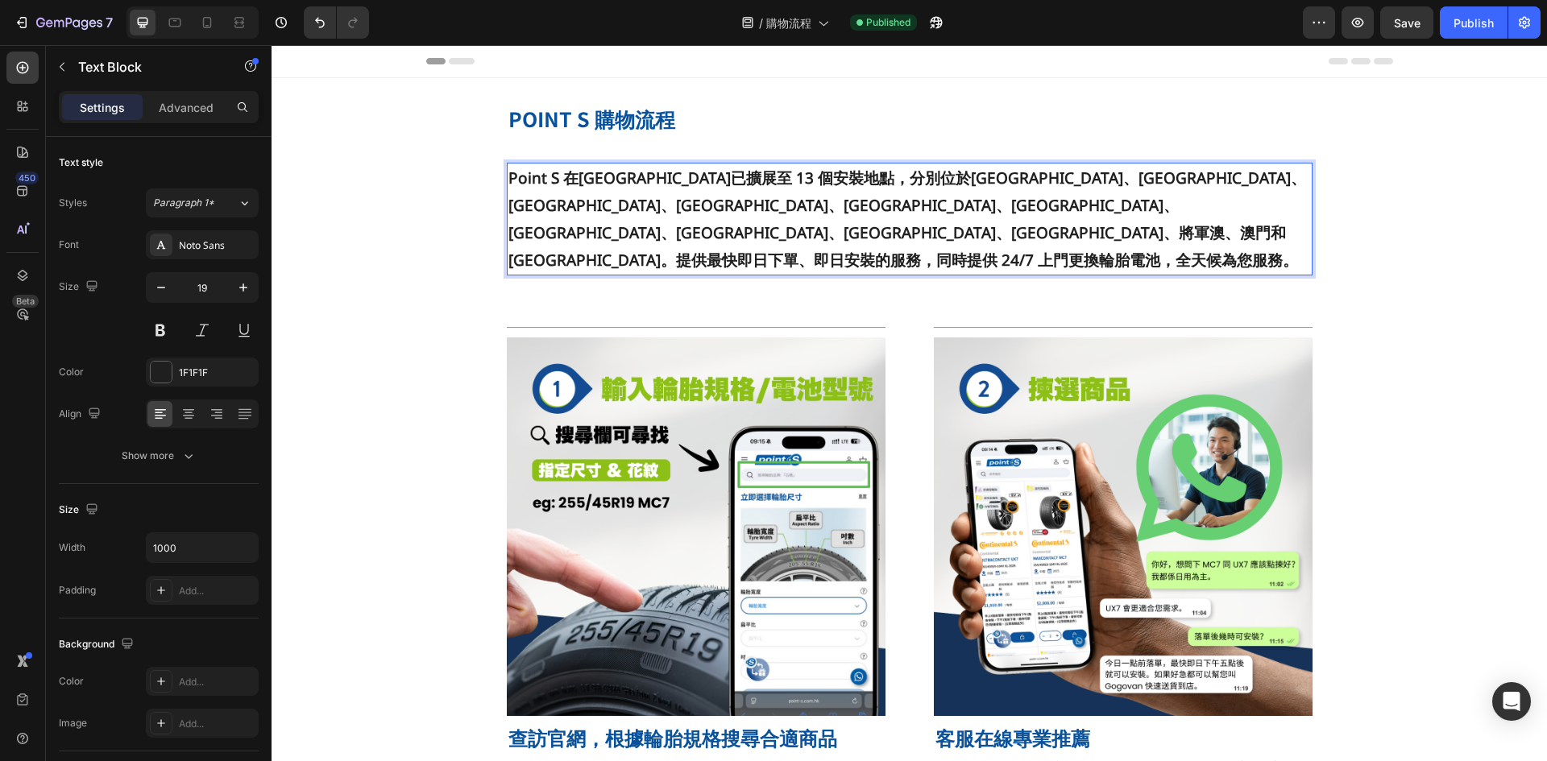
click at [1462, 27] on div "Publish" at bounding box center [1473, 22] width 40 height 17
click at [1037, 11] on div "/ 購物流程 Need republishing" at bounding box center [842, 22] width 921 height 32
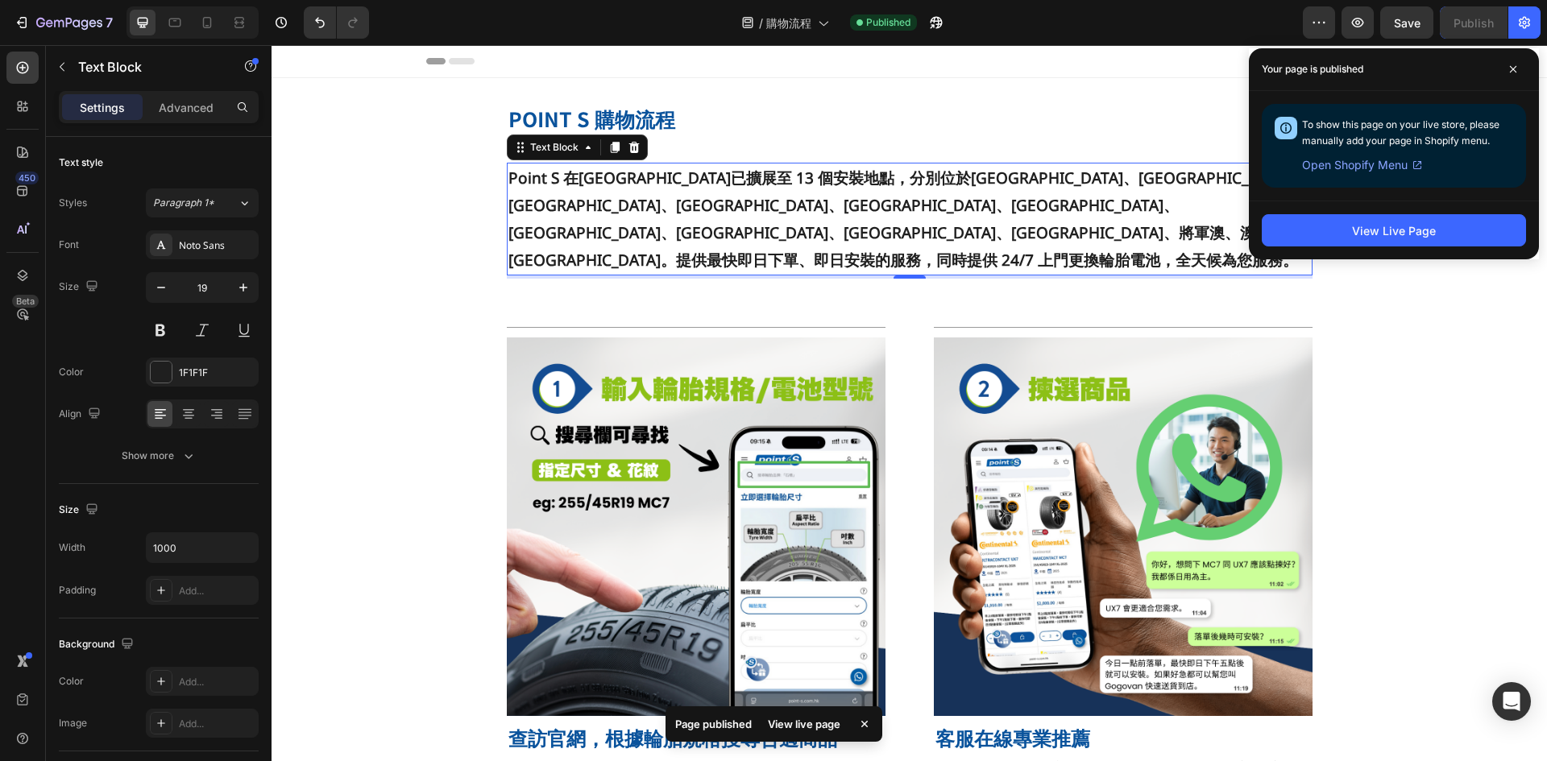
click at [1505, 68] on span at bounding box center [1513, 69] width 26 height 26
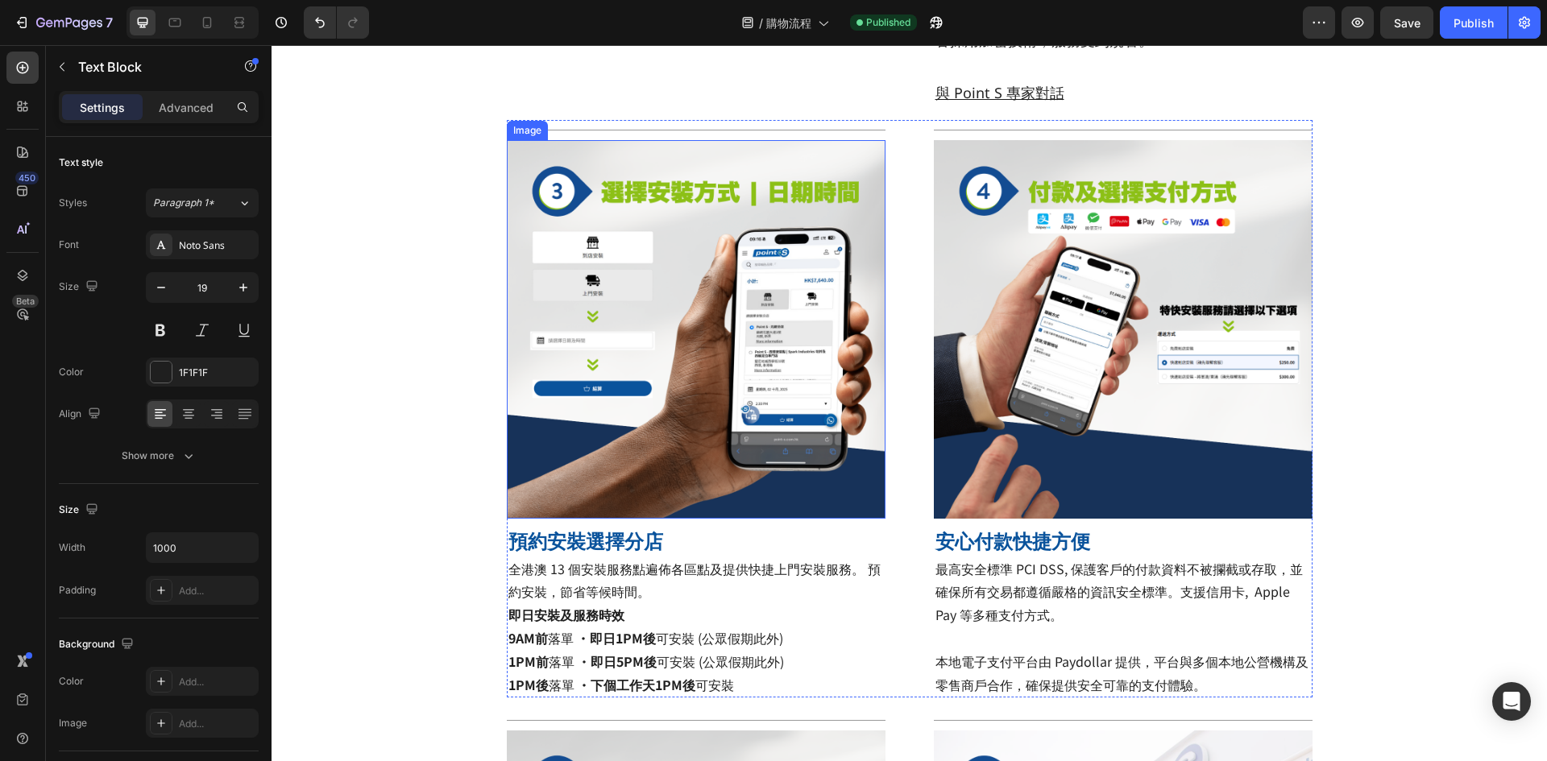
scroll to position [886, 0]
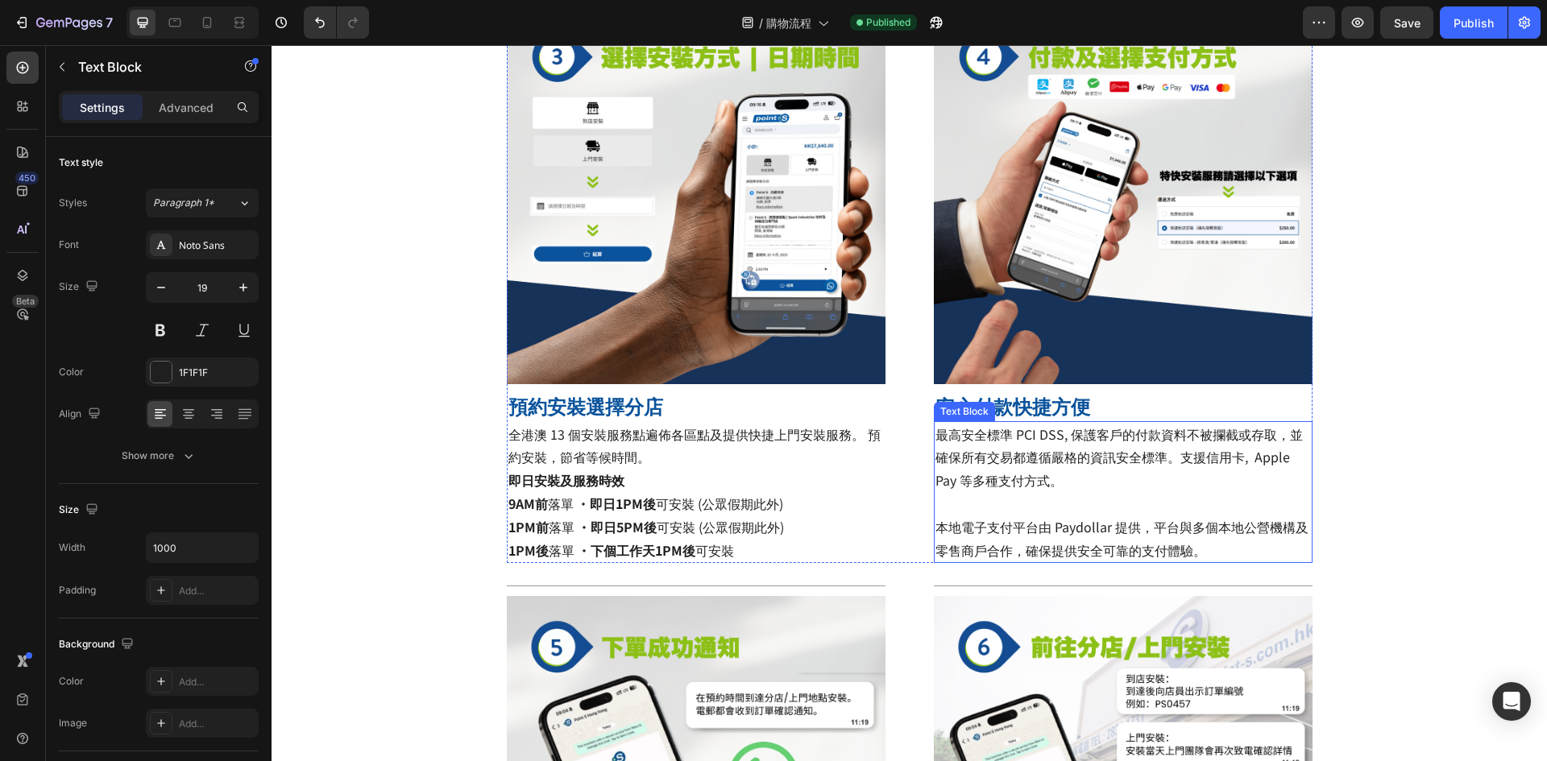
click at [1130, 459] on span "最高安全標準 PCI DSS, 保護客戶的付款資料不被攔截或存取，並確保所有交易都遵循嚴格的資訊安全標準。支援信用卡, Apple Pay 等多種支付方式。" at bounding box center [1118, 457] width 367 height 66
click at [1065, 436] on span "最高安全標準 PCI DSS, 保護客戶的付款資料不被攔截或存取，並確保所有交易都遵循嚴格的資訊安全標準。支援信用卡, Apple Pay 等多種支付方式。" at bounding box center [1118, 457] width 367 height 66
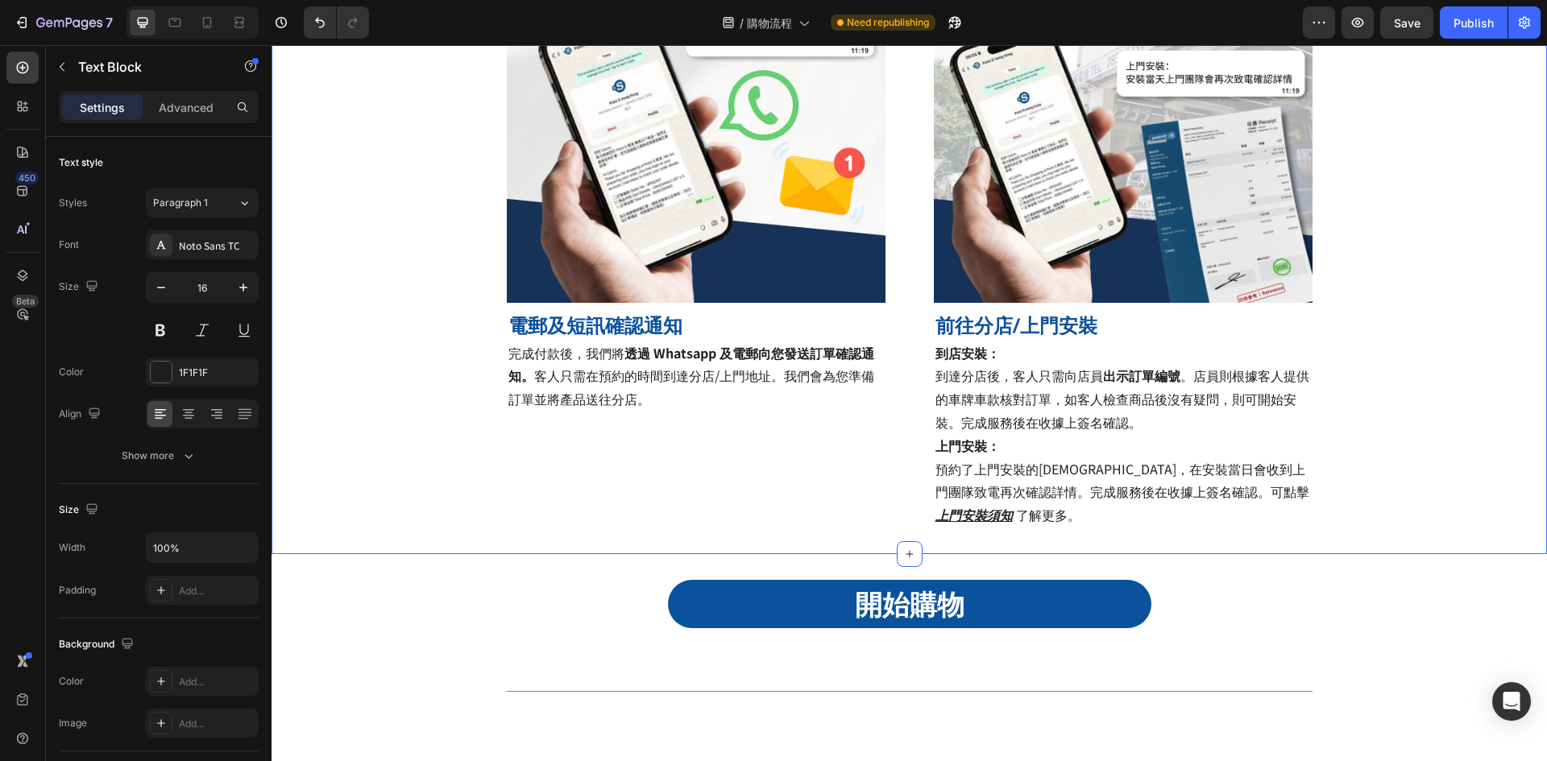
scroll to position [1611, 0]
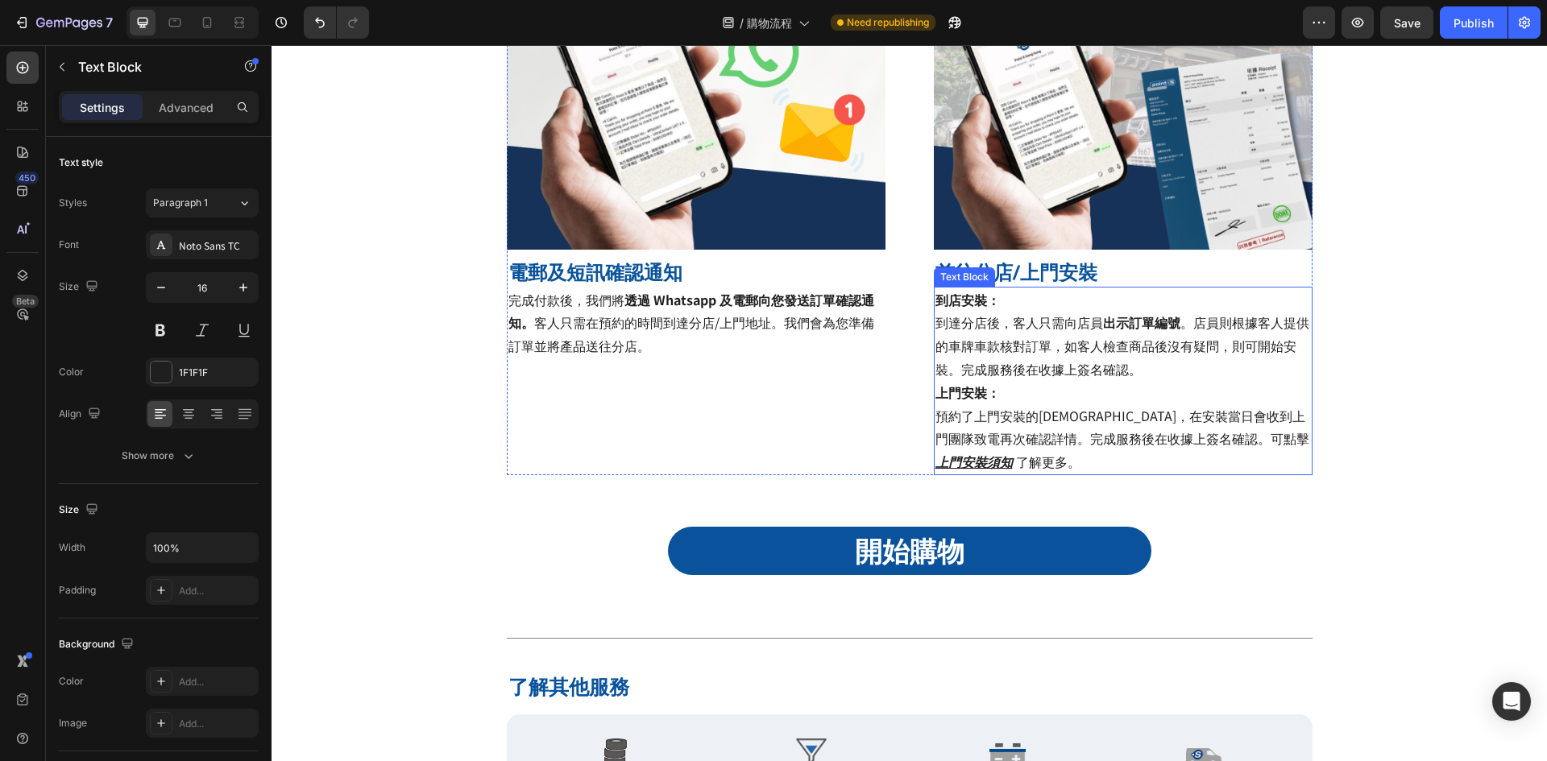
click at [949, 442] on p "到店安裝： 到達分店後，客人只需向店員 出示訂單編號 。店員則根據客人提供的車牌車款核對訂單，如客人檢查商品後沒有疑問，則可開始安裝。完成服務後在收據上簽名確…" at bounding box center [1122, 380] width 375 height 185
click at [956, 440] on p "到店安裝： 到達分店後，客人只需向店員 出示訂單編號 。店員則根據客人提供的車牌車款核對訂單，如客人檢查商品後沒有疑問，則可開始安裝。完成服務後在收據上簽名確…" at bounding box center [1122, 380] width 375 height 185
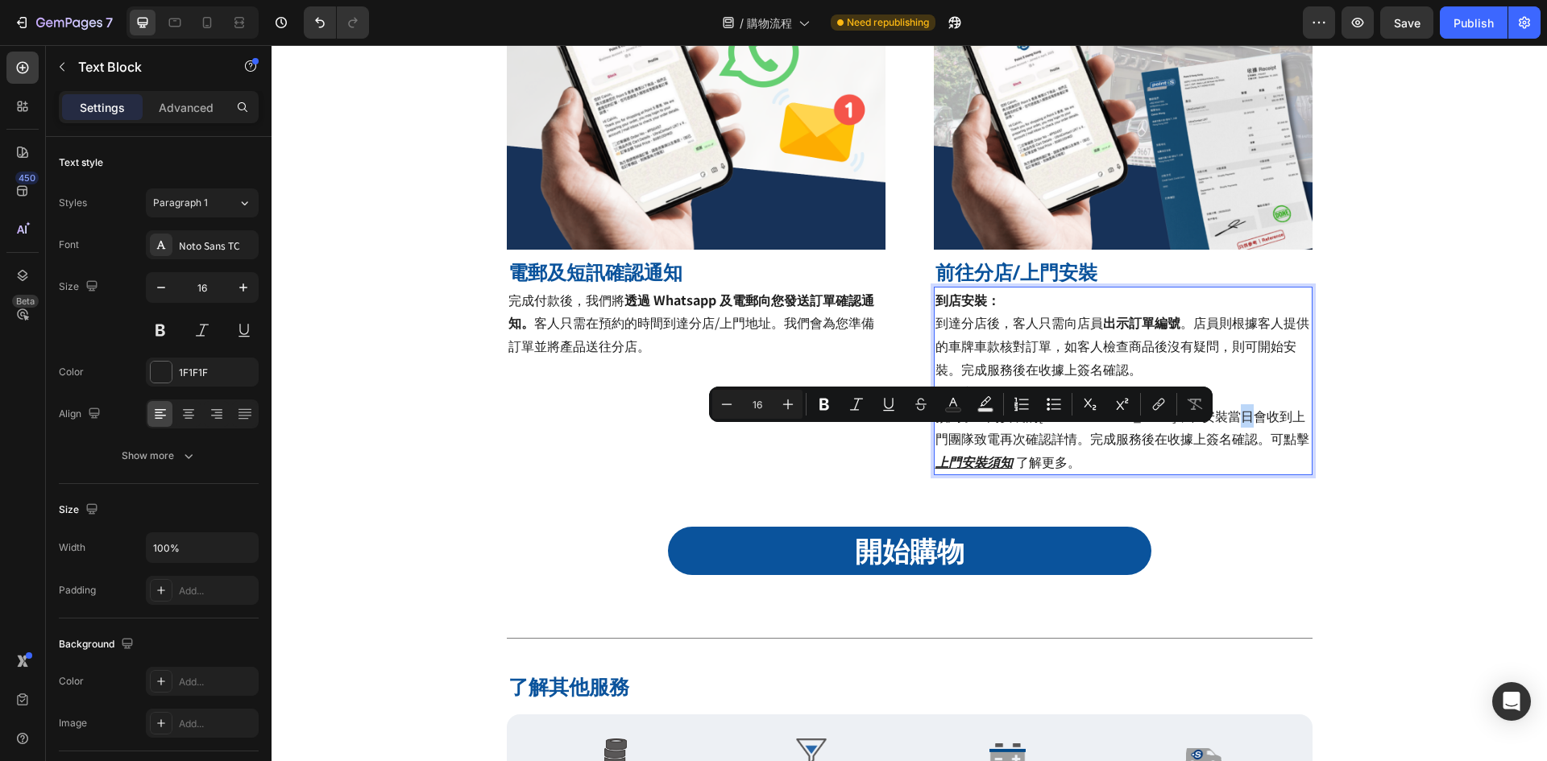
click at [954, 439] on p "到店安裝： 到達分店後，客人只需向店員 出示訂單編號 。店員則根據客人提供的車牌車款核對訂單，如客人檢查商品後沒有疑問，則可開始安裝。完成服務後在收據上簽名確…" at bounding box center [1122, 380] width 375 height 185
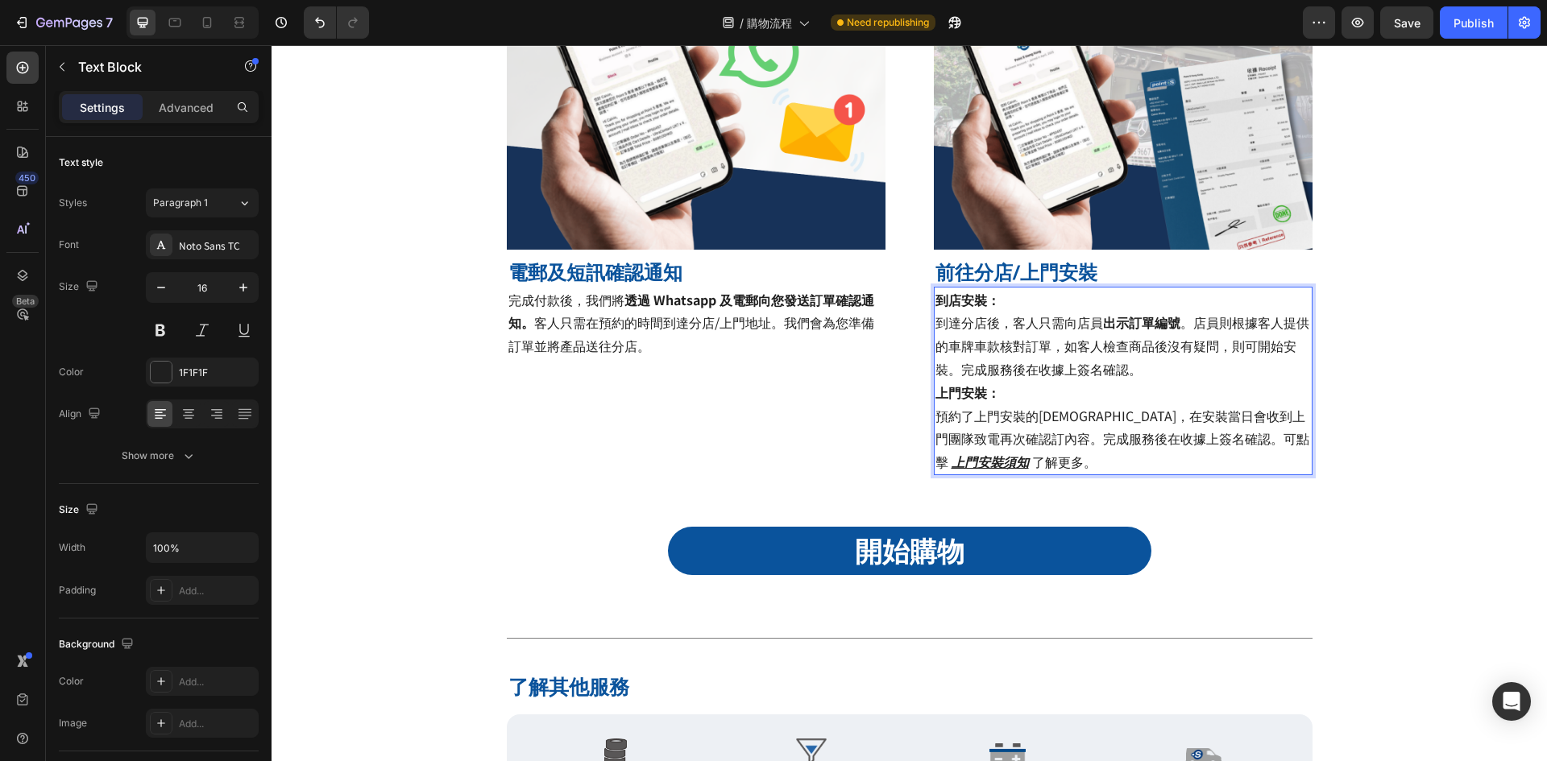
click at [940, 440] on p "到店安裝： 到達分店後，客人只需向店員 出示訂單編號 。店員則根據客人提供的車牌車款核對訂單，如客人檢查商品後沒有疑問，則可開始安裝。完成服務後在收據上簽名確…" at bounding box center [1122, 380] width 375 height 185
click at [1021, 392] on p "到店安裝： 到達分店後，客人只需向店員 出示訂單編號 。店員則根據客人提供的車牌車款核對訂單，如客人檢查商品後沒有疑問，則可開始安裝。完成服務後在收據上簽名確…" at bounding box center [1122, 380] width 375 height 185
click at [1121, 425] on link "https://point-s.com.hk/blogs/services/24%E5%B0%8F%E6%99%82%E6%B5%81%E5%8B%95%E4…" at bounding box center [1054, 415] width 135 height 19
drag, startPoint x: 979, startPoint y: 418, endPoint x: 1152, endPoint y: 482, distance: 184.0
click at [1152, 474] on p "到店安裝： 到達分店後，客人只需向店員 出示訂單編號 。店員則根據客人提供的車牌車款核對訂單，如客人檢查商品後沒有疑問，則可開始安裝。完成服務後在收據上簽名確…" at bounding box center [1122, 380] width 375 height 185
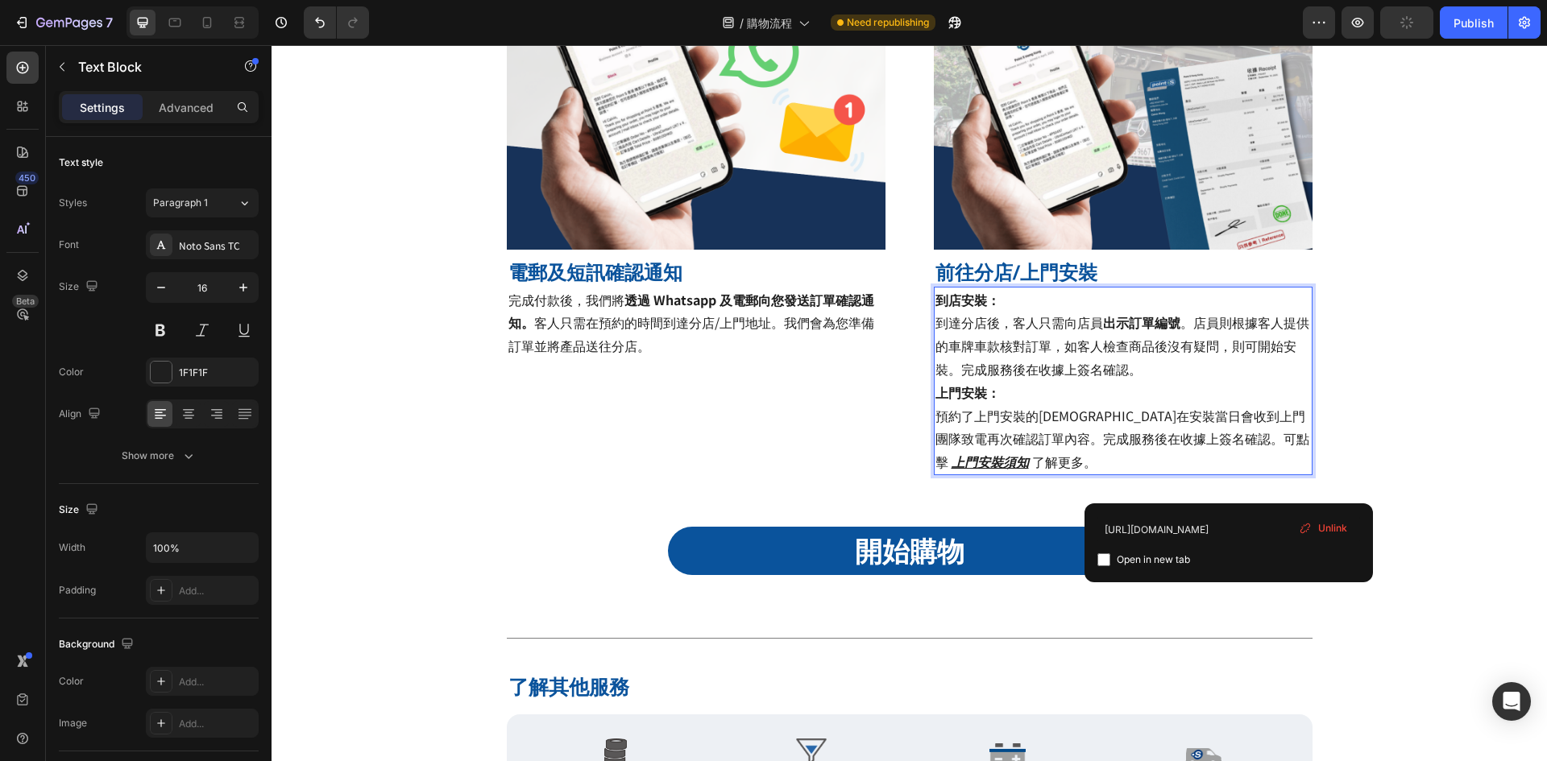
click at [1029, 452] on u "上門安裝須知" at bounding box center [989, 461] width 77 height 19
click at [1042, 431] on p "到店安裝： 到達分店後，客人只需向店員 出示訂單編號 。店員則根據客人提供的車牌車款核對訂單，如客人檢查商品後沒有疑問，則可開始安裝。完成服務後在收據上簽名確…" at bounding box center [1122, 380] width 375 height 185
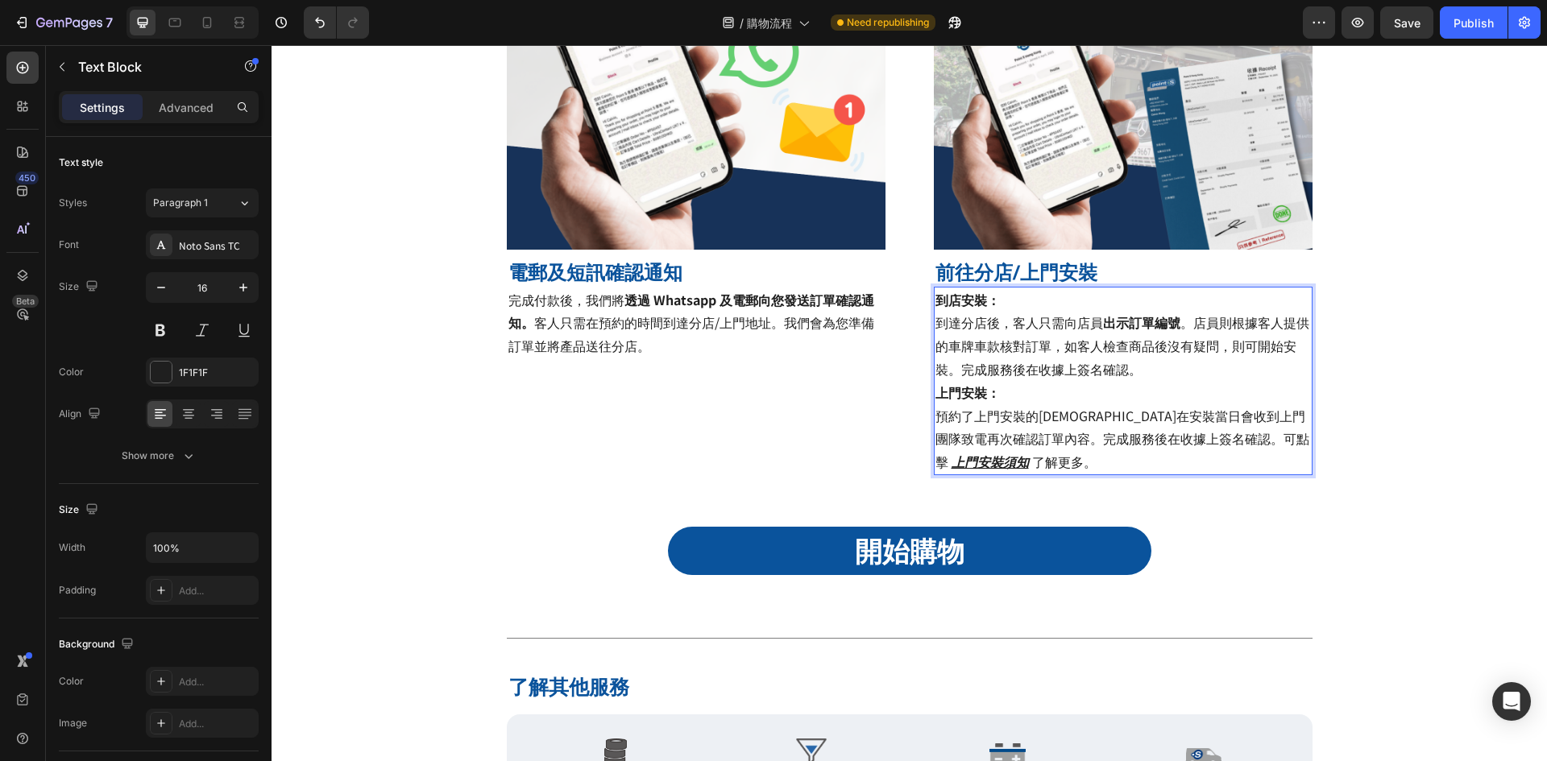
click at [959, 416] on p "到店安裝： 到達分店後，客人只需向店員 出示訂單編號 。店員則根據客人提供的車牌車款核對訂單，如客人檢查商品後沒有疑問，則可開始安裝。完成服務後在收據上簽名確…" at bounding box center [1122, 380] width 375 height 185
drag, startPoint x: 1029, startPoint y: 396, endPoint x: 998, endPoint y: 409, distance: 33.2
click at [1029, 395] on p "到店安裝： 到達分店後，客人只需向店員 出示訂單編號 。店員則根據客人提供的車牌車款核對訂單，如客人檢查商品後沒有疑問，則可開始安裝。完成服務後在收據上簽名確…" at bounding box center [1122, 380] width 375 height 185
drag, startPoint x: 934, startPoint y: 417, endPoint x: 942, endPoint y: 416, distance: 8.9
click at [936, 416] on p "到店安裝： 到達分店後，客人只需向店員 出示訂單編號 。店員則根據客人提供的車牌車款核對訂單，如客人檢查商品後沒有疑問，則可開始安裝。完成服務後在收據上簽名確…" at bounding box center [1122, 380] width 375 height 185
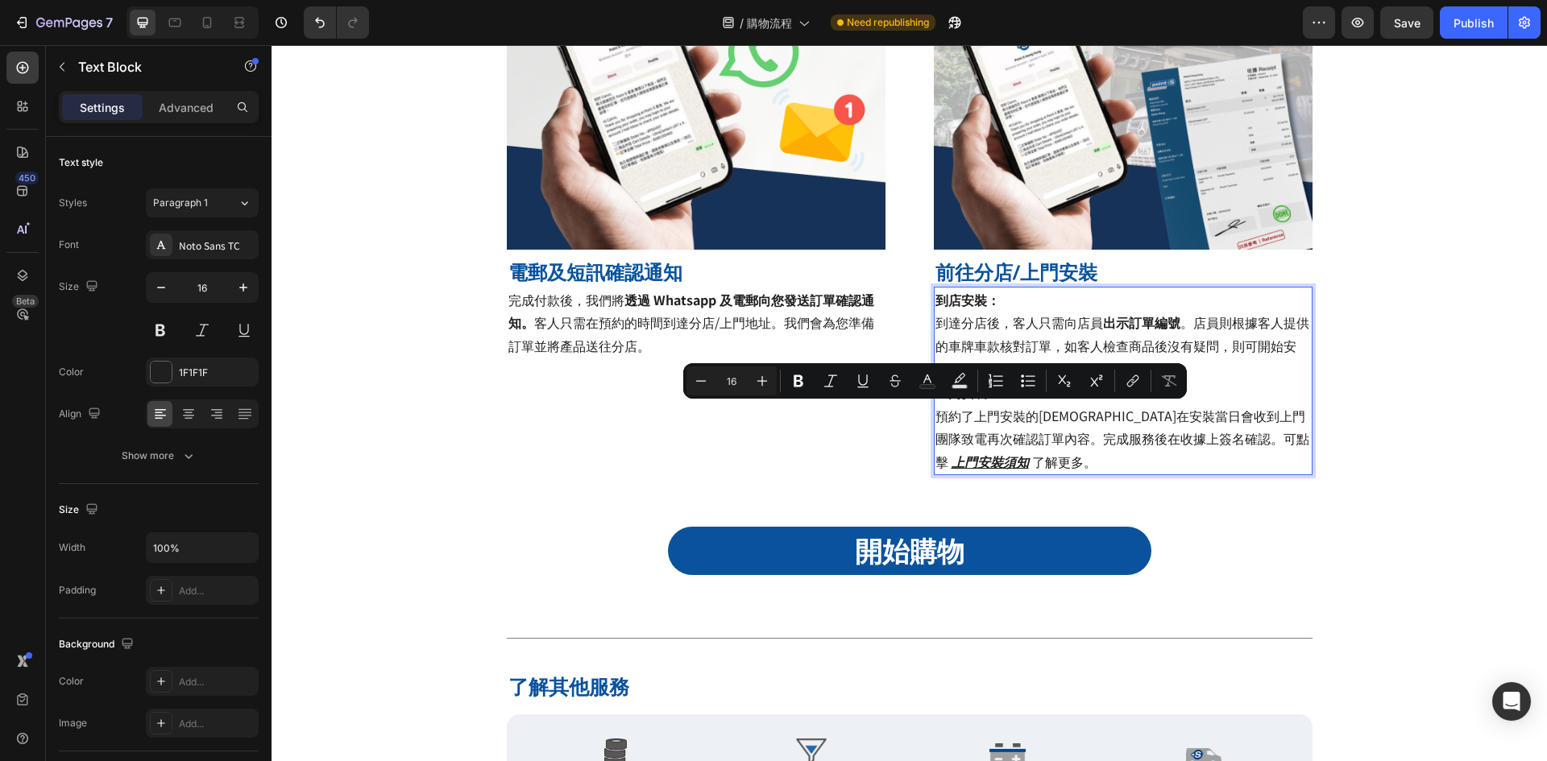
click at [967, 422] on p "到店安裝： 到達分店後，客人只需向店員 出示訂單編號 。店員則根據客人提供的車牌車款核對訂單，如客人檢查商品後沒有疑問，則可開始安裝。完成服務後在收據上簽名確…" at bounding box center [1122, 380] width 375 height 185
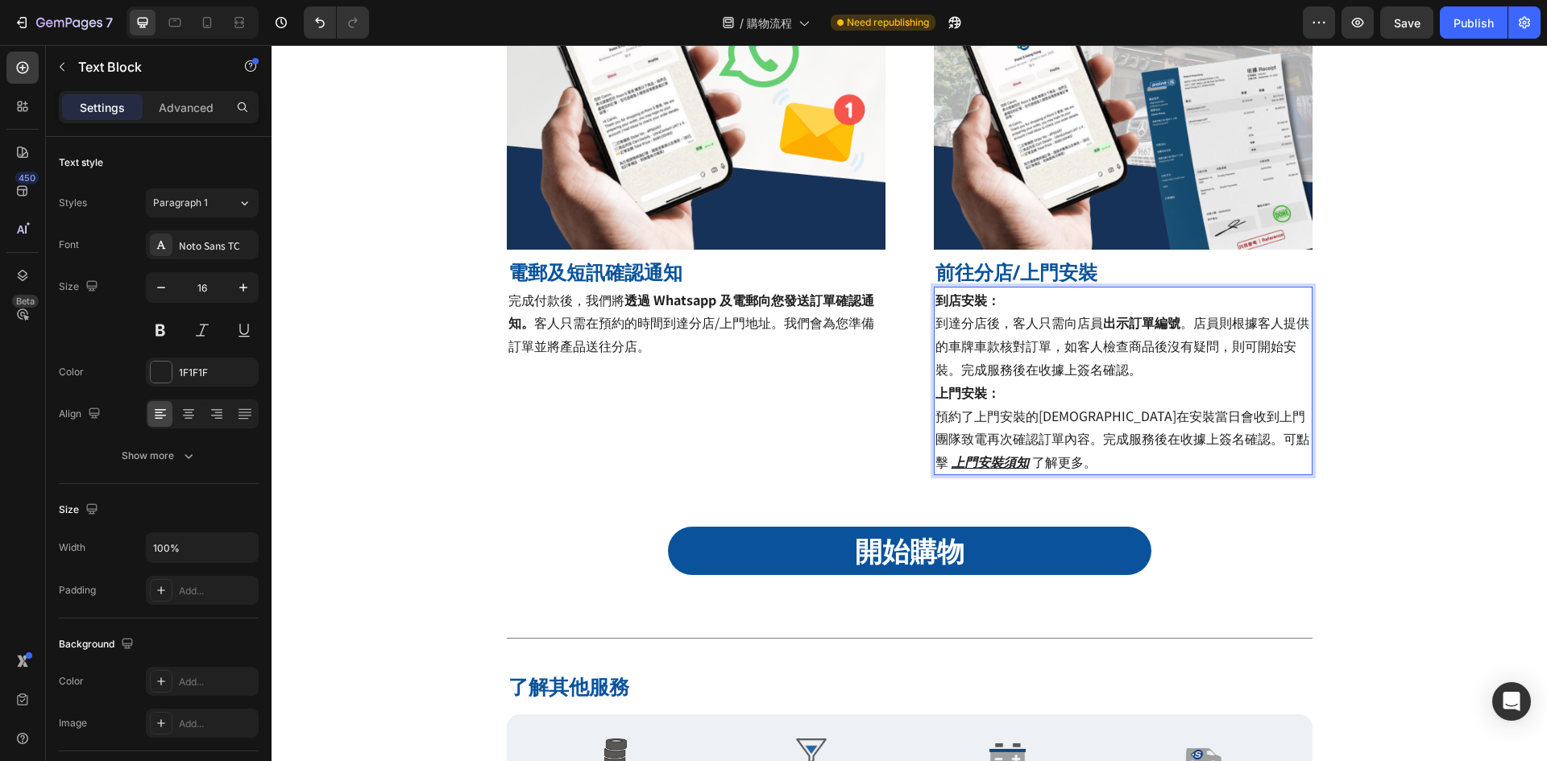
drag, startPoint x: 1040, startPoint y: 427, endPoint x: 1048, endPoint y: 424, distance: 8.4
click at [1041, 427] on p "到店安裝： 到達分店後，客人只需向店員 出示訂單編號 。店員則根據客人提供的車牌車款核對訂單，如客人檢查商品後沒有疑問，則可開始安裝。完成服務後在收據上簽名確…" at bounding box center [1122, 380] width 375 height 185
click at [1152, 435] on p "到店安裝： 到達分店後，客人只需向店員 出示訂單編號 。店員則根據客人提供的車牌車款核對訂單，如客人檢查商品後沒有疑問，則可開始安裝。完成服務後在收據上簽名確…" at bounding box center [1122, 380] width 375 height 185
click at [1164, 418] on p "到店安裝： 到達分店後，客人只需向店員 出示訂單編號 。店員則根據客人提供的車牌車款核對訂單，如客人檢查商品後沒有疑問，則可開始安裝。完成服務後在收據上簽名確…" at bounding box center [1122, 380] width 375 height 185
drag, startPoint x: 1163, startPoint y: 416, endPoint x: 932, endPoint y: 414, distance: 231.2
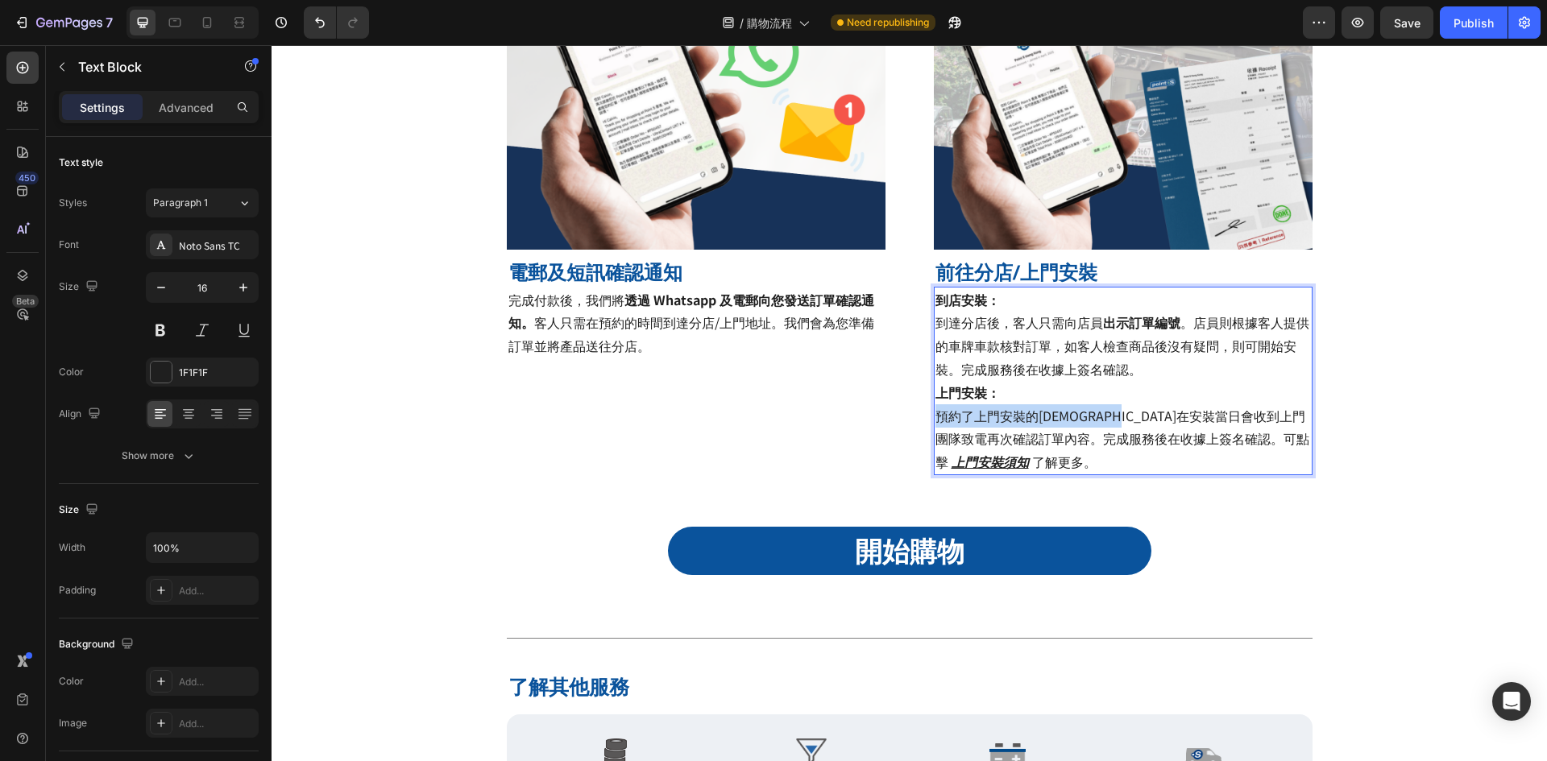
click at [935, 414] on p "到店安裝： 到達分店後，客人只需向店員 出示訂單編號 。店員則根據客人提供的車牌車款核對訂單，如客人檢查商品後沒有疑問，則可開始安裝。完成服務後在收據上簽名確…" at bounding box center [1122, 380] width 375 height 185
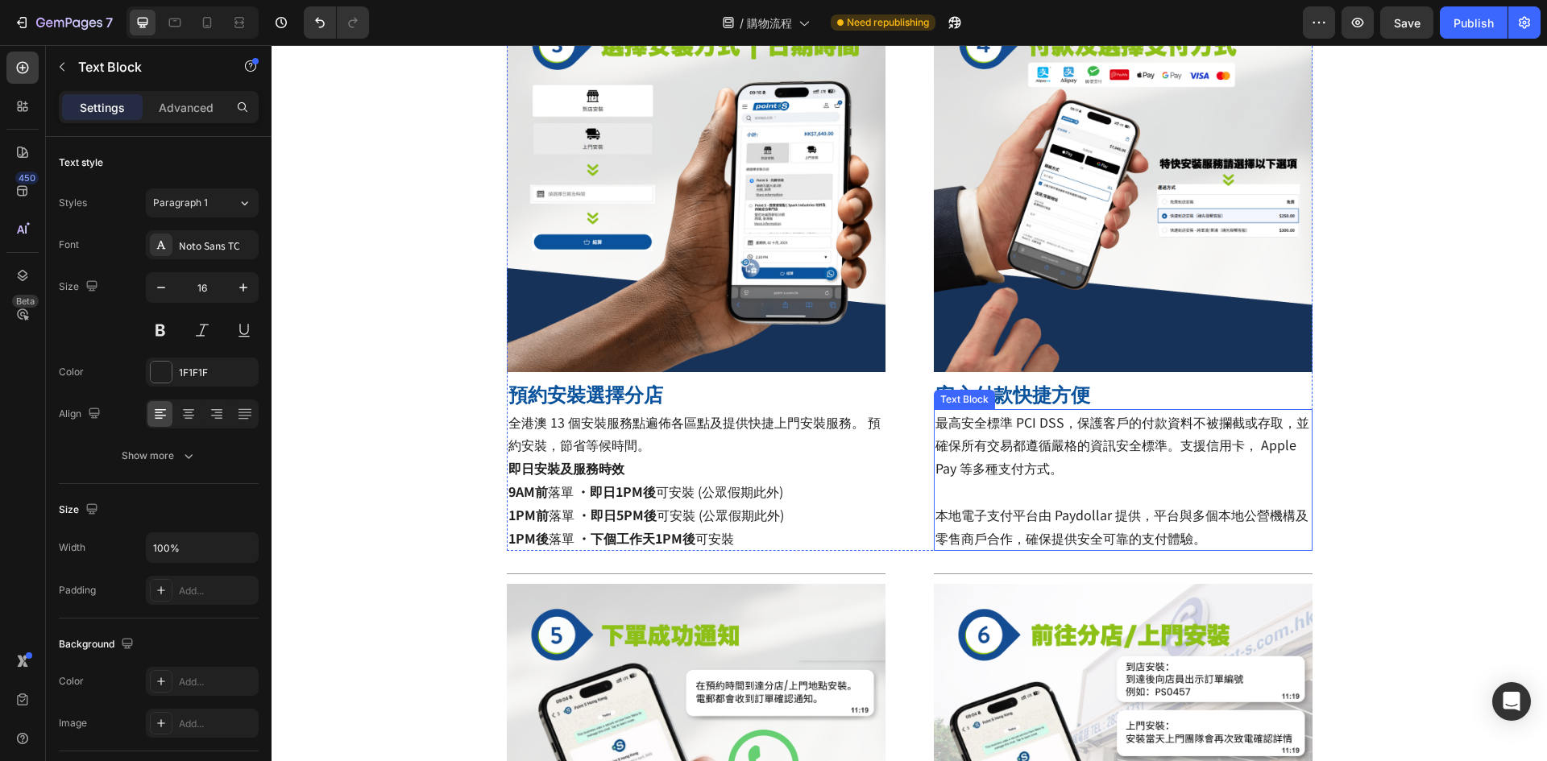
scroll to position [886, 0]
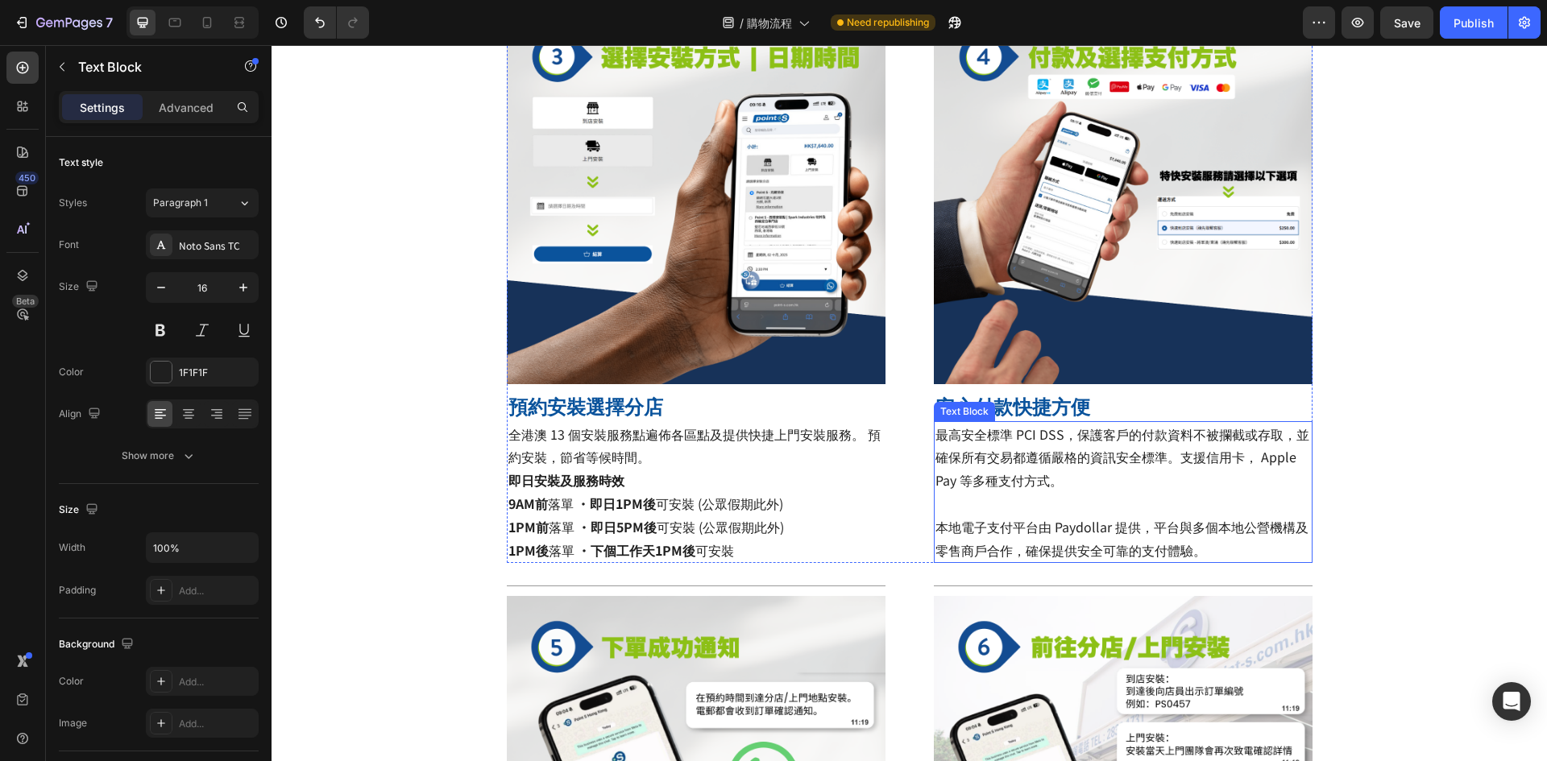
click at [950, 448] on span "最高安全標準 PCI DSS，保護客戶的付款資料不被攔截或存取，並確保所有交易都遵循嚴格的資訊安全標準。支援信用卡， Apple Pay 等多種支付方式。" at bounding box center [1122, 457] width 374 height 66
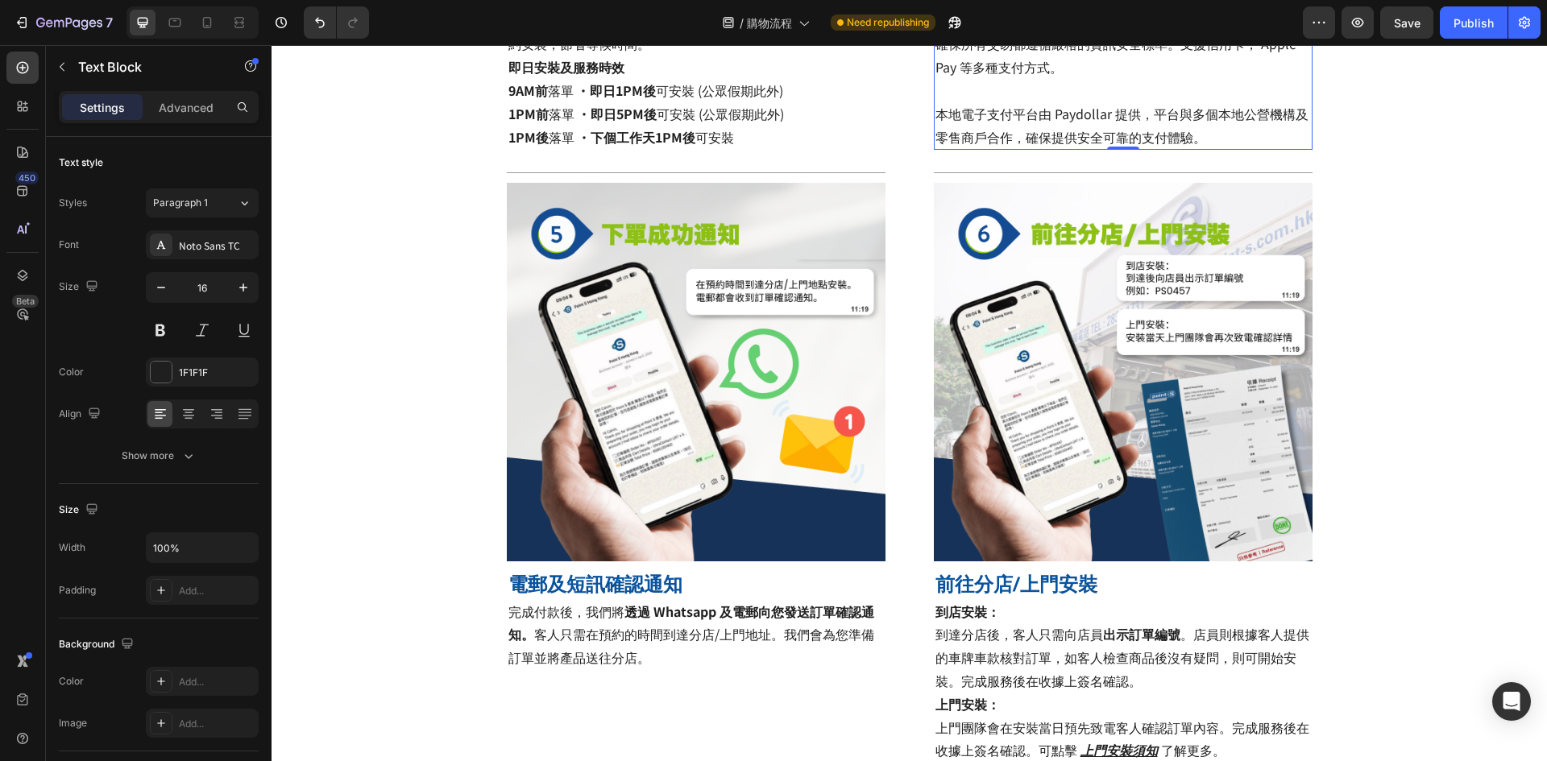
scroll to position [1530, 0]
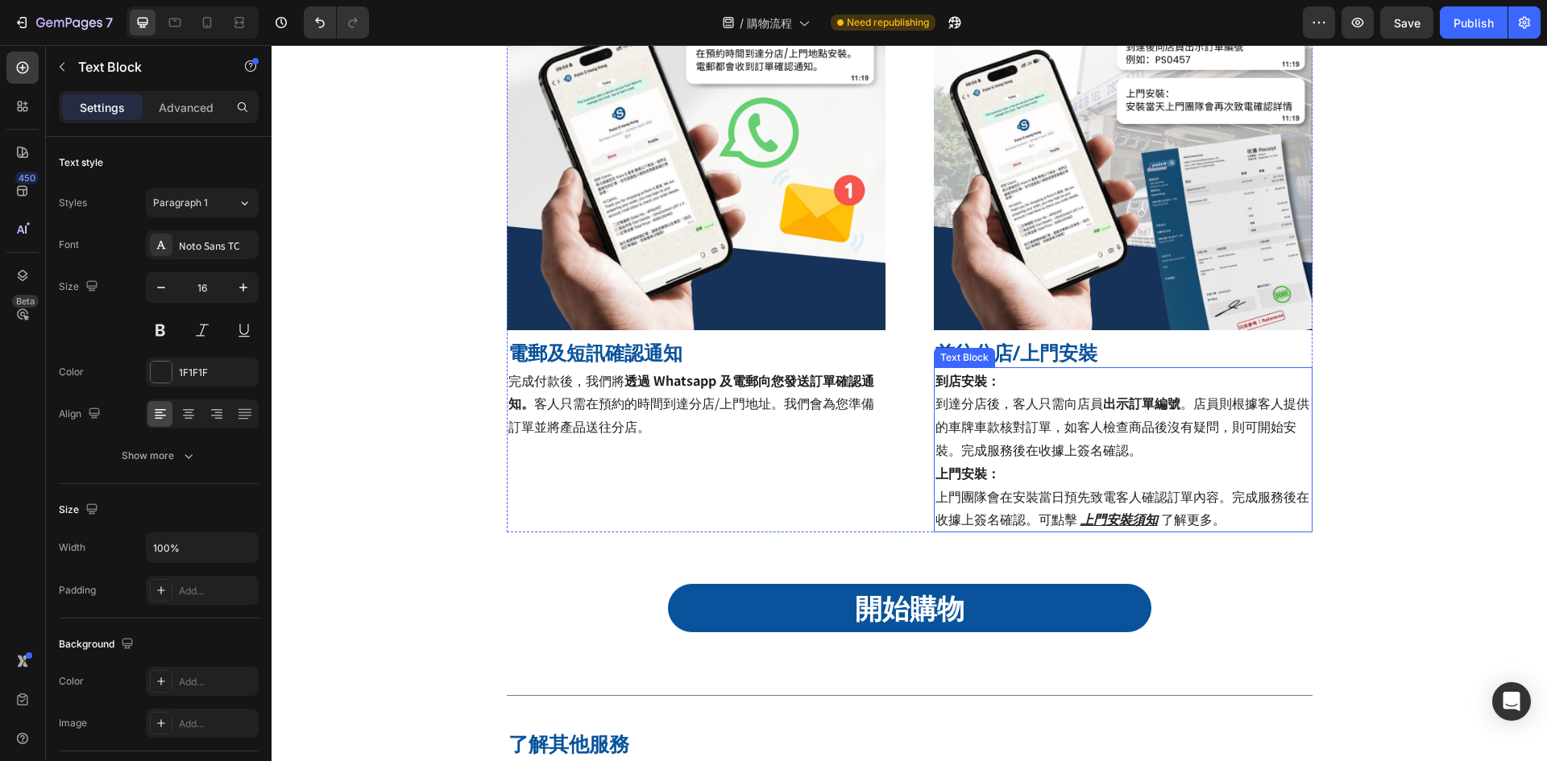
click at [1054, 454] on p "到店安裝： 到達分店後，客人只需向店員 出示訂單編號 。店員則根據客人提供的車牌車款核對訂單，如客人檢查商品後沒有疑問，則可開始安裝。完成服務後在收據上簽名確…" at bounding box center [1122, 450] width 375 height 163
click at [1482, 30] on div "Publish" at bounding box center [1473, 22] width 40 height 17
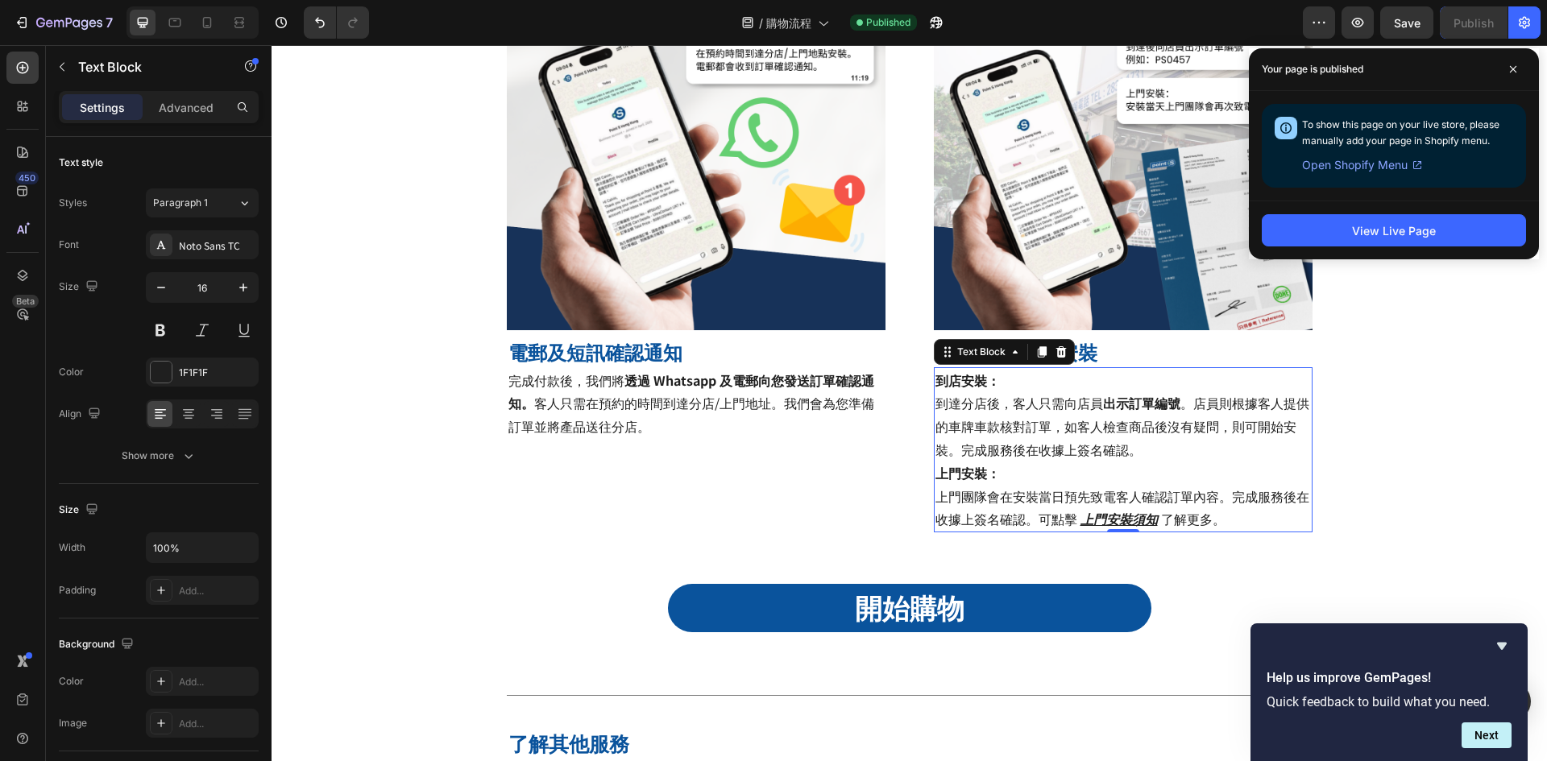
click at [1508, 64] on span at bounding box center [1513, 69] width 26 height 26
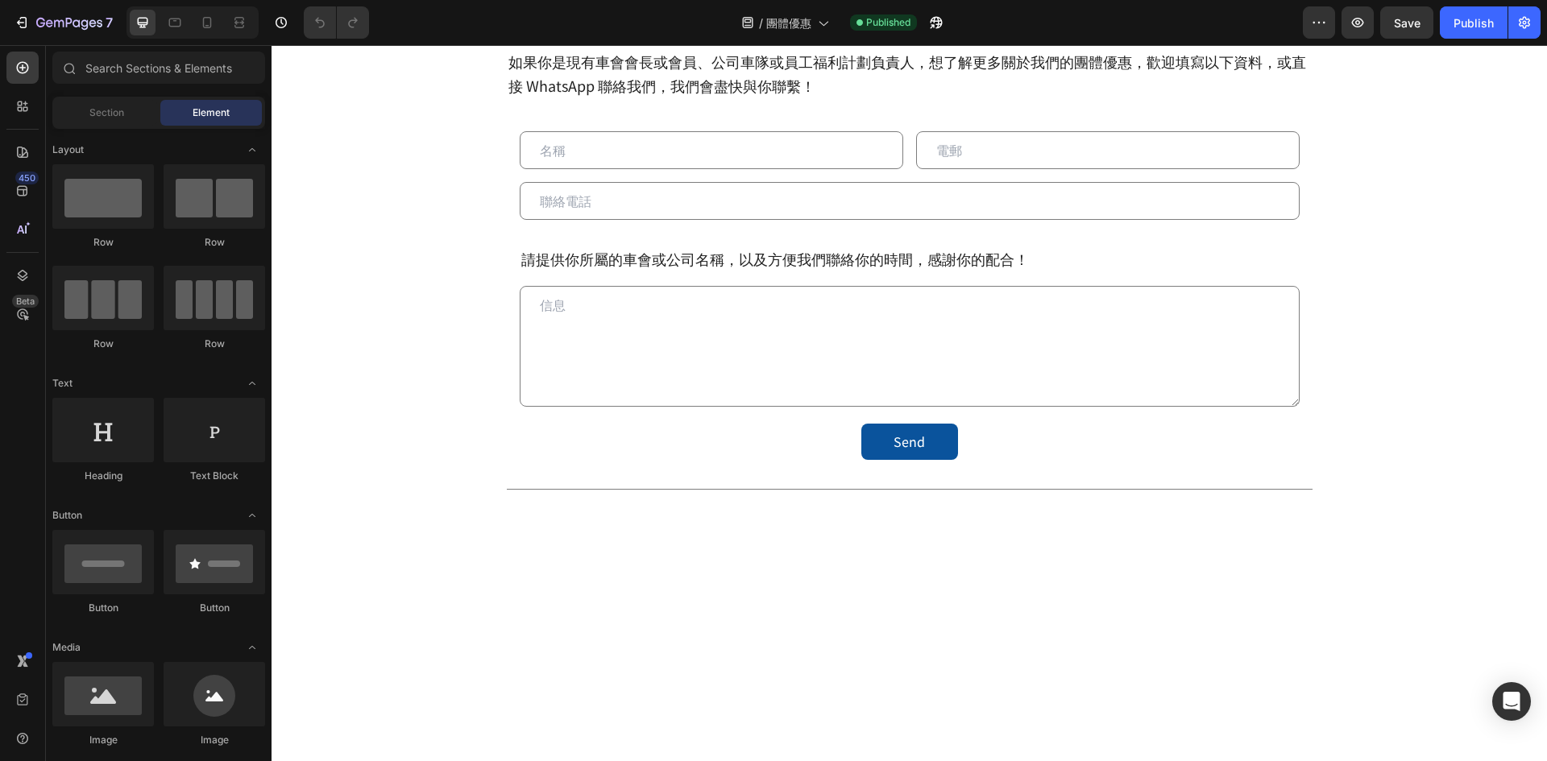
scroll to position [403, 0]
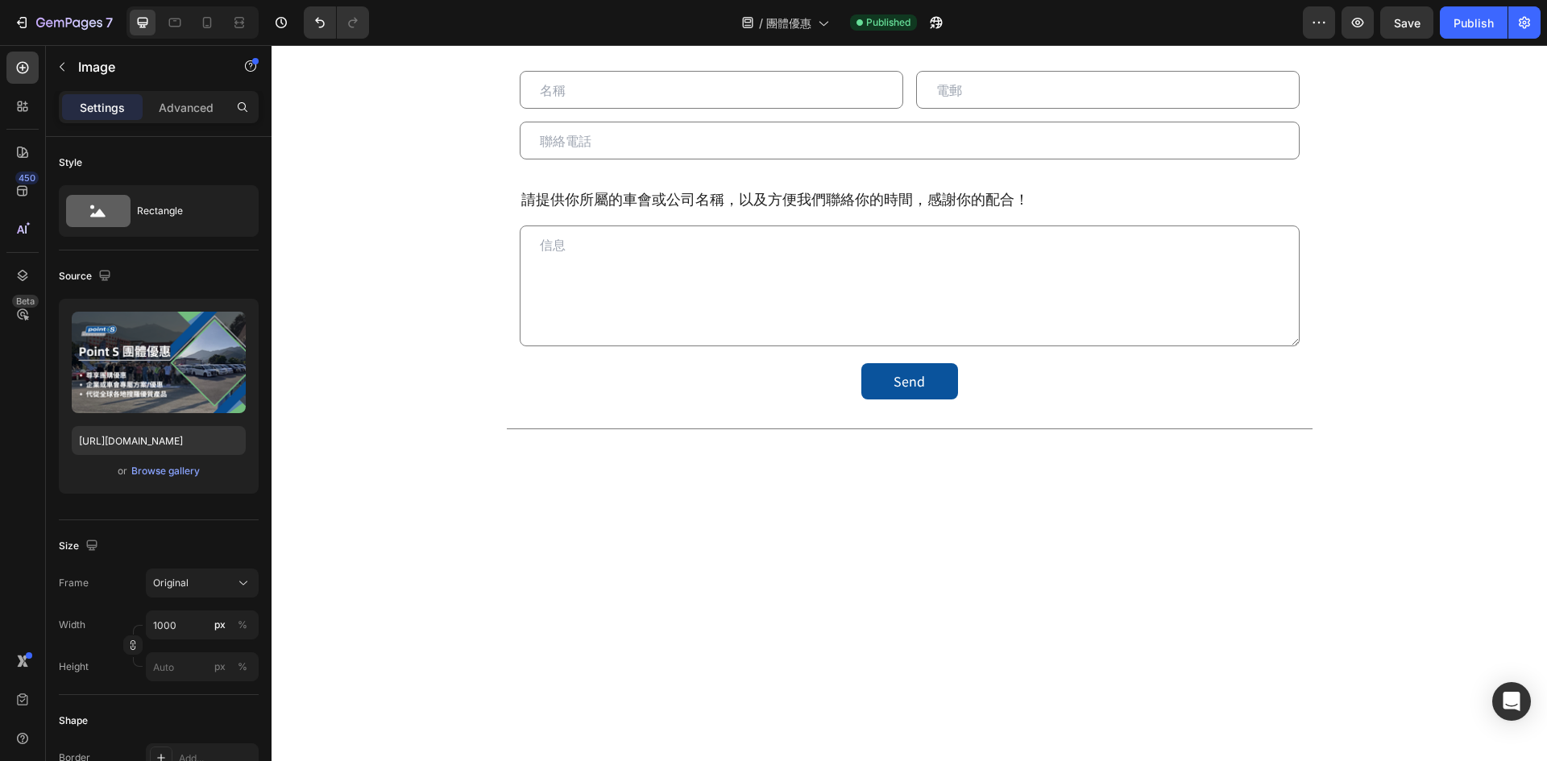
scroll to position [0, 0]
click at [1468, 19] on div "Publish" at bounding box center [1473, 22] width 40 height 17
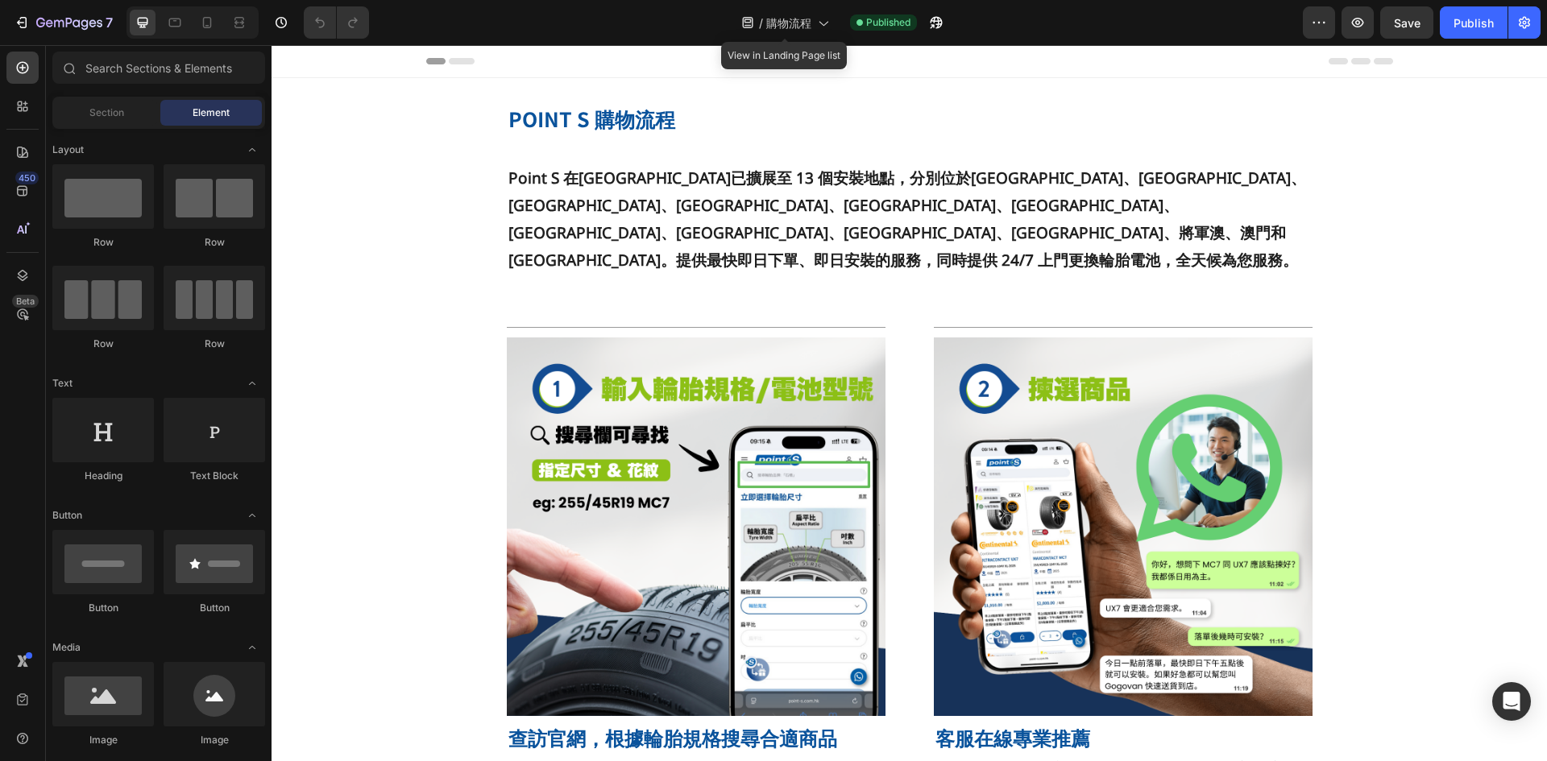
click at [793, 25] on span "購物流程" at bounding box center [788, 22] width 45 height 17
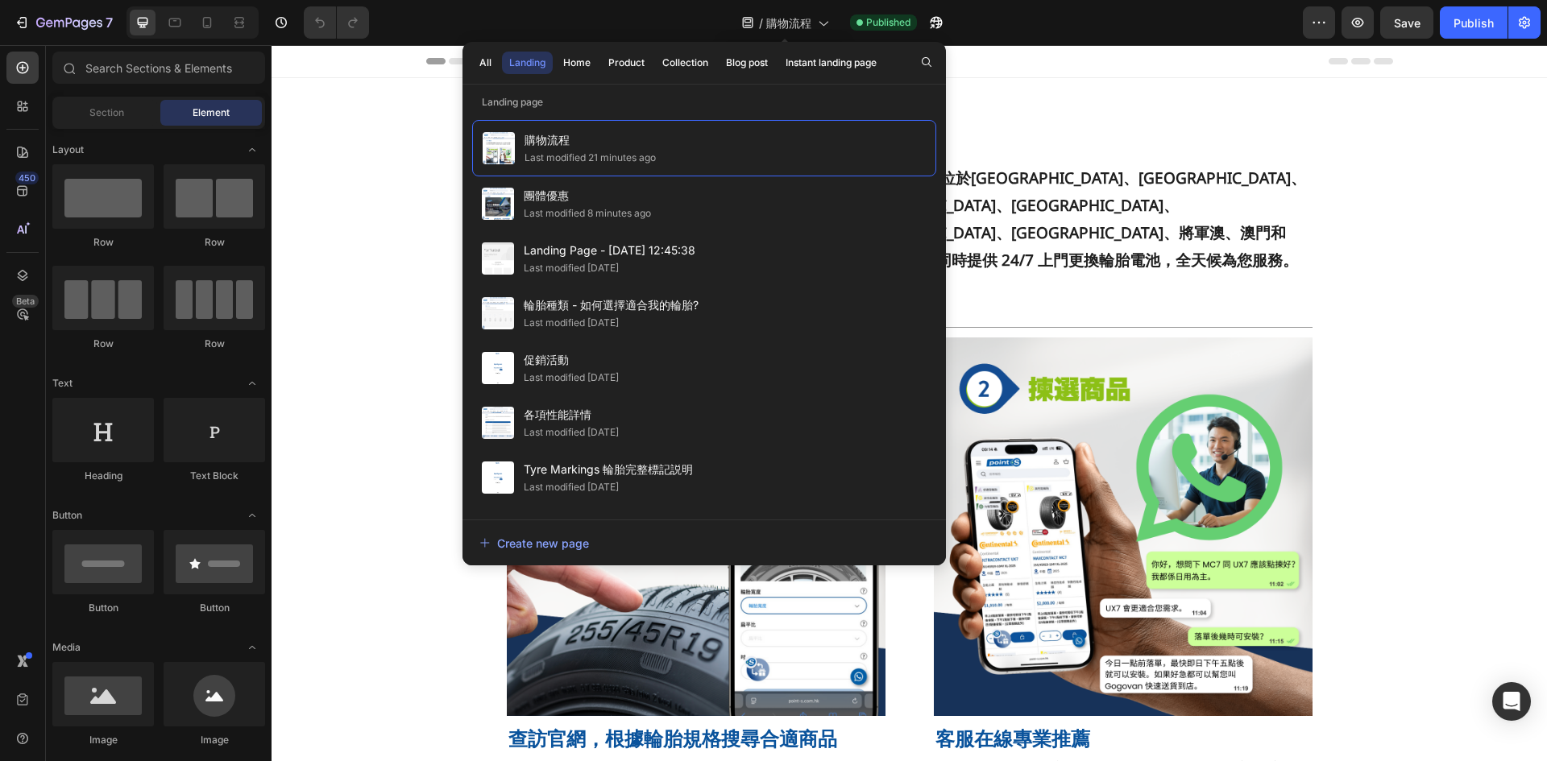
click at [793, 25] on span "購物流程" at bounding box center [788, 22] width 45 height 17
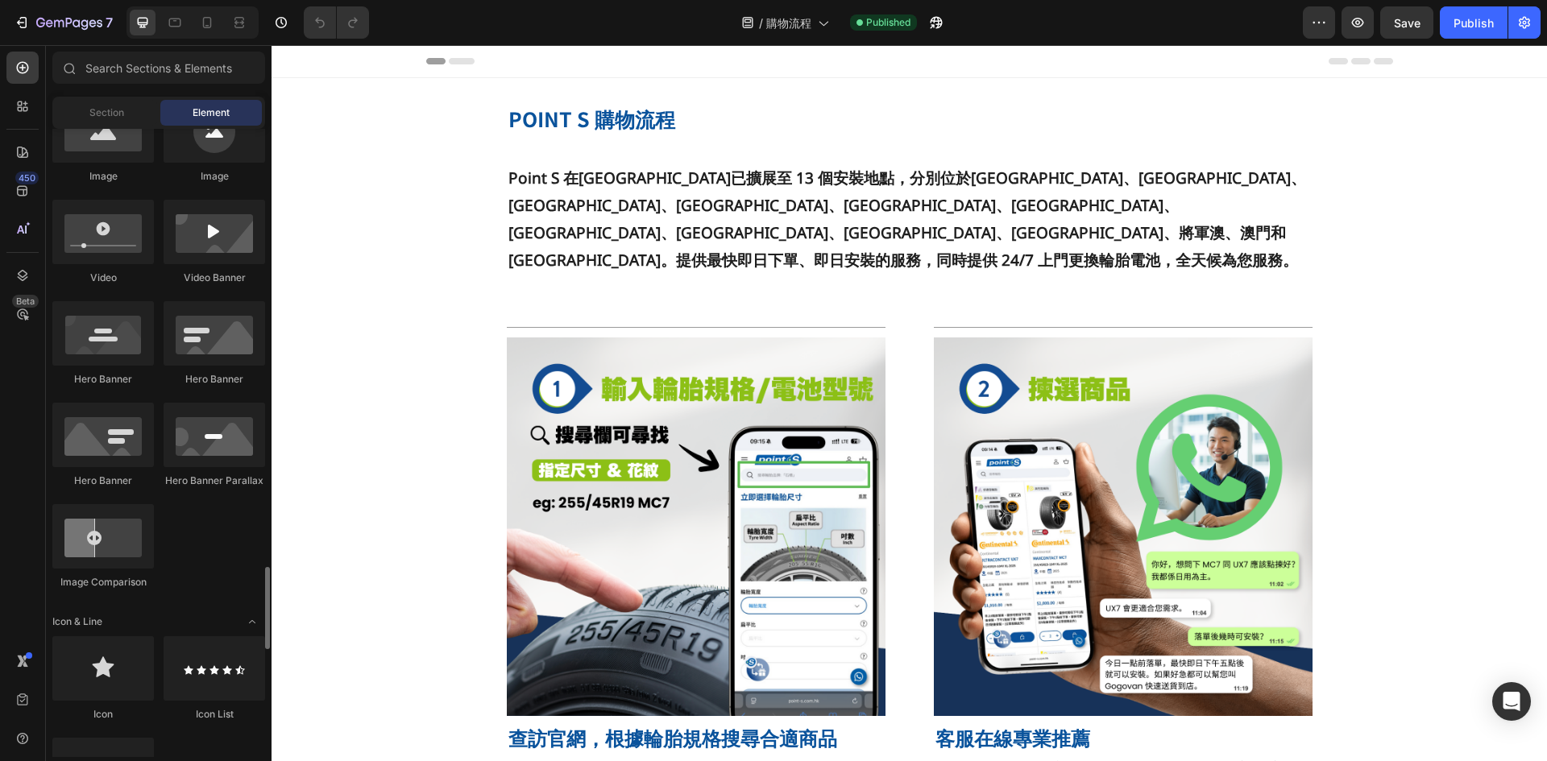
scroll to position [886, 0]
